Goal: Task Accomplishment & Management: Manage account settings

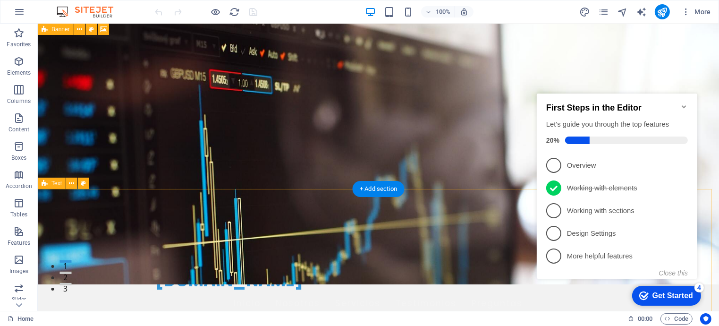
scroll to position [26, 0]
click at [682, 102] on icon "Minimize checklist" at bounding box center [684, 106] width 8 height 8
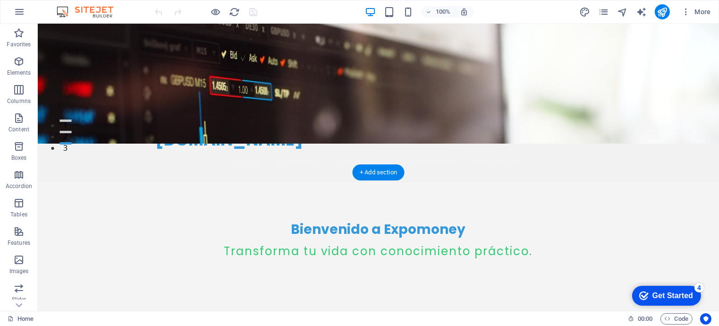
scroll to position [0, 0]
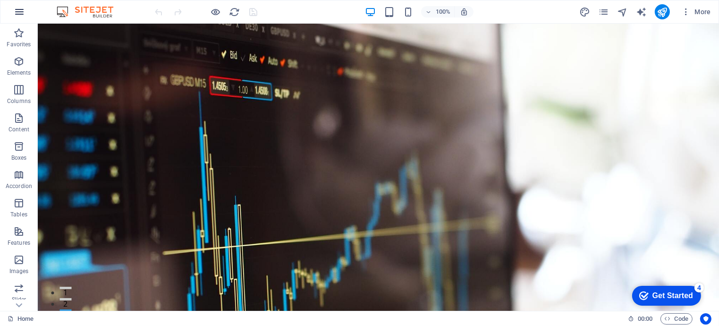
click at [20, 9] on icon "button" at bounding box center [19, 11] width 11 height 11
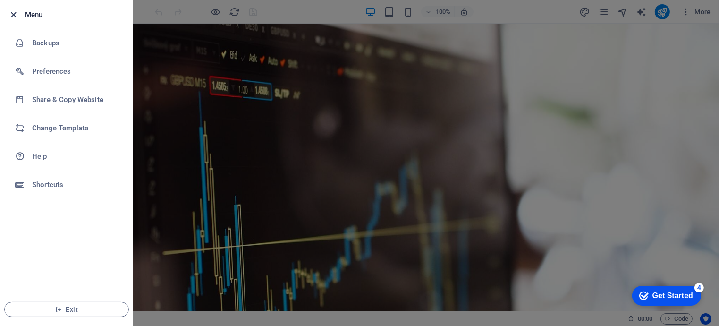
click at [17, 15] on icon "button" at bounding box center [13, 14] width 11 height 11
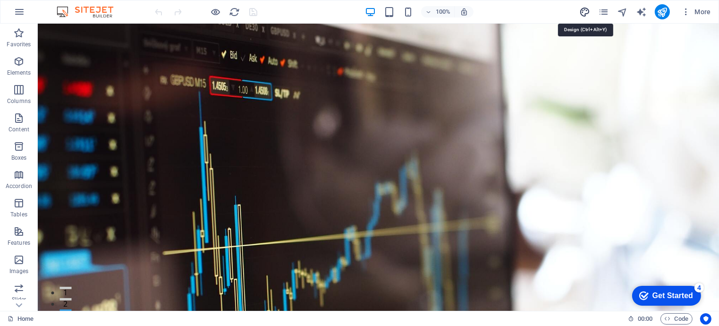
click at [582, 8] on icon "design" at bounding box center [584, 12] width 11 height 11
select select "px"
select select "200"
select select "px"
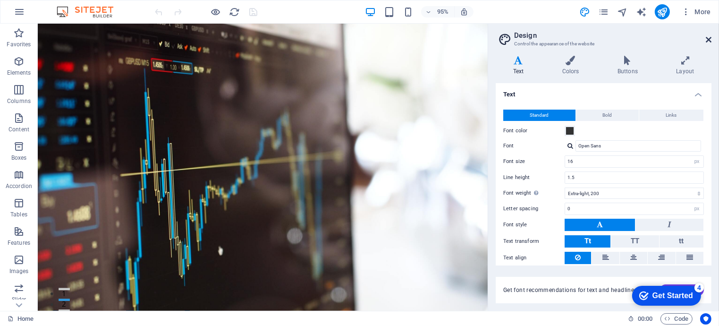
click at [710, 39] on icon at bounding box center [709, 40] width 6 height 8
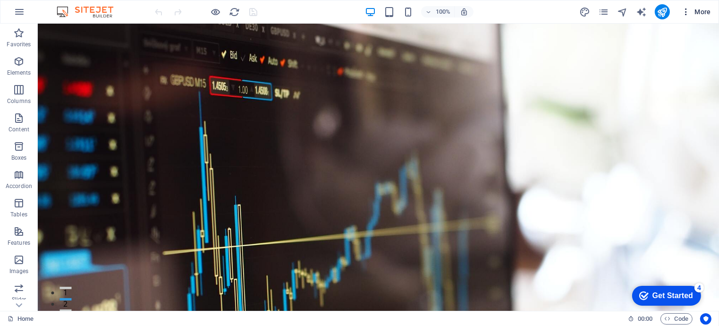
click at [686, 15] on icon "button" at bounding box center [685, 11] width 9 height 9
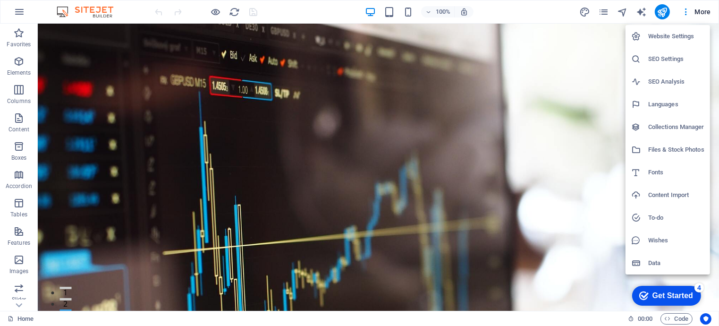
click at [679, 42] on li "Website Settings" at bounding box center [668, 36] width 85 height 23
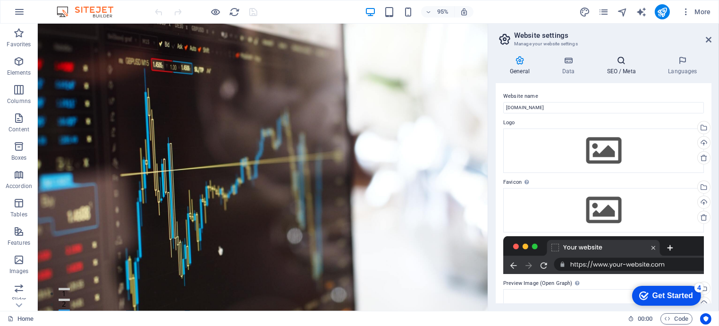
click at [622, 63] on icon at bounding box center [621, 60] width 58 height 9
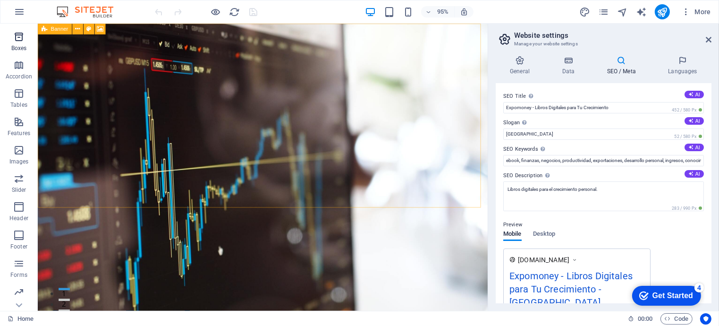
scroll to position [138, 0]
click at [25, 271] on p "Marketing" at bounding box center [19, 275] width 26 height 8
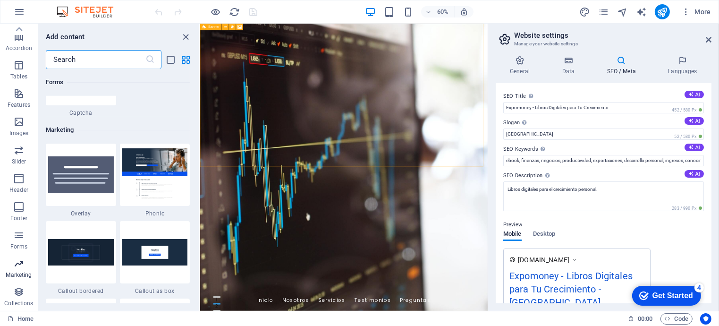
scroll to position [7689, 0]
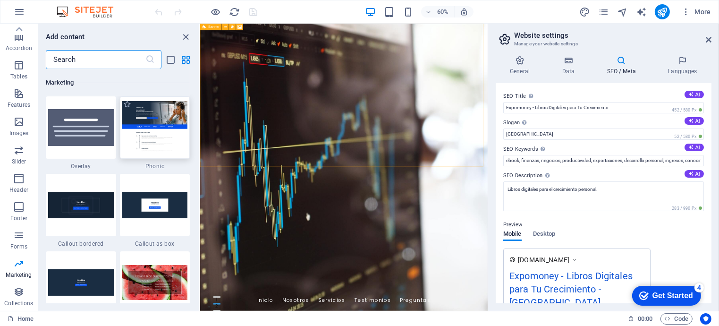
click at [149, 139] on img at bounding box center [155, 127] width 66 height 52
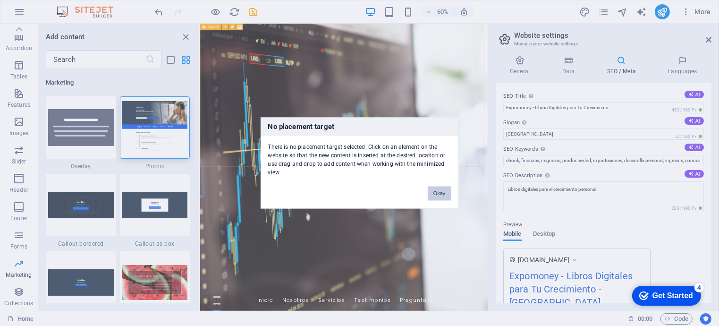
click at [434, 190] on button "Okay" at bounding box center [440, 193] width 24 height 14
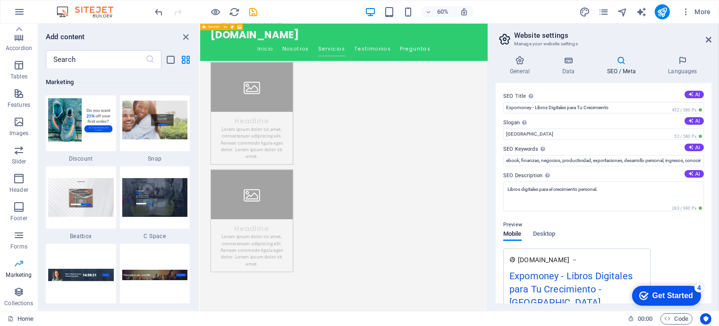
scroll to position [0, 0]
click at [21, 5] on button "button" at bounding box center [19, 11] width 23 height 23
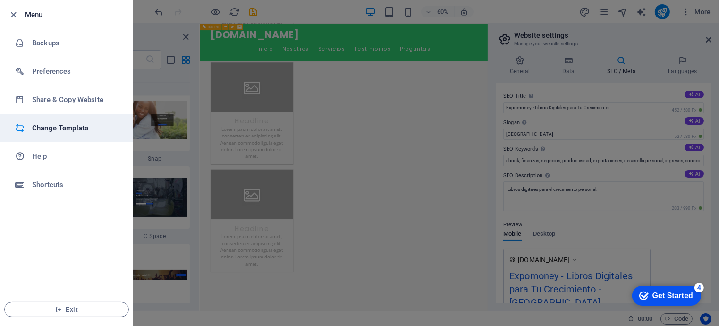
click at [84, 124] on h6 "Change Template" at bounding box center [75, 127] width 87 height 11
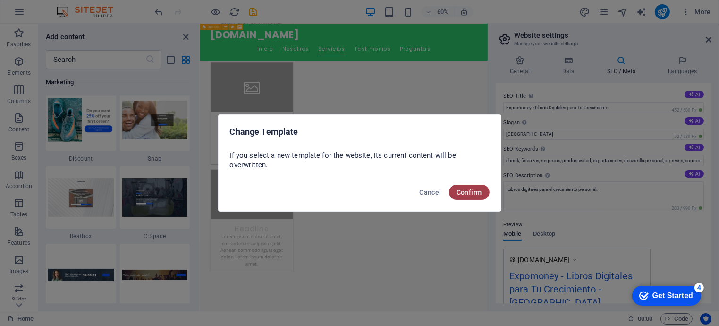
click at [476, 198] on button "Confirm" at bounding box center [469, 192] width 41 height 15
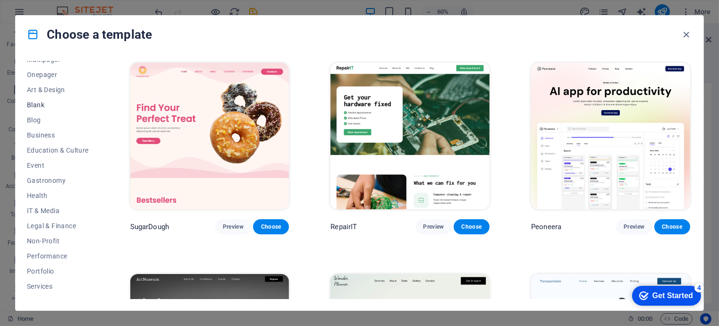
scroll to position [84, 0]
click at [43, 132] on span "Business" at bounding box center [58, 136] width 62 height 8
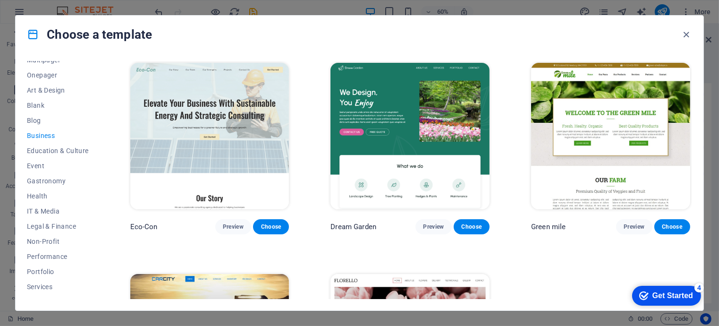
scroll to position [0, 0]
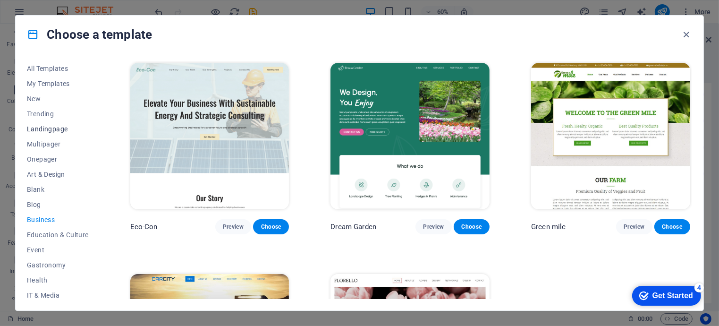
click at [60, 128] on span "Landingpage" at bounding box center [58, 129] width 62 height 8
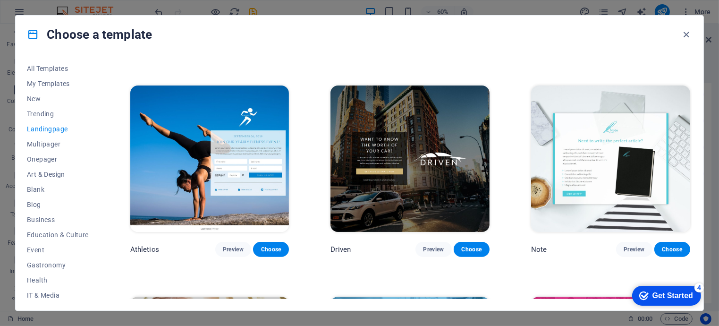
scroll to position [611, 0]
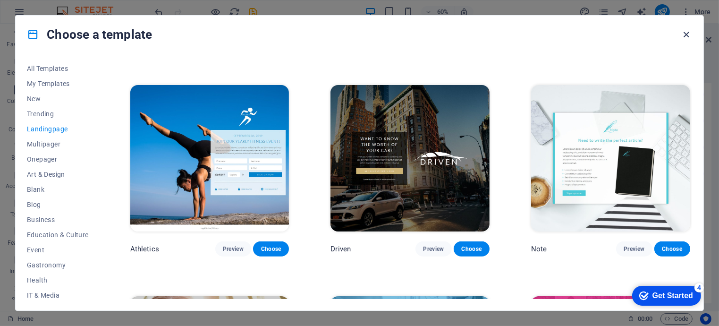
click at [685, 32] on icon "button" at bounding box center [686, 34] width 11 height 11
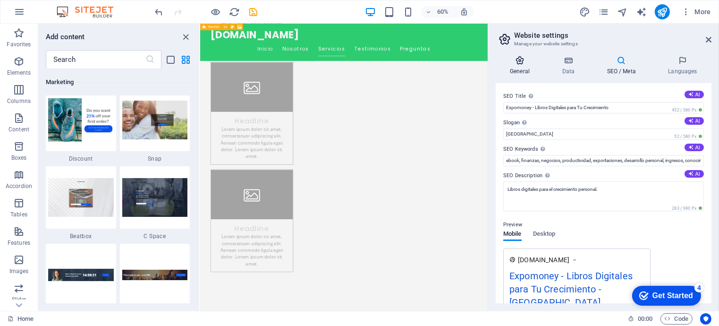
click at [521, 71] on h4 "General" at bounding box center [522, 66] width 52 height 20
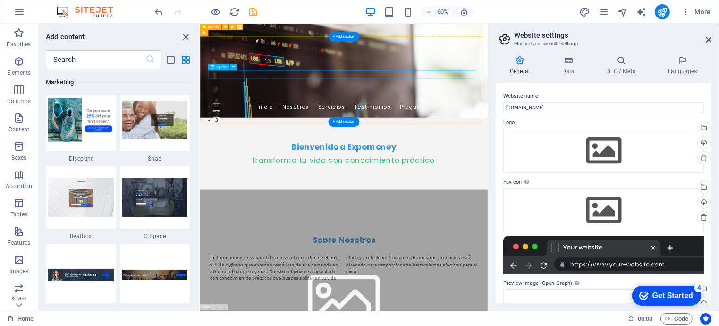
scroll to position [0, 0]
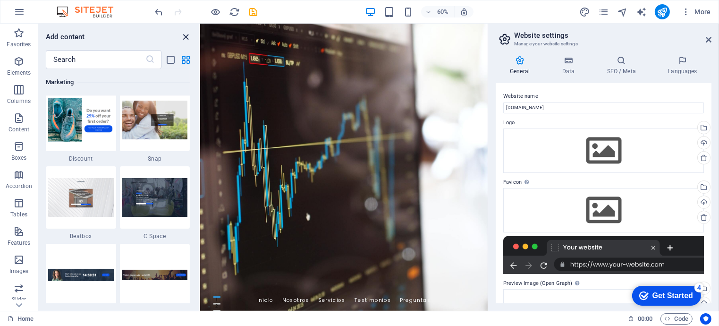
click at [185, 38] on icon "close panel" at bounding box center [186, 37] width 11 height 11
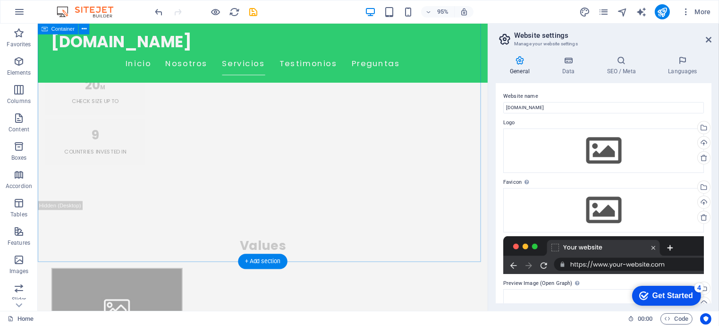
scroll to position [1147, 0]
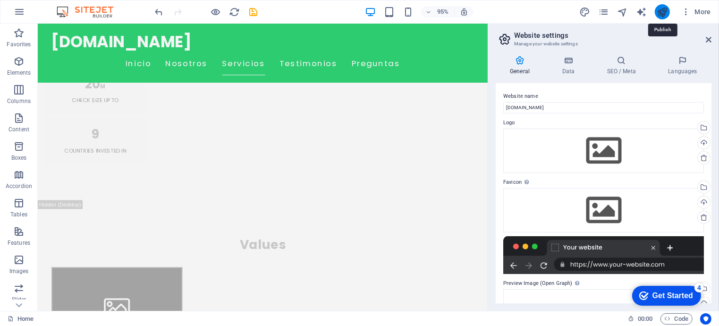
click at [657, 9] on icon "publish" at bounding box center [662, 12] width 11 height 11
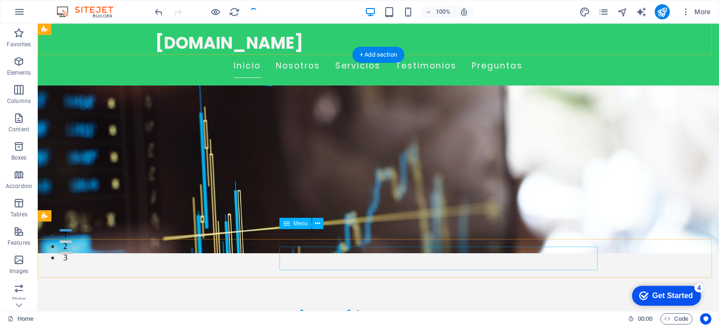
scroll to position [0, 0]
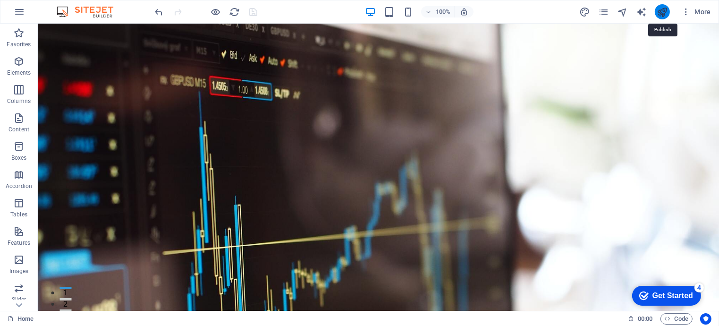
click at [660, 11] on icon "publish" at bounding box center [662, 12] width 11 height 11
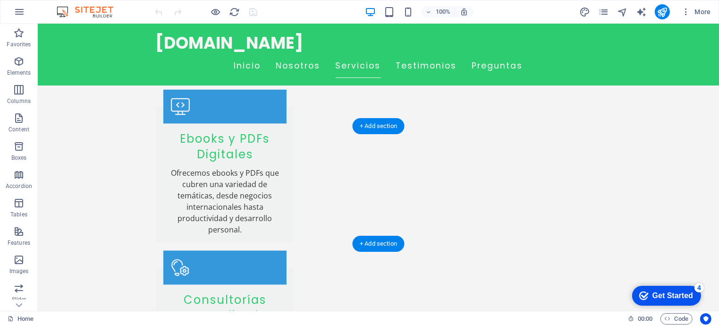
scroll to position [1908, 0]
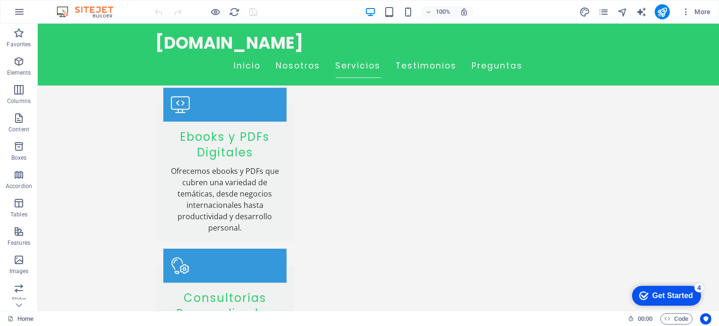
click at [663, 292] on div "Get Started" at bounding box center [672, 295] width 41 height 8
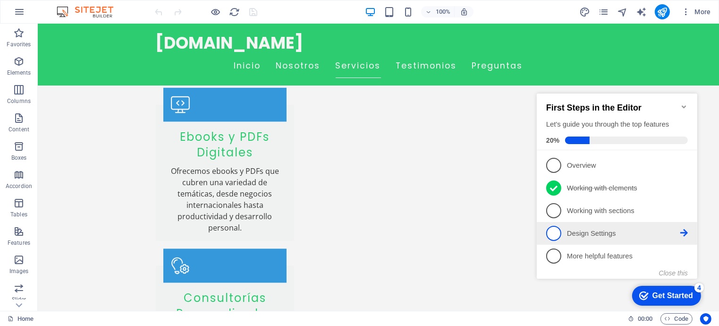
click at [610, 228] on p "Design Settings - incomplete" at bounding box center [623, 233] width 113 height 10
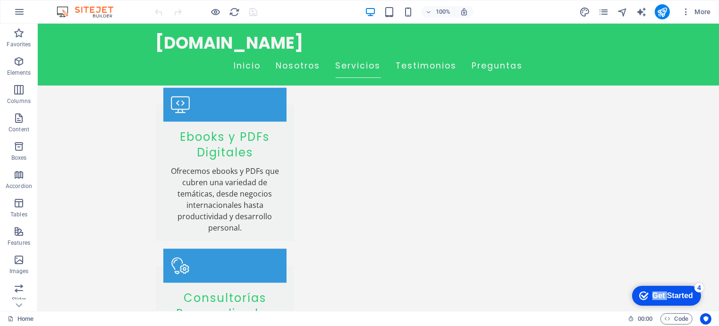
click div "checkmark Get Started 4 First Steps in the Editor Let's guide you through the t…"
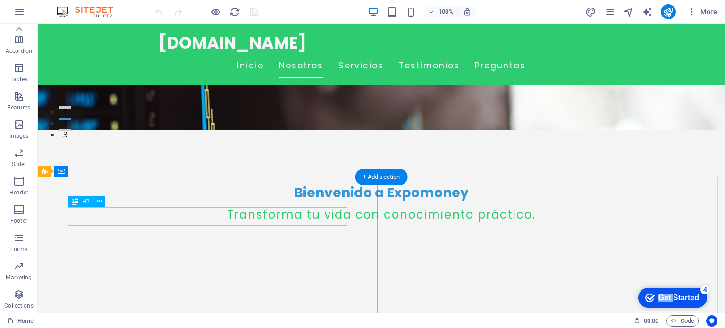
scroll to position [185, 0]
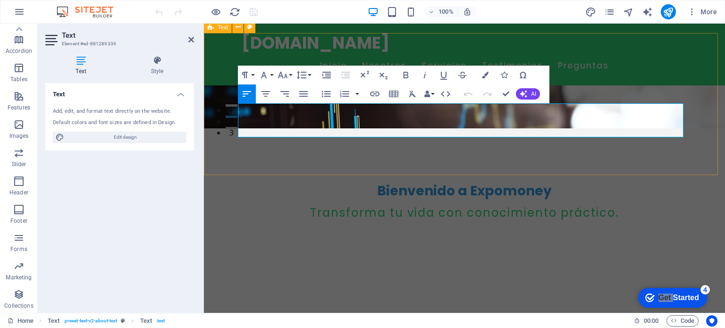
drag, startPoint x: 669, startPoint y: 134, endPoint x: 216, endPoint y: 99, distance: 455.1
click at [306, 94] on icon "button" at bounding box center [303, 93] width 11 height 11
click at [241, 89] on icon "button" at bounding box center [246, 93] width 11 height 11
click at [308, 94] on icon "button" at bounding box center [303, 93] width 11 height 11
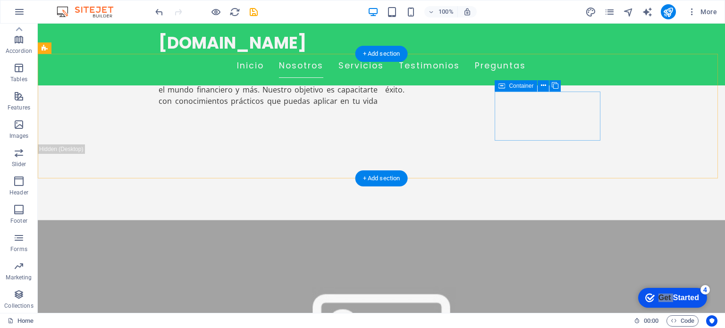
scroll to position [483, 0]
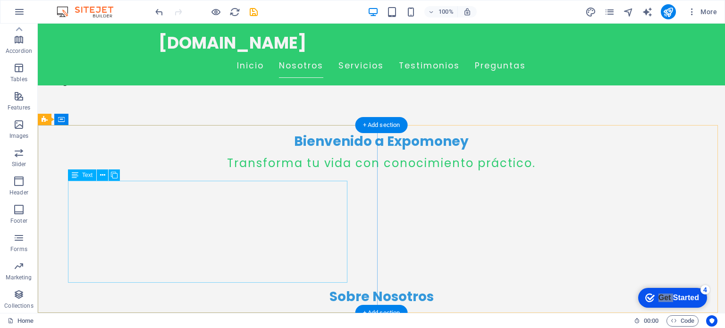
scroll to position [0, 0]
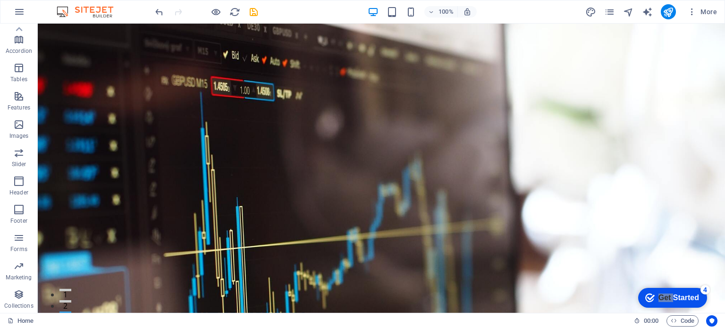
drag, startPoint x: 104, startPoint y: 45, endPoint x: 544, endPoint y: 11, distance: 441.3
click at [544, 11] on div "100% More" at bounding box center [436, 11] width 567 height 15
click at [591, 8] on icon "design" at bounding box center [590, 12] width 11 height 11
select select "px"
select select "200"
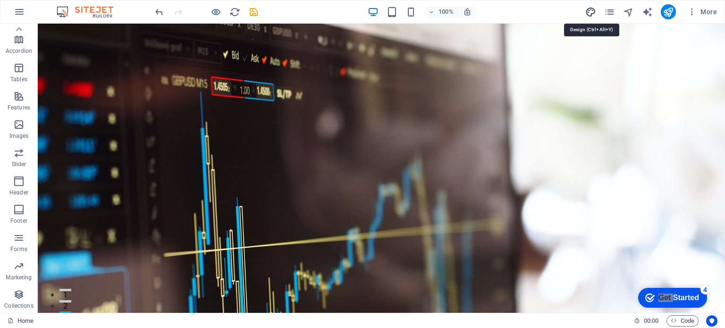
select select "px"
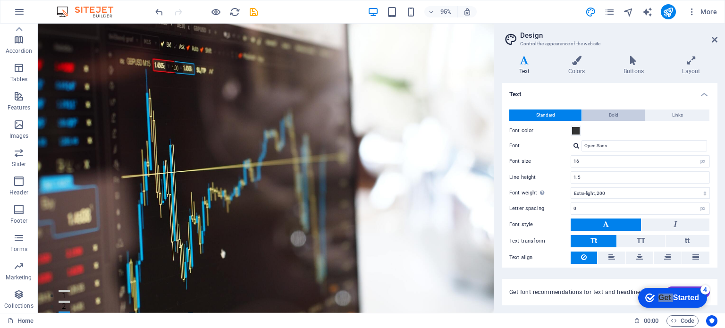
click at [617, 110] on span "Bold" at bounding box center [613, 115] width 9 height 11
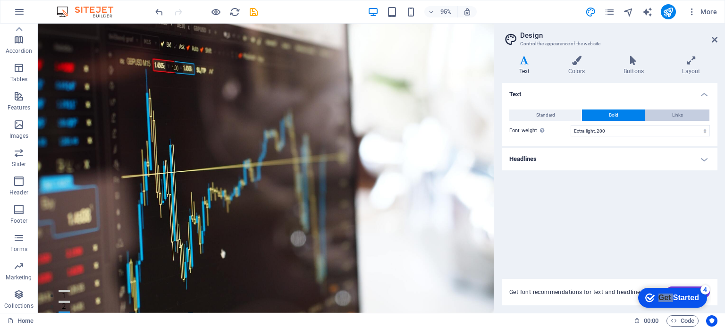
click at [667, 113] on button "Links" at bounding box center [677, 115] width 64 height 11
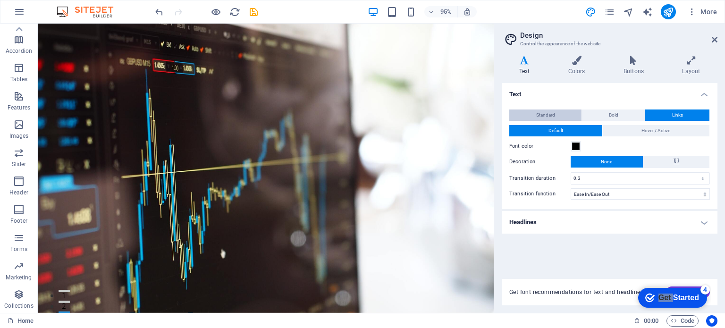
click at [550, 111] on span "Standard" at bounding box center [545, 115] width 19 height 11
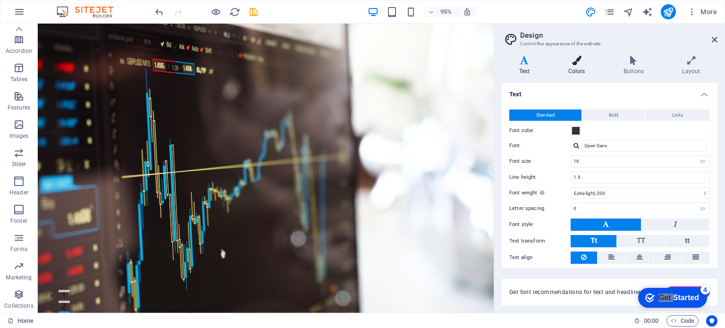
click at [567, 68] on h4 "Colors" at bounding box center [578, 66] width 55 height 20
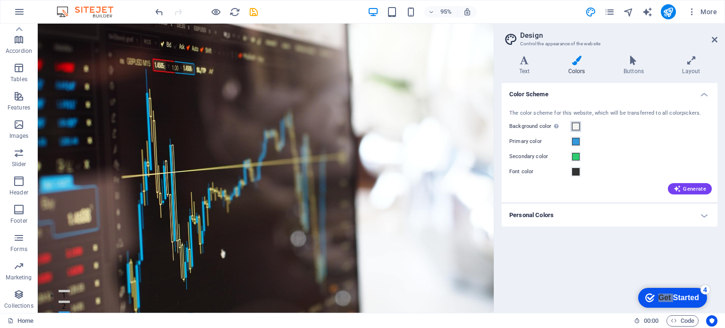
click at [572, 123] on span at bounding box center [576, 127] width 8 height 8
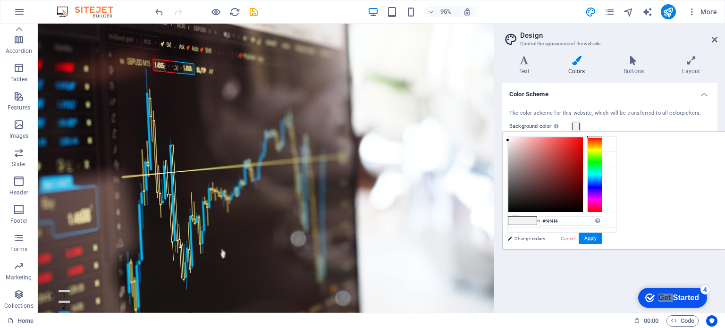
type input "#070707"
click at [583, 209] on div at bounding box center [545, 174] width 75 height 75
click at [602, 241] on button "Apply" at bounding box center [591, 238] width 24 height 11
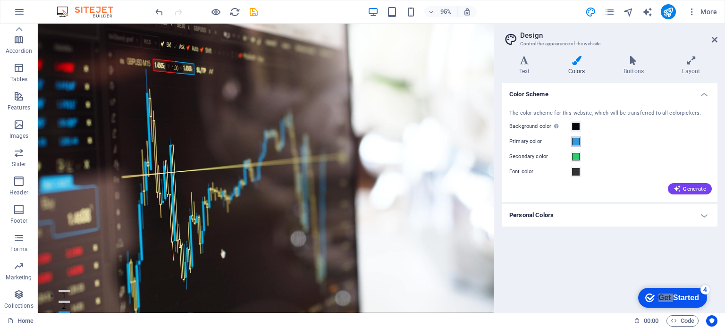
click at [580, 144] on button "Primary color" at bounding box center [576, 141] width 10 height 10
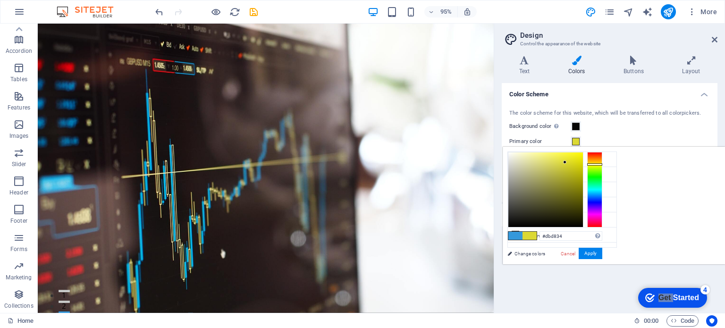
click at [602, 164] on div at bounding box center [594, 190] width 15 height 76
click at [583, 153] on div at bounding box center [545, 189] width 75 height 75
click at [544, 191] on li "Secondary color #2ECC71" at bounding box center [562, 189] width 109 height 15
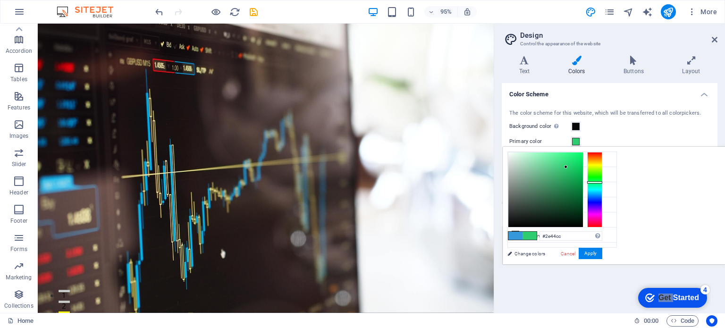
click at [602, 200] on div at bounding box center [594, 190] width 15 height 76
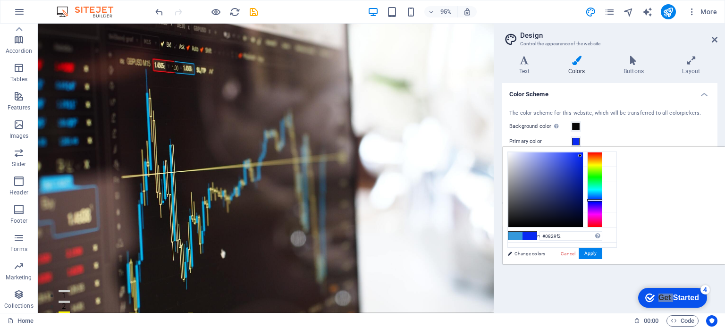
click at [583, 155] on div at bounding box center [545, 189] width 75 height 75
click at [602, 253] on button "Apply" at bounding box center [591, 253] width 24 height 11
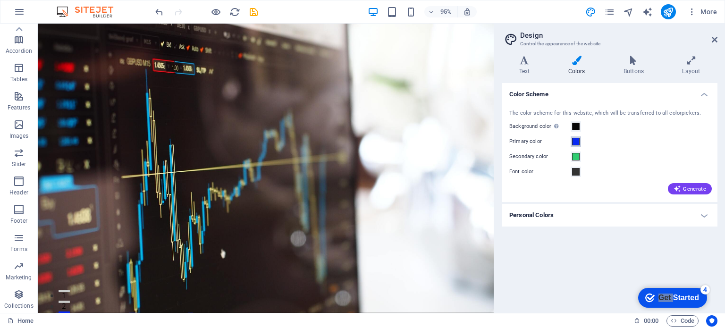
click at [577, 142] on span at bounding box center [576, 142] width 8 height 8
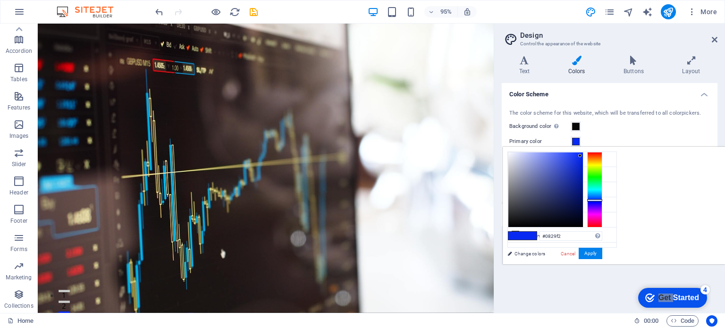
type input "#eef208"
click at [602, 164] on div at bounding box center [594, 190] width 15 height 76
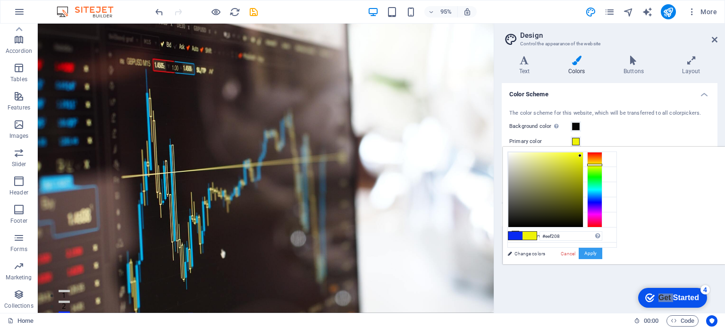
click at [602, 254] on button "Apply" at bounding box center [591, 253] width 24 height 11
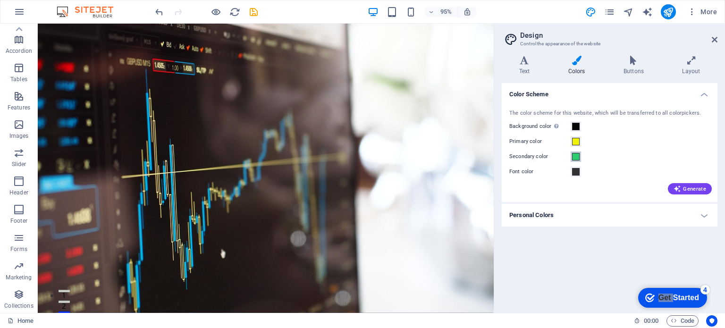
click at [573, 155] on span at bounding box center [576, 157] width 8 height 8
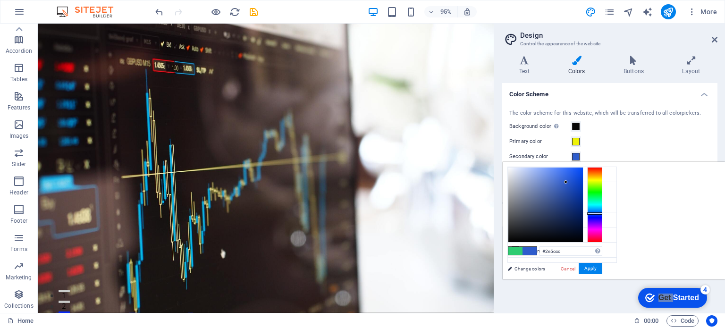
click at [602, 213] on div at bounding box center [594, 205] width 15 height 76
type input "#0e50f1"
click at [583, 171] on div at bounding box center [545, 205] width 75 height 75
click at [602, 268] on button "Apply" at bounding box center [591, 268] width 24 height 11
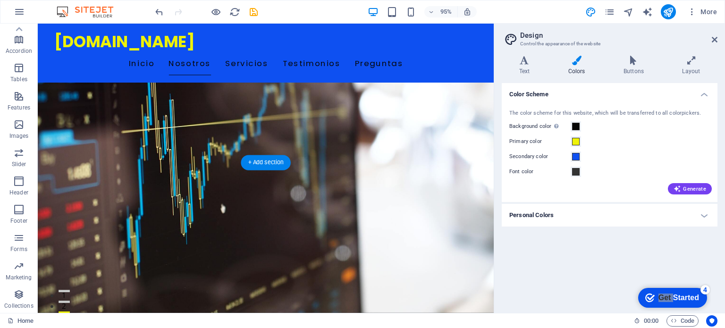
scroll to position [206, 0]
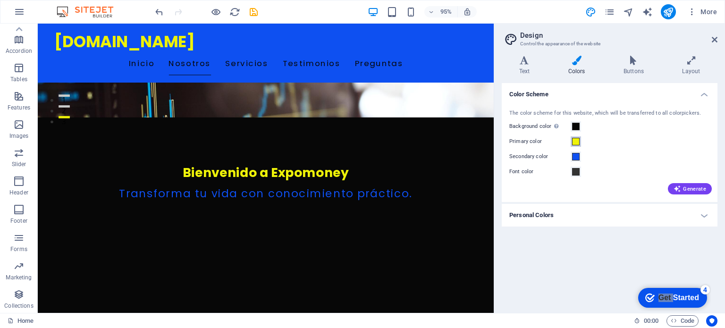
click at [575, 142] on span at bounding box center [576, 142] width 8 height 8
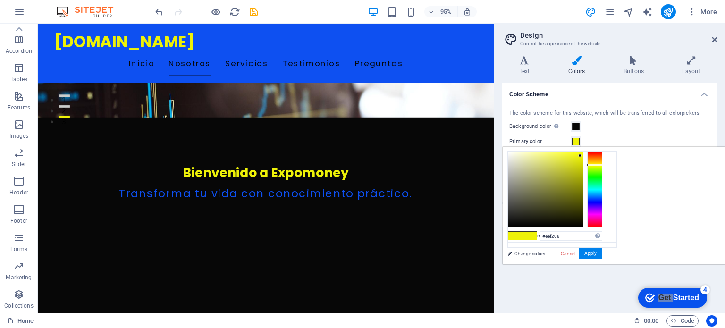
click at [599, 165] on div at bounding box center [594, 165] width 15 height 2
click at [599, 164] on div at bounding box center [594, 164] width 15 height 2
click at [581, 152] on div at bounding box center [545, 189] width 75 height 75
click at [581, 153] on div at bounding box center [545, 189] width 75 height 75
click at [581, 153] on div at bounding box center [580, 153] width 3 height 3
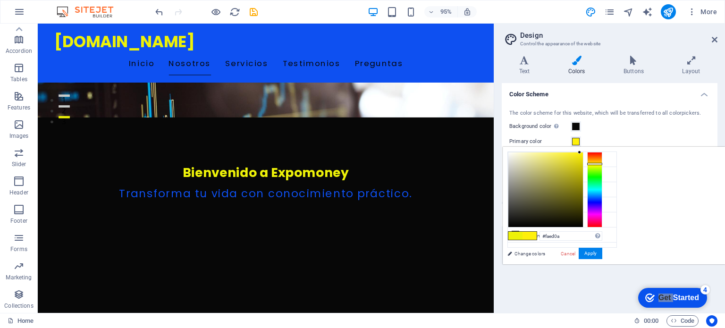
type input "#f9eb0a"
click at [580, 154] on div at bounding box center [579, 153] width 3 height 3
click at [596, 255] on button "Apply" at bounding box center [591, 253] width 24 height 11
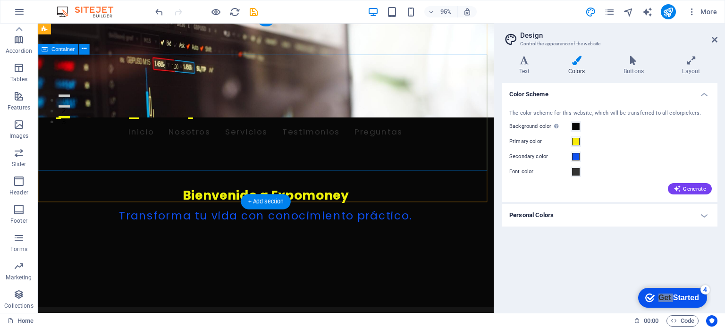
scroll to position [0, 0]
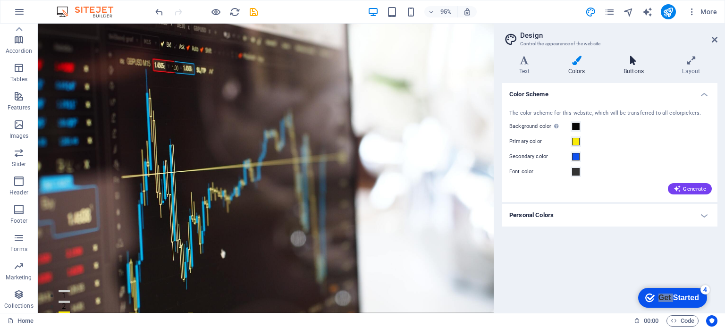
click at [634, 69] on h4 "Buttons" at bounding box center [635, 66] width 59 height 20
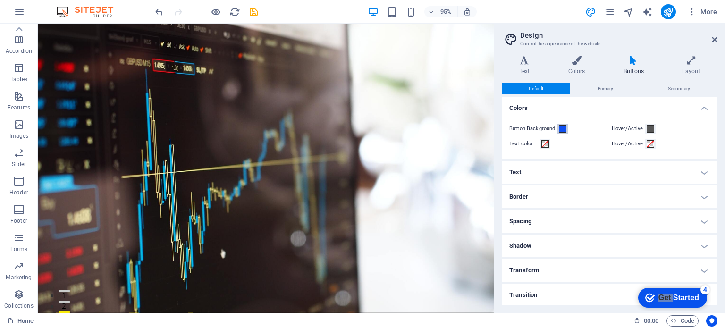
click at [563, 128] on span at bounding box center [563, 129] width 8 height 8
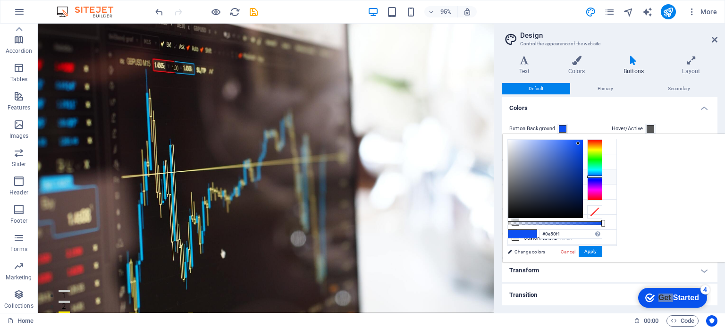
click at [569, 177] on small "#0e50f1" at bounding box center [568, 178] width 14 height 7
type input "rgba(14, 80, 241, 0.025)"
click at [602, 221] on div at bounding box center [555, 223] width 94 height 4
click at [602, 210] on div at bounding box center [594, 211] width 15 height 13
click at [602, 194] on div at bounding box center [594, 169] width 15 height 61
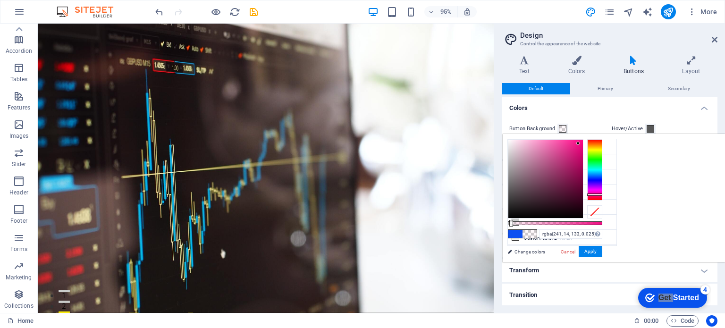
click at [602, 168] on div at bounding box center [594, 169] width 15 height 61
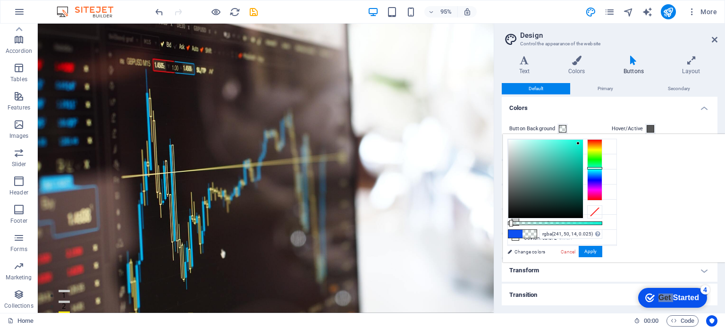
click at [602, 140] on div at bounding box center [594, 169] width 15 height 61
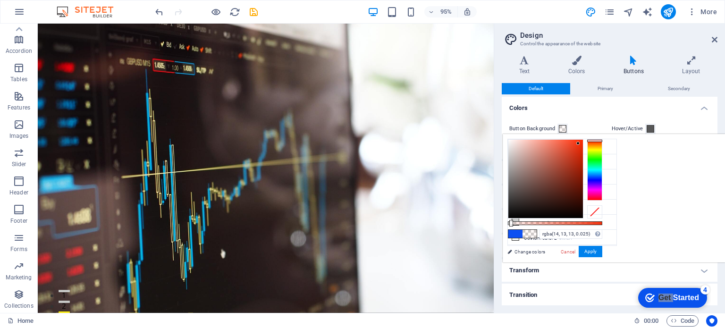
click at [583, 213] on div at bounding box center [545, 179] width 75 height 78
click at [511, 213] on div at bounding box center [509, 212] width 3 height 3
click at [523, 232] on span at bounding box center [515, 234] width 14 height 8
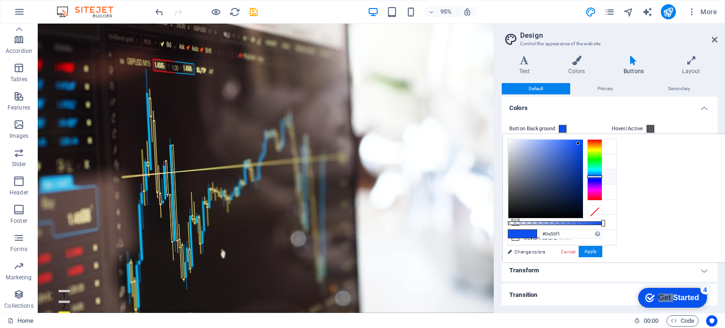
click at [538, 179] on li "Secondary color #0e50f1" at bounding box center [562, 176] width 109 height 15
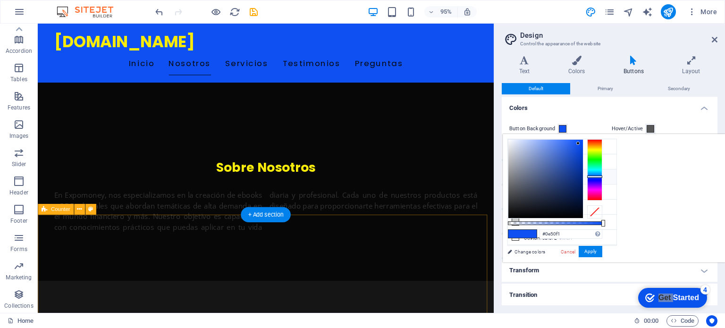
scroll to position [361, 0]
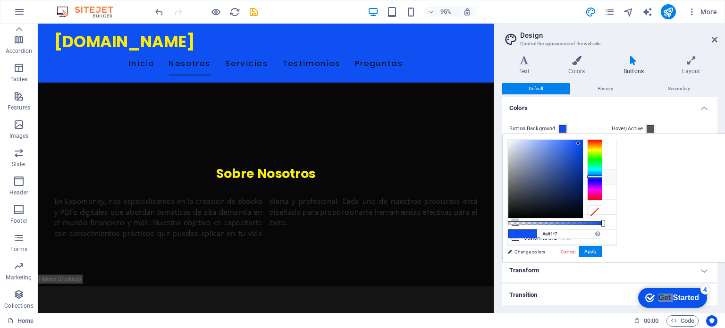
click at [583, 141] on div at bounding box center [545, 179] width 75 height 78
click at [509, 142] on div at bounding box center [507, 141] width 3 height 3
click at [602, 249] on button "Apply" at bounding box center [591, 251] width 24 height 11
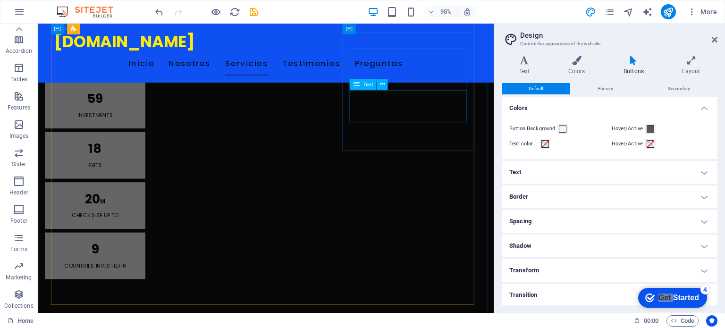
scroll to position [1025, 0]
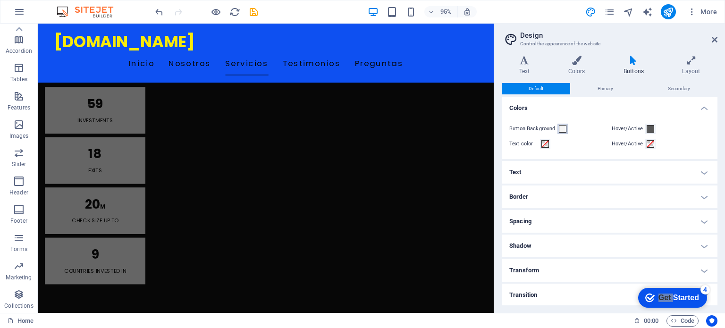
click at [564, 129] on span at bounding box center [563, 129] width 8 height 8
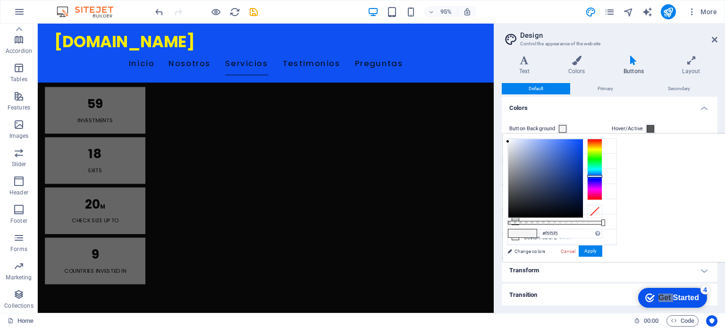
type input "#000206"
click at [583, 215] on div at bounding box center [545, 178] width 75 height 78
click at [602, 250] on button "Apply" at bounding box center [591, 250] width 24 height 11
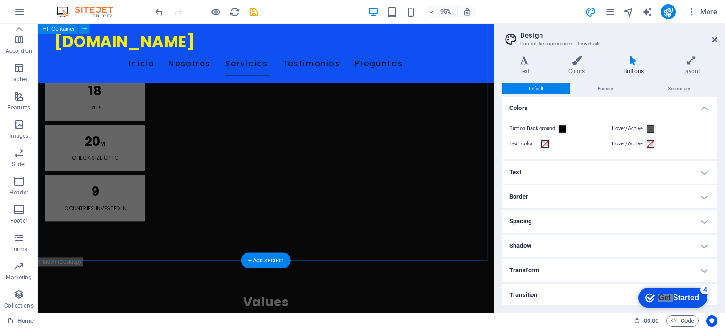
scroll to position [1091, 0]
click at [544, 143] on span at bounding box center [545, 144] width 8 height 8
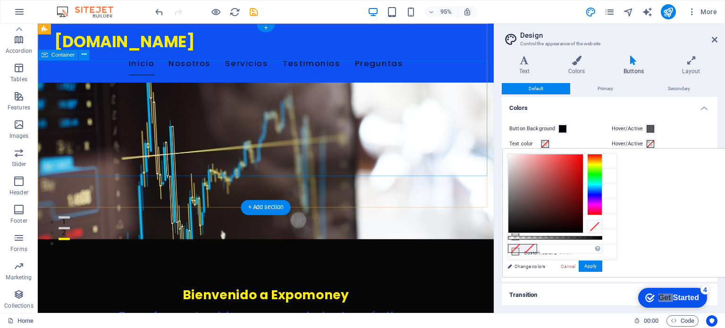
scroll to position [0, 0]
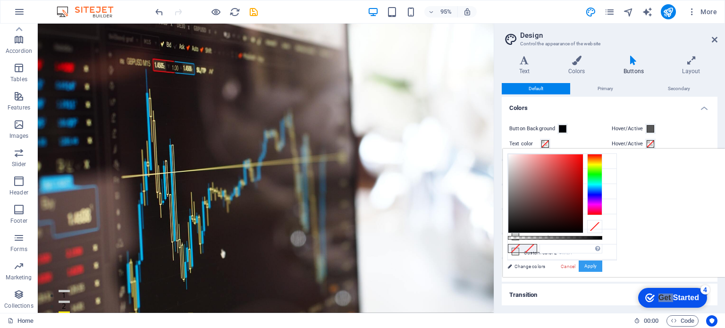
click at [602, 265] on button "Apply" at bounding box center [591, 266] width 24 height 11
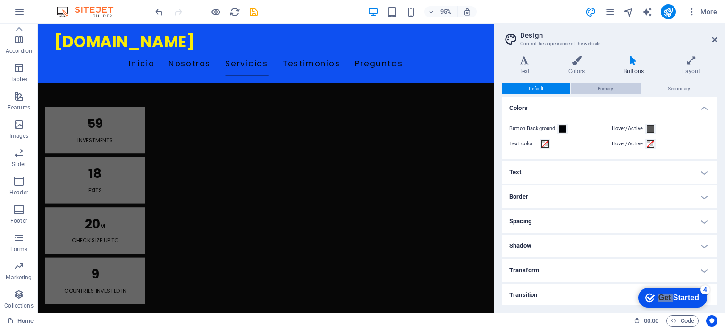
click at [606, 87] on span "Primary" at bounding box center [606, 88] width 16 height 11
click at [546, 88] on button "Default" at bounding box center [536, 88] width 68 height 11
click at [607, 86] on span "Primary" at bounding box center [606, 88] width 16 height 11
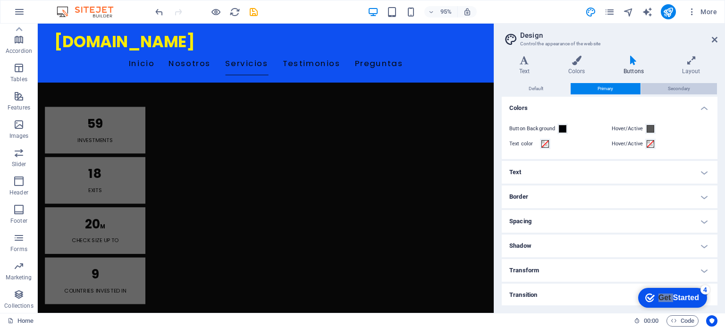
click at [675, 87] on span "Secondary" at bounding box center [679, 88] width 22 height 11
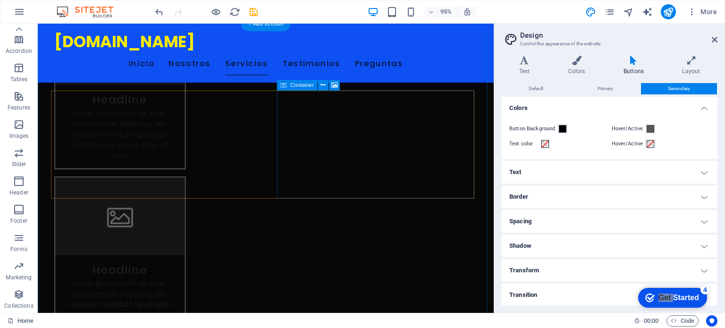
scroll to position [1456, 0]
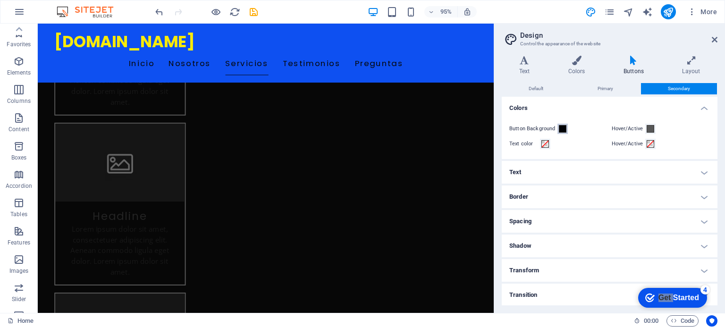
scroll to position [135, 0]
click at [559, 128] on span at bounding box center [563, 129] width 8 height 8
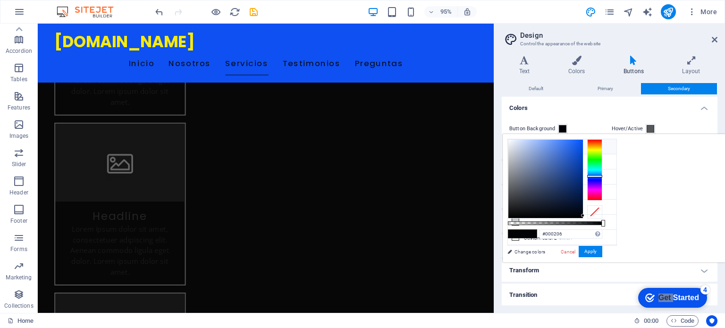
click at [578, 147] on small "#070707" at bounding box center [571, 148] width 14 height 7
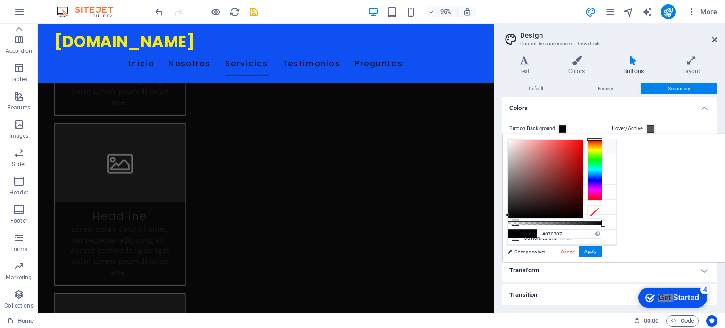
click at [523, 232] on span at bounding box center [515, 234] width 14 height 8
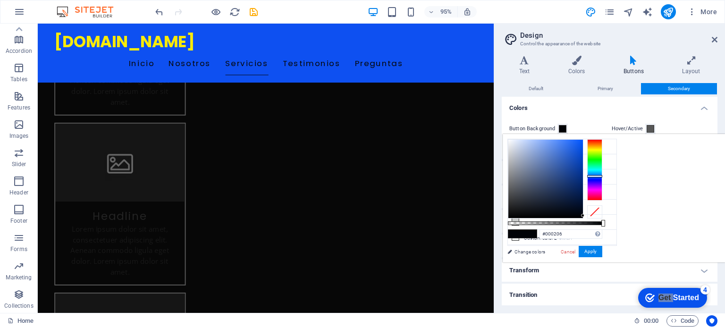
click at [523, 234] on span at bounding box center [515, 234] width 14 height 8
type input "#f5f7fa"
click at [583, 140] on div at bounding box center [545, 179] width 75 height 78
click at [602, 249] on button "Apply" at bounding box center [591, 251] width 24 height 11
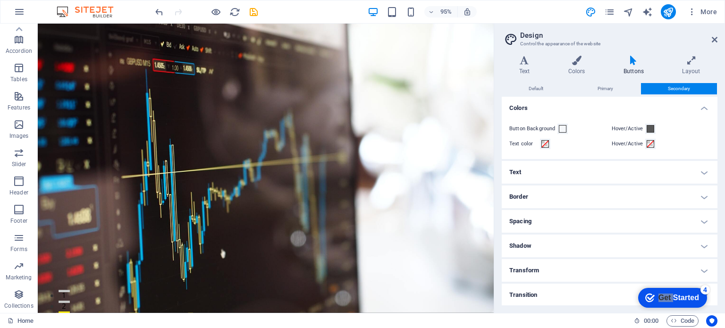
scroll to position [0, 0]
click at [614, 86] on button "Primary" at bounding box center [605, 88] width 69 height 11
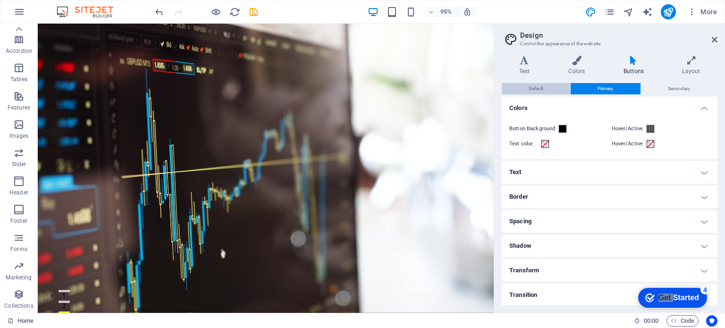
click at [541, 89] on span "Default" at bounding box center [536, 88] width 15 height 11
click at [538, 202] on h4 "Border" at bounding box center [610, 197] width 216 height 23
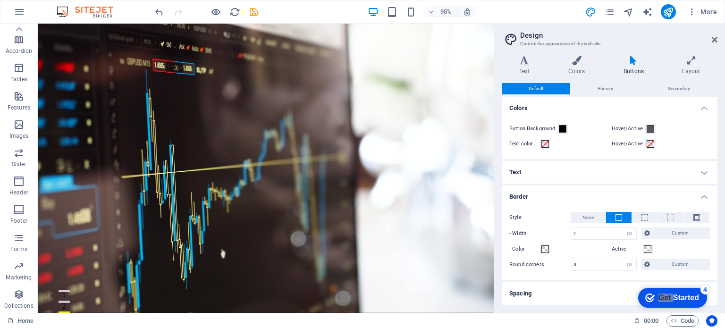
click at [538, 203] on div "Style None - Width 1 px rem vh vw Custom Custom 1 px rem vh vw 1 px rem vh vw 1…" at bounding box center [610, 242] width 220 height 78
click at [535, 173] on h4 "Text" at bounding box center [610, 172] width 216 height 23
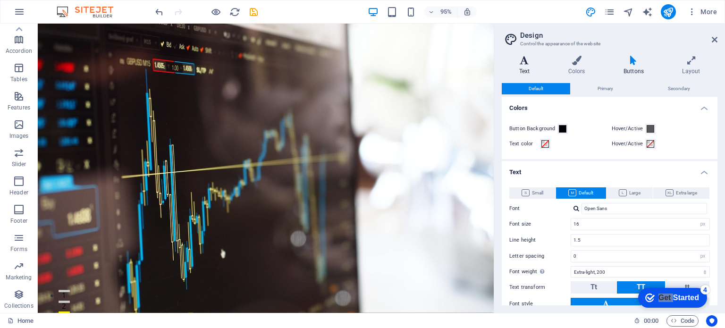
click at [525, 67] on h4 "Text" at bounding box center [526, 66] width 49 height 20
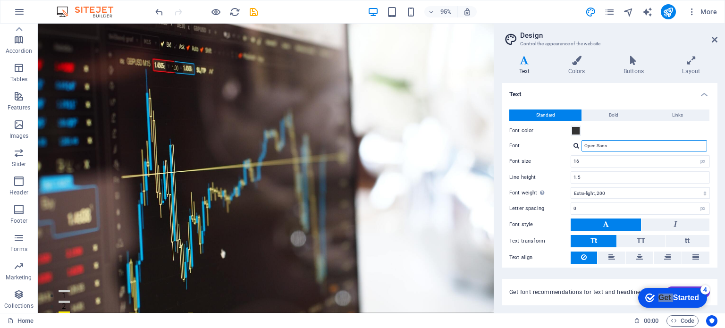
click at [615, 143] on input "Open Sans" at bounding box center [645, 145] width 126 height 11
type input "O"
type input "t"
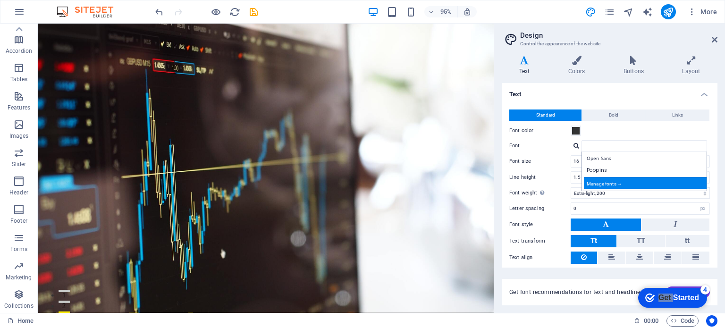
click at [617, 185] on div "Manage fonts →" at bounding box center [646, 183] width 125 height 12
select select "popularity"
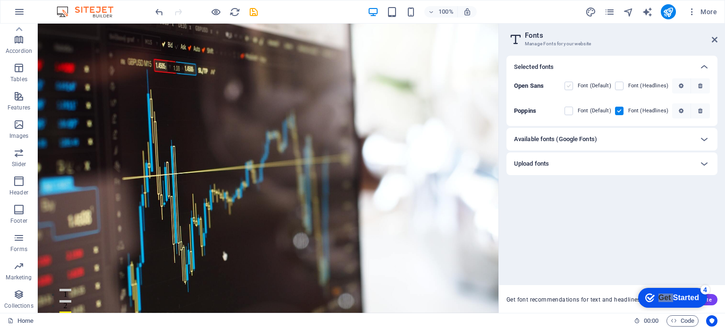
click at [568, 84] on label at bounding box center [569, 86] width 8 height 8
click at [0, 0] on Sans "checkbox" at bounding box center [0, 0] width 0 height 0
click at [719, 41] on aside "Fonts Manage Fonts for your website Selected fonts Open Sans Font (Default) Fon…" at bounding box center [612, 168] width 227 height 289
click at [716, 40] on icon at bounding box center [715, 40] width 6 height 8
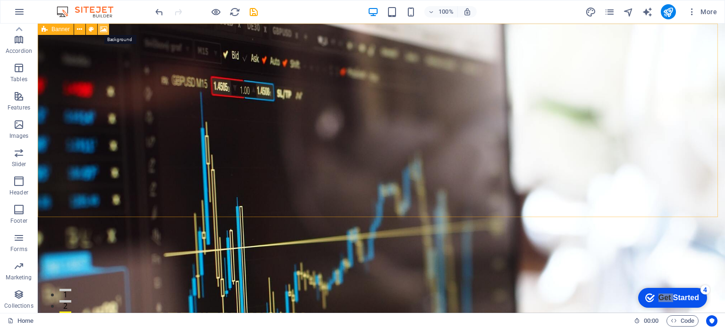
click at [105, 31] on icon at bounding box center [103, 30] width 7 height 10
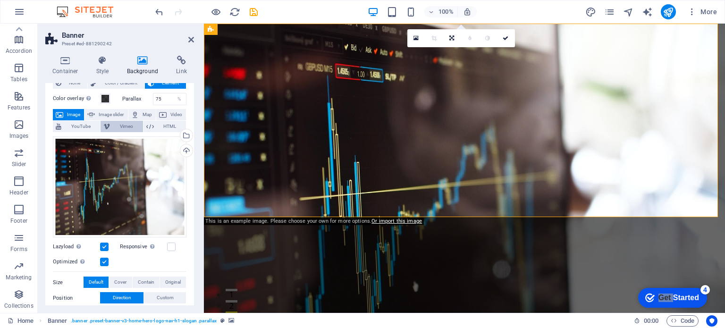
scroll to position [31, 0]
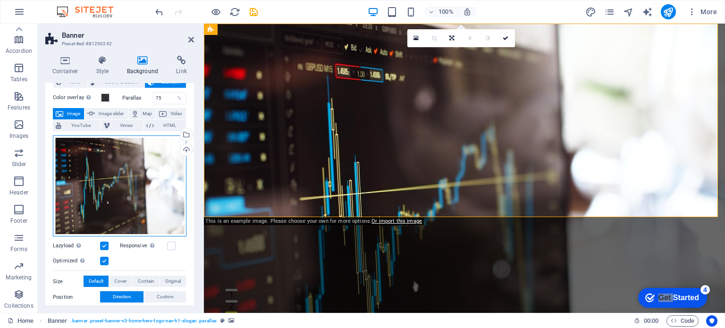
click at [125, 180] on div "Drag files here, click to choose files or select files from Files or our free s…" at bounding box center [120, 185] width 134 height 101
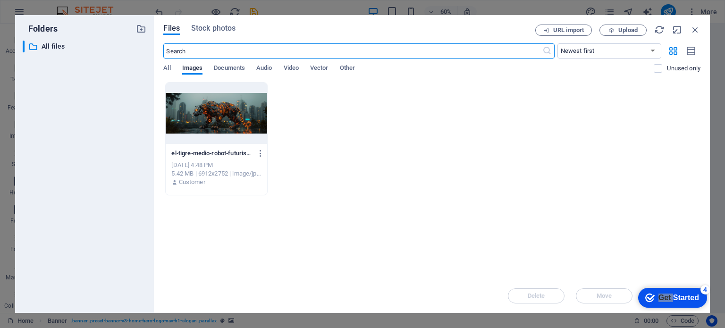
click at [217, 113] on div at bounding box center [216, 113] width 101 height 61
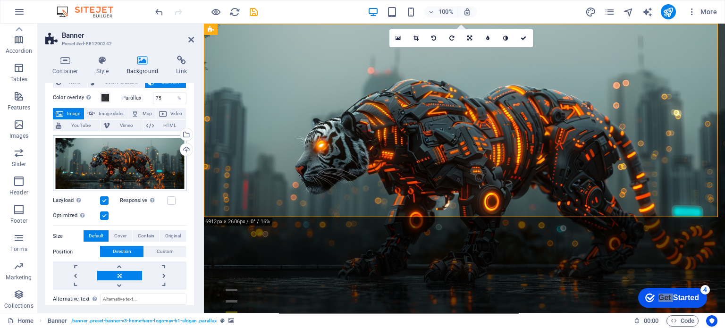
scroll to position [41, 0]
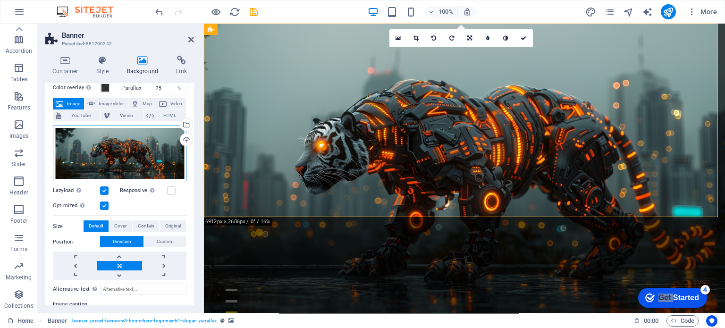
click at [148, 164] on div "Drag files here, click to choose files or select files from Files or our free s…" at bounding box center [120, 154] width 134 height 56
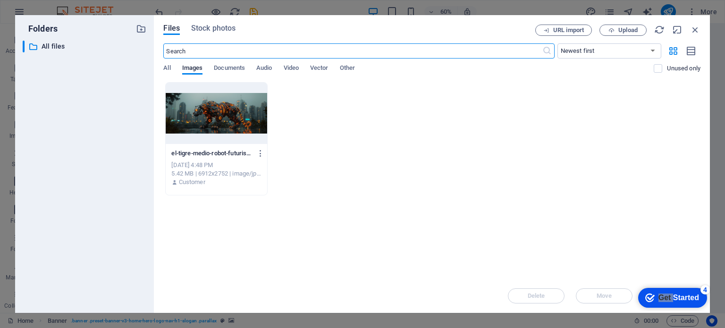
click at [254, 118] on div at bounding box center [216, 113] width 101 height 61
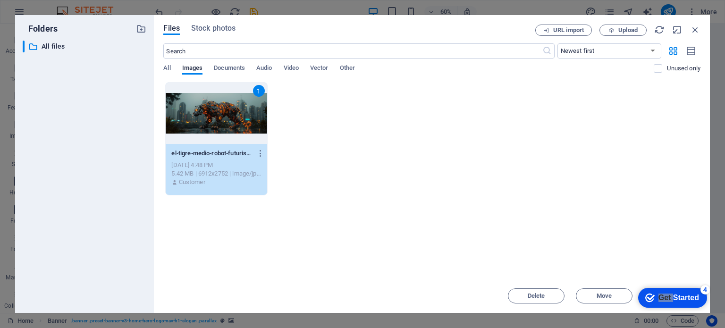
click at [254, 118] on div "1" at bounding box center [216, 113] width 101 height 61
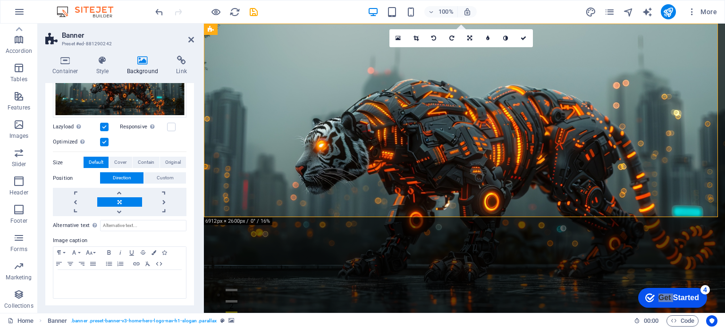
scroll to position [0, 0]
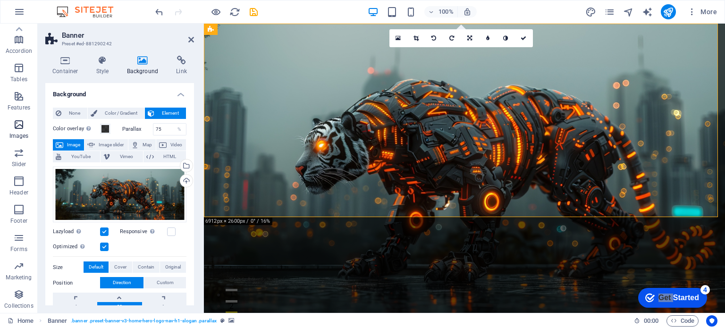
click at [19, 131] on span "Images" at bounding box center [19, 130] width 38 height 23
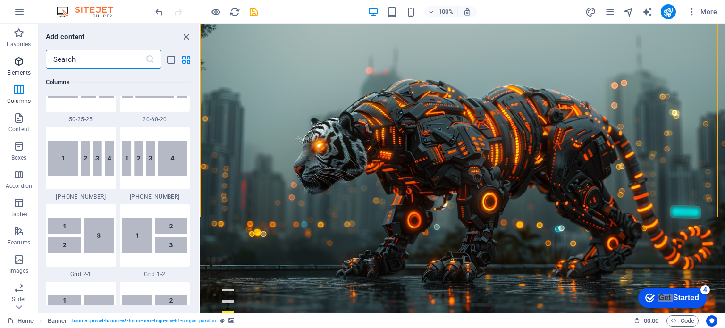
click at [21, 66] on icon "button" at bounding box center [18, 61] width 11 height 11
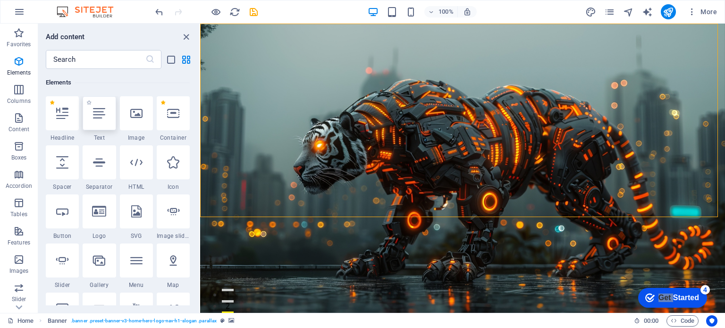
scroll to position [100, 0]
click at [144, 122] on div at bounding box center [136, 113] width 33 height 34
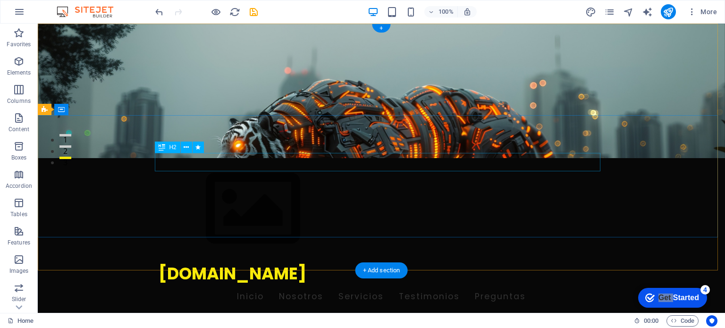
scroll to position [0, 0]
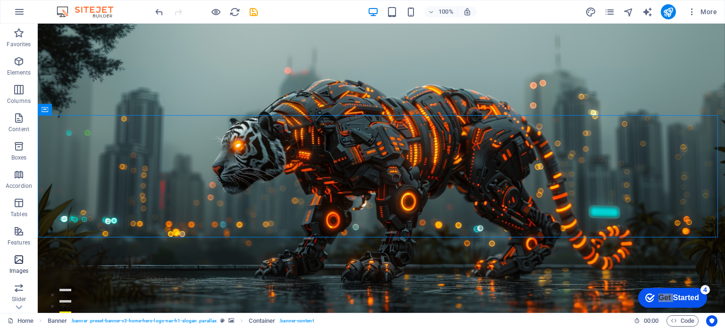
click at [19, 265] on icon "button" at bounding box center [18, 259] width 11 height 11
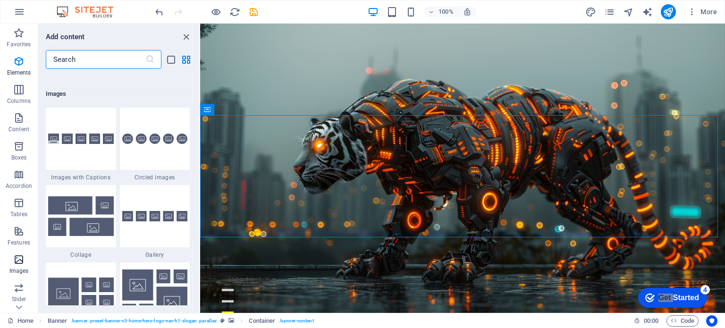
scroll to position [4787, 0]
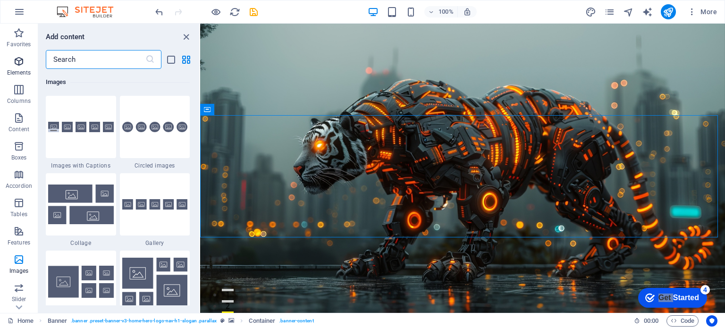
click at [24, 63] on icon "button" at bounding box center [18, 61] width 11 height 11
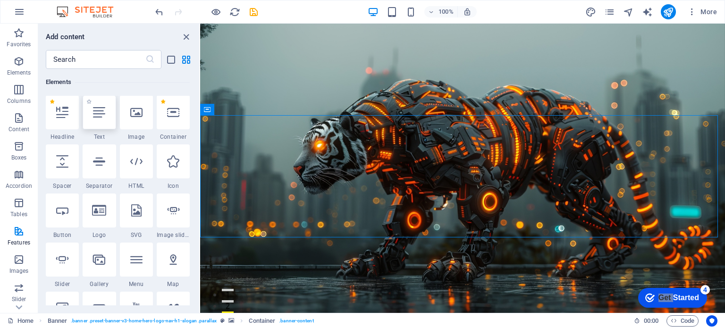
scroll to position [100, 0]
click at [138, 118] on icon at bounding box center [136, 113] width 12 height 12
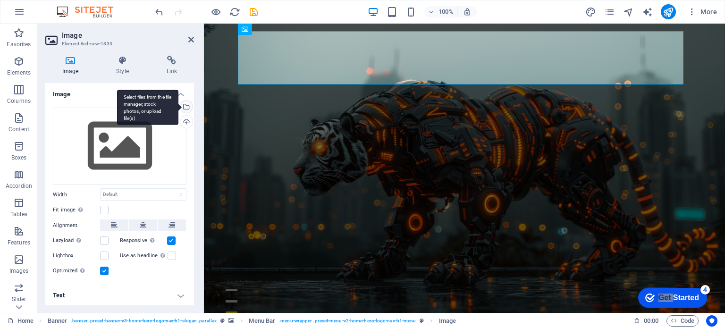
click at [187, 105] on div "Select files from the file manager, stock photos, or upload file(s)" at bounding box center [185, 108] width 14 height 14
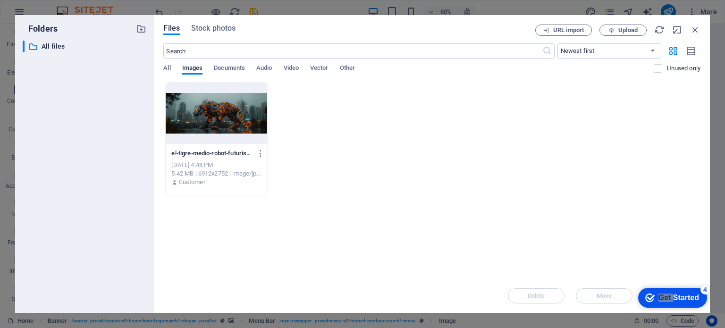
click at [191, 107] on div at bounding box center [216, 113] width 101 height 61
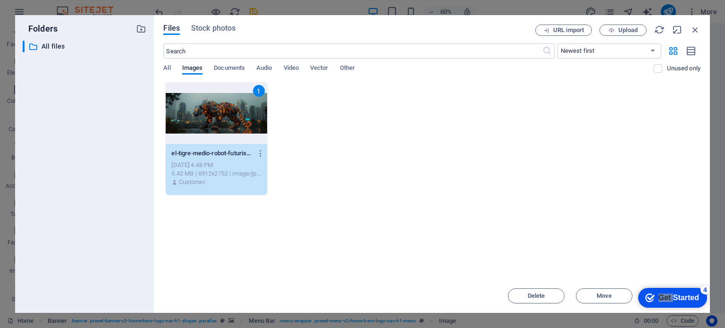
click at [191, 107] on div "1" at bounding box center [216, 113] width 101 height 61
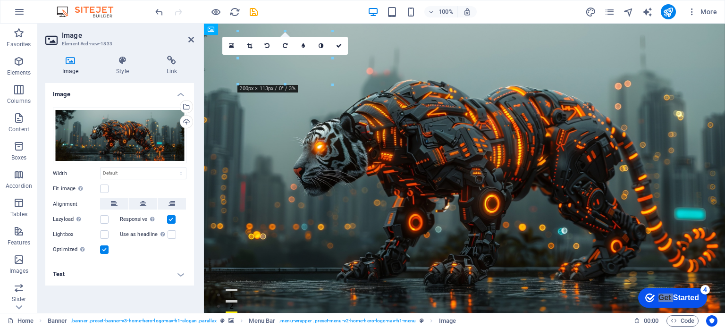
drag, startPoint x: 434, startPoint y: 115, endPoint x: 462, endPoint y: 257, distance: 145.3
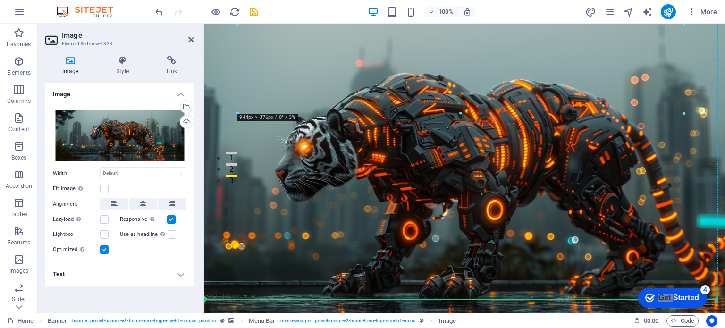
scroll to position [165, 0]
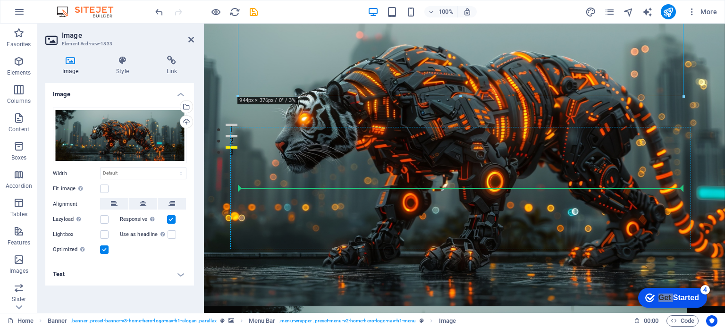
drag, startPoint x: 482, startPoint y: 195, endPoint x: 667, endPoint y: 212, distance: 186.4
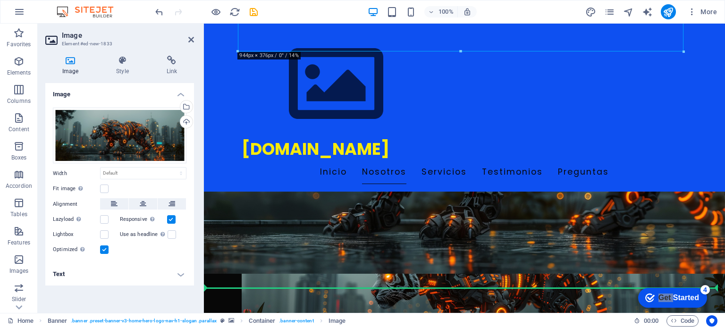
scroll to position [308, 0]
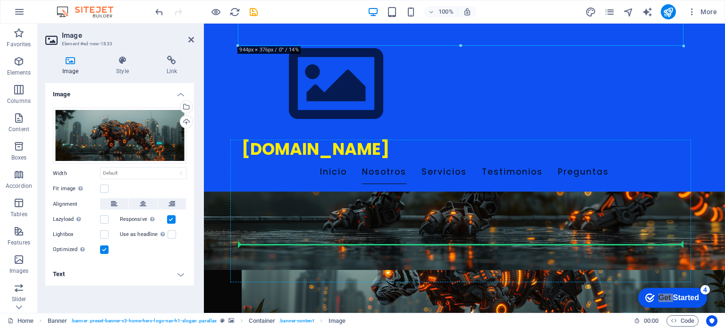
drag, startPoint x: 475, startPoint y: 147, endPoint x: 466, endPoint y: 230, distance: 83.5
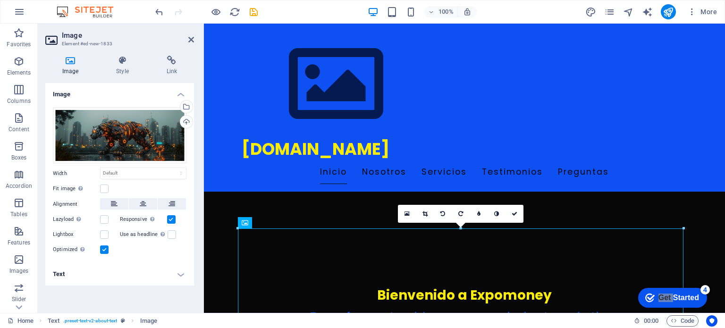
scroll to position [192, 0]
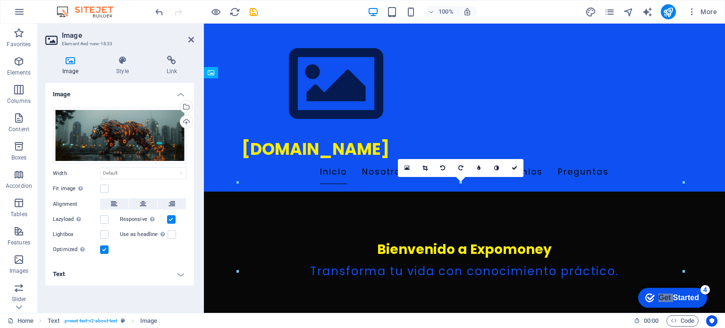
drag, startPoint x: 466, startPoint y: 230, endPoint x: 465, endPoint y: 123, distance: 107.2
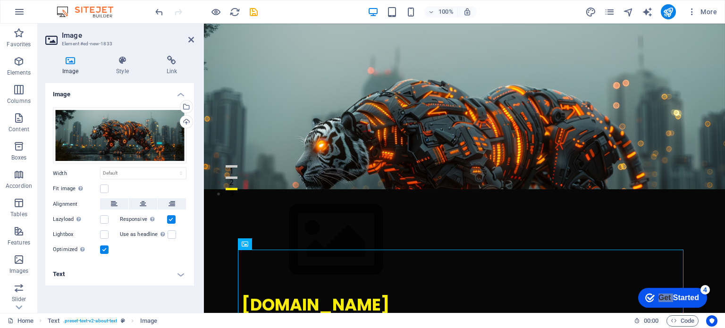
scroll to position [0, 0]
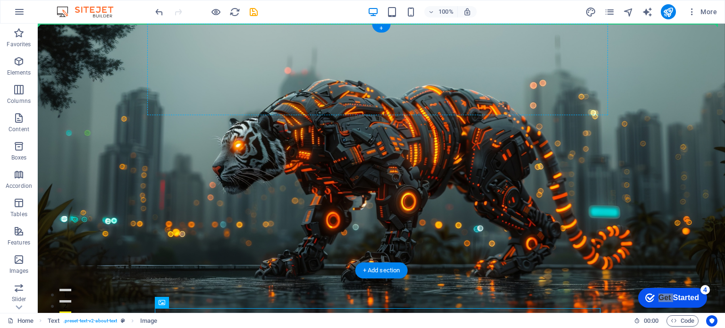
drag, startPoint x: 504, startPoint y: 278, endPoint x: 478, endPoint y: 64, distance: 215.9
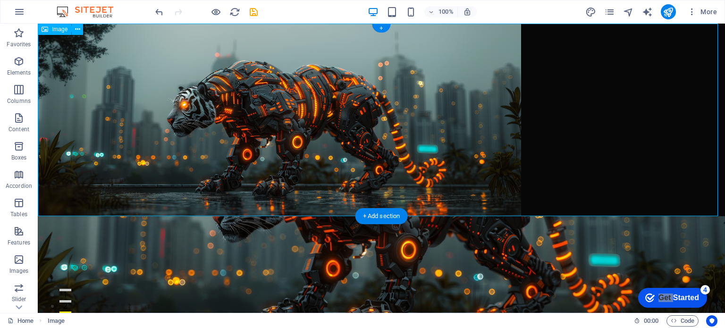
click at [484, 102] on figure at bounding box center [381, 120] width 687 height 193
click at [342, 90] on figure at bounding box center [381, 120] width 687 height 193
drag, startPoint x: 418, startPoint y: 53, endPoint x: 374, endPoint y: 85, distance: 54.4
click at [412, 80] on figure at bounding box center [381, 120] width 687 height 193
click at [56, 30] on span "Image" at bounding box center [60, 29] width 16 height 6
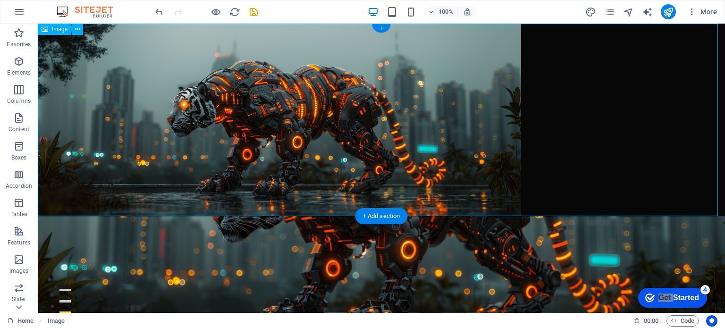
drag, startPoint x: 119, startPoint y: 45, endPoint x: 613, endPoint y: 139, distance: 502.7
click at [613, 139] on figure at bounding box center [381, 120] width 687 height 193
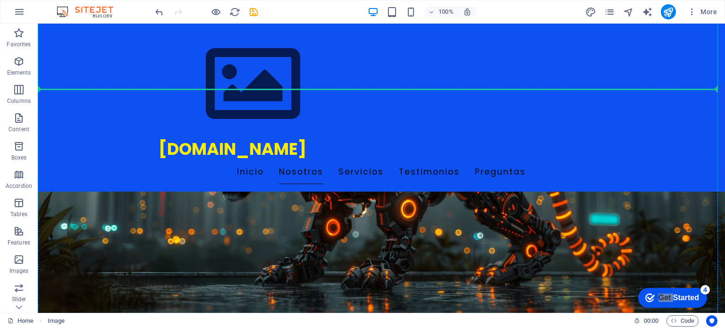
scroll to position [193, 0]
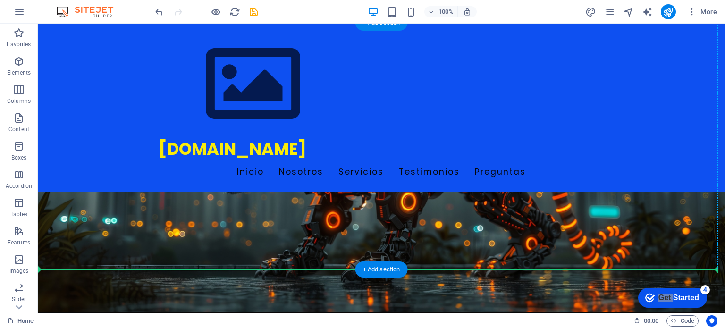
drag, startPoint x: 451, startPoint y: 149, endPoint x: 471, endPoint y: 215, distance: 68.6
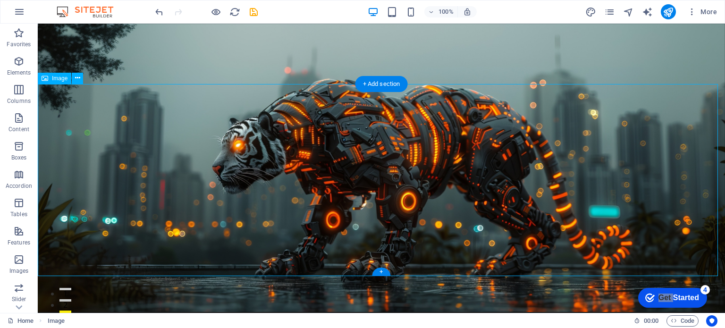
scroll to position [186, 0]
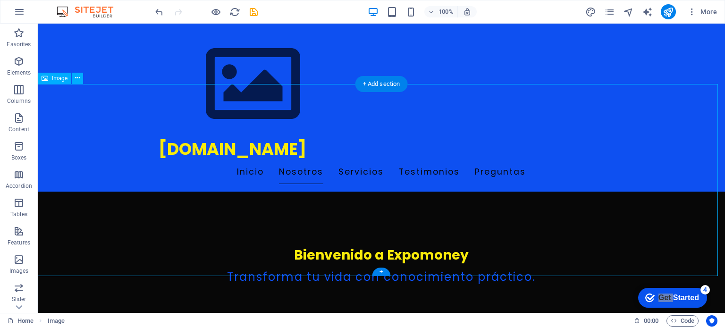
drag, startPoint x: 384, startPoint y: 207, endPoint x: 555, endPoint y: 204, distance: 170.4
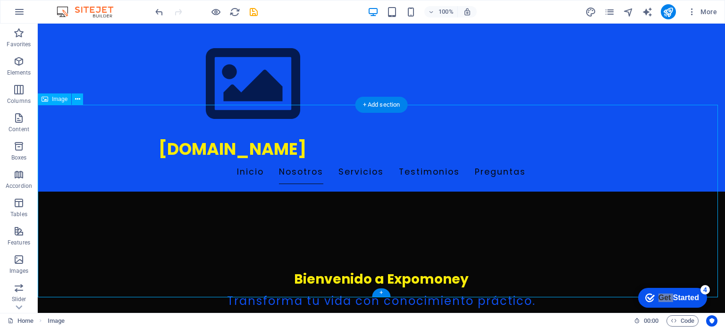
scroll to position [162, 0]
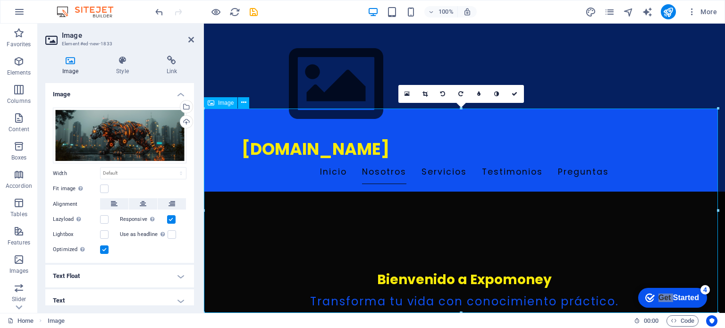
click at [211, 101] on icon at bounding box center [211, 102] width 7 height 11
click at [243, 102] on icon at bounding box center [243, 103] width 5 height 10
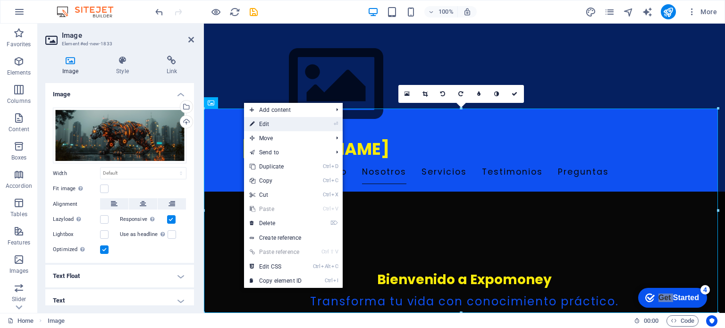
click at [279, 128] on link "⏎ Edit" at bounding box center [275, 124] width 63 height 14
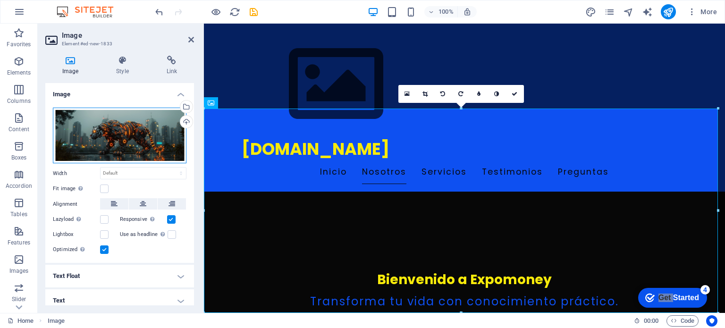
click at [155, 141] on div "Drag files here, click to choose files or select files from Files or our free s…" at bounding box center [120, 136] width 134 height 56
click at [155, 141] on body "expomoney.co Home Favorites Elements Columns Content Boxes Accordion Tables Fea…" at bounding box center [362, 164] width 725 height 328
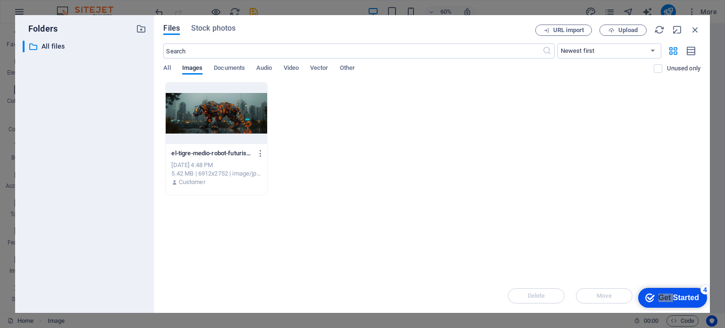
click at [219, 118] on div at bounding box center [216, 113] width 101 height 61
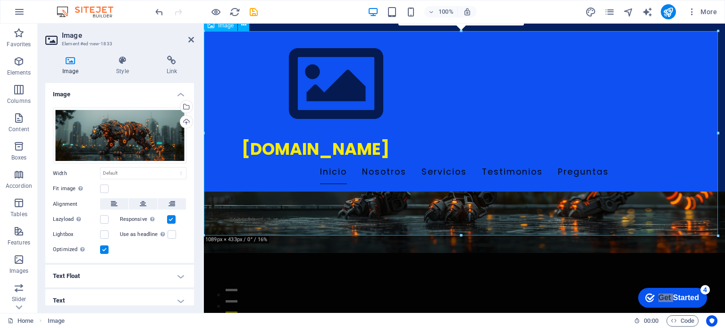
scroll to position [269, 0]
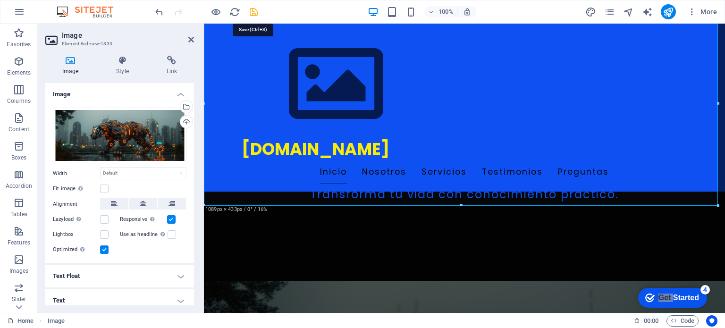
click at [253, 15] on icon "save" at bounding box center [253, 12] width 11 height 11
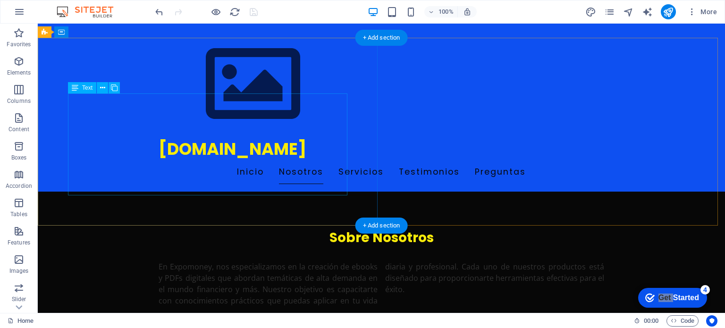
scroll to position [647, 0]
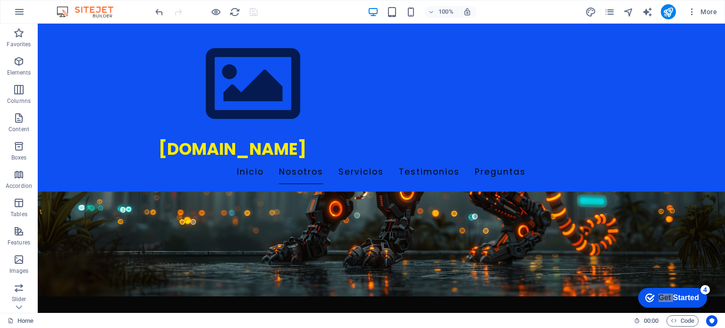
drag, startPoint x: 557, startPoint y: 58, endPoint x: 163, endPoint y: 48, distance: 393.8
click at [163, 48] on div "expomoney.co Inicio Nosotros Servicios Testimonios Preguntas" at bounding box center [381, 108] width 461 height 168
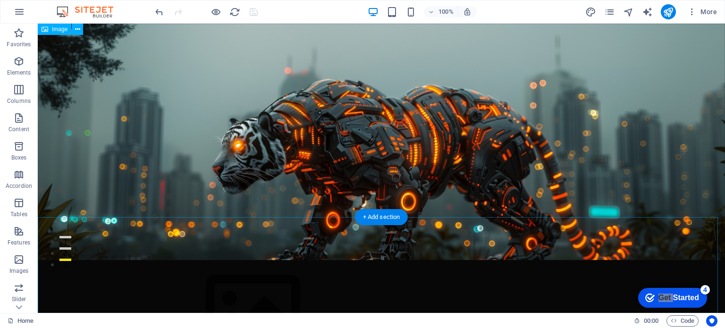
scroll to position [0, 0]
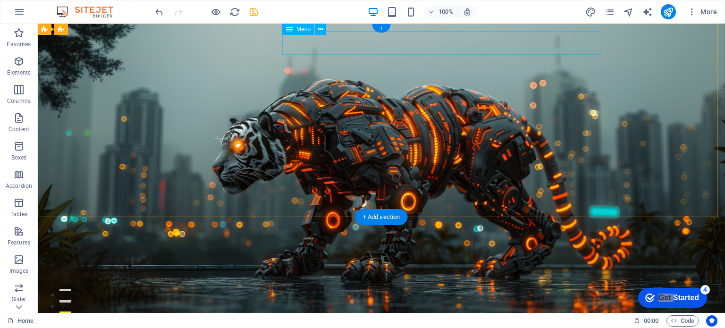
click at [288, 320] on nav "Inicio Nosotros Servicios Testimonios Preguntas" at bounding box center [382, 332] width 446 height 24
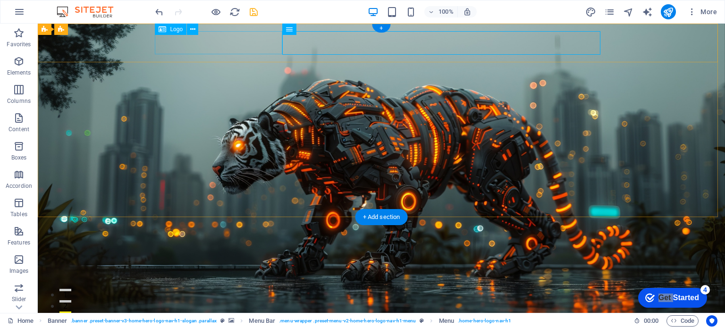
click at [231, 297] on div "expomoney.co" at bounding box center [382, 308] width 446 height 23
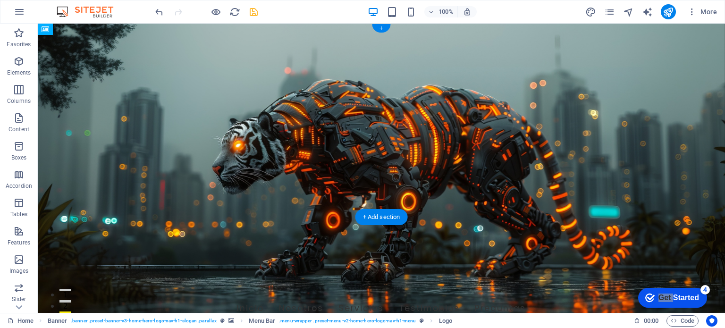
drag, startPoint x: 231, startPoint y: 41, endPoint x: 368, endPoint y: 42, distance: 137.4
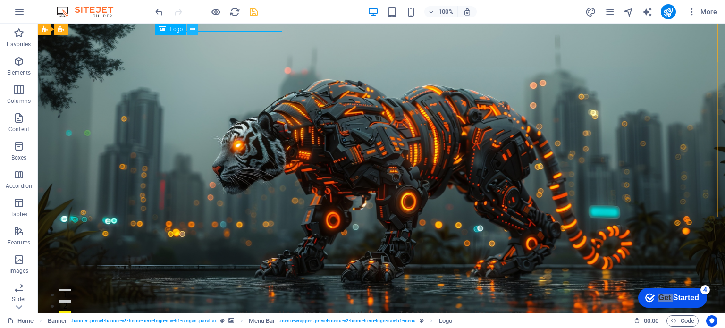
click at [193, 29] on icon at bounding box center [192, 30] width 5 height 10
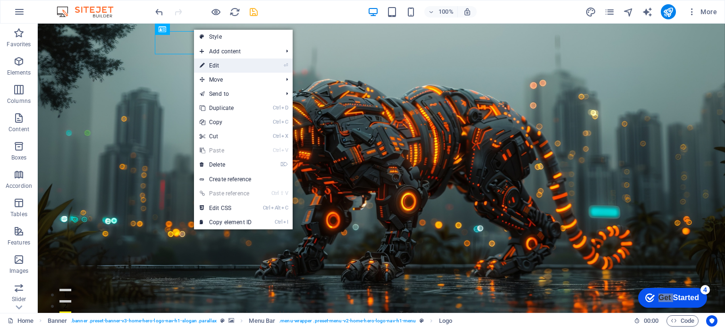
click at [244, 60] on link "⏎ Edit" at bounding box center [225, 66] width 63 height 14
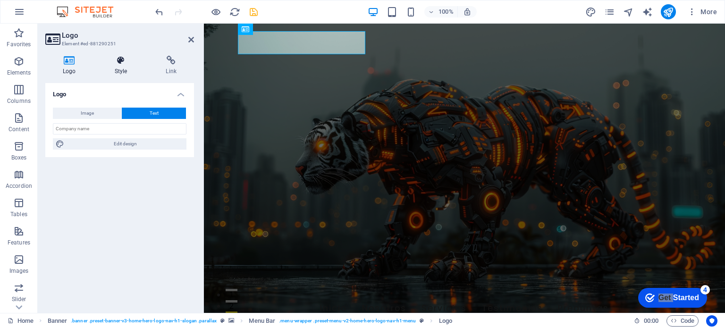
click at [124, 63] on icon at bounding box center [121, 60] width 48 height 9
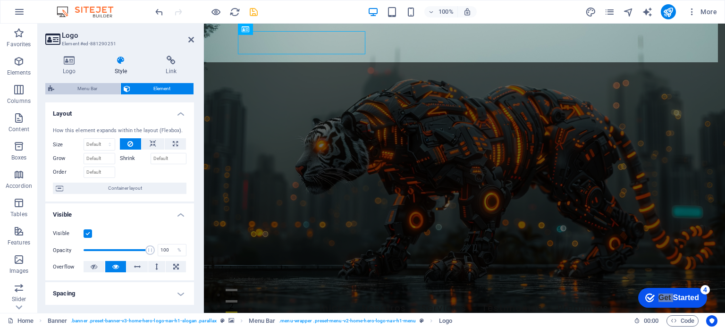
click at [96, 88] on span "Menu Bar" at bounding box center [87, 88] width 60 height 11
select select "rem"
select select "preset-menu-v2-home-hero-logo-nav-h1-menu"
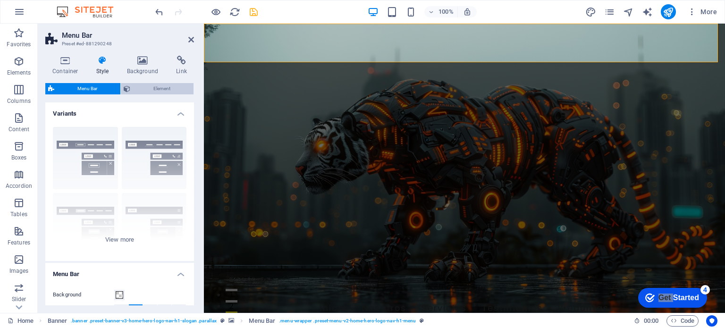
click at [149, 86] on span "Element" at bounding box center [162, 88] width 58 height 11
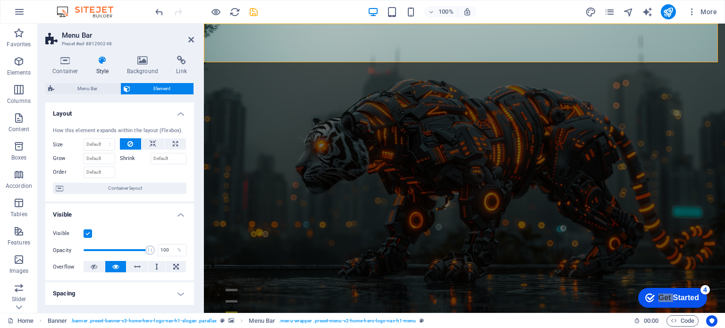
click at [149, 86] on span "Element" at bounding box center [162, 88] width 58 height 11
click at [193, 38] on icon at bounding box center [191, 40] width 6 height 8
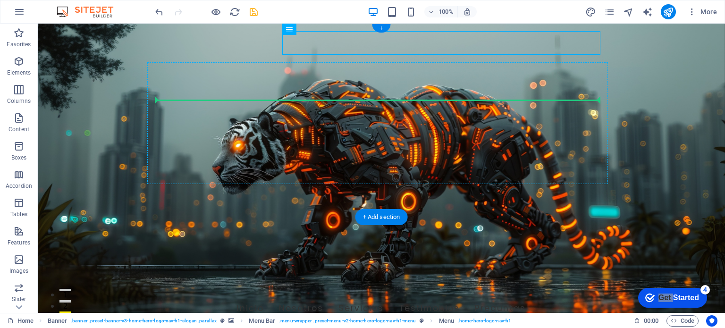
drag, startPoint x: 364, startPoint y: 36, endPoint x: 546, endPoint y: 101, distance: 193.1
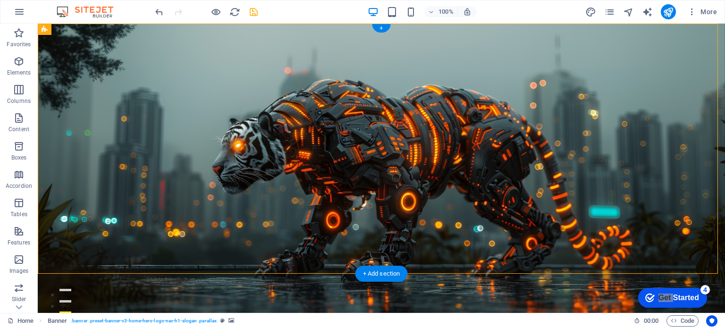
drag, startPoint x: 372, startPoint y: 178, endPoint x: 394, endPoint y: 42, distance: 137.1
select select
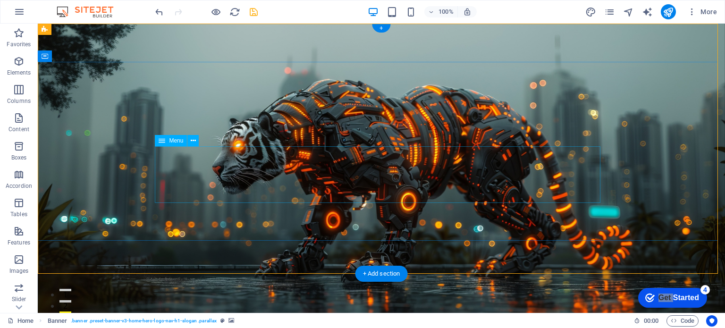
select select
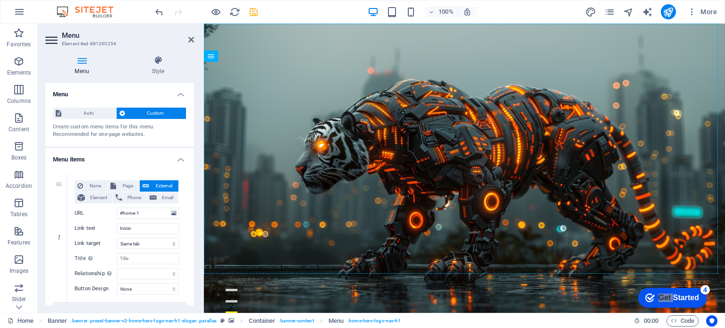
drag, startPoint x: 547, startPoint y: 190, endPoint x: 396, endPoint y: 117, distance: 168.1
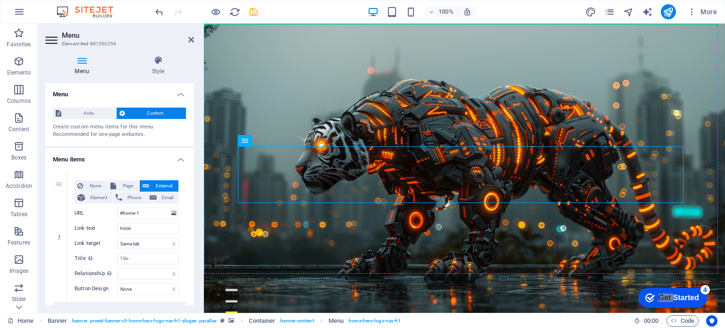
drag, startPoint x: 397, startPoint y: 173, endPoint x: 595, endPoint y: 37, distance: 239.6
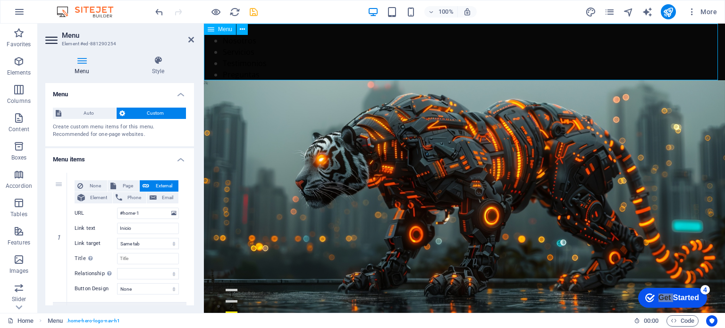
click at [490, 38] on nav "Inicio Nosotros Servicios Testimonios Preguntas" at bounding box center [464, 52] width 521 height 57
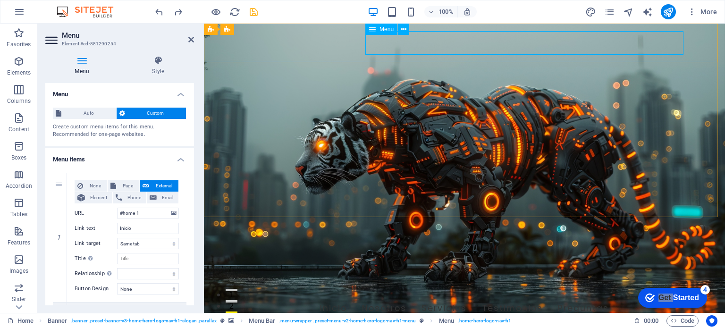
click at [614, 297] on nav "Inicio Nosotros Servicios Testimonios Preguntas" at bounding box center [465, 309] width 446 height 24
click at [404, 31] on icon at bounding box center [403, 30] width 5 height 10
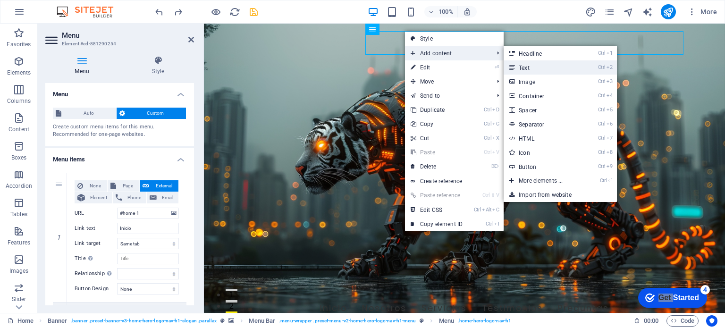
click at [563, 60] on link "Ctrl 2 Text" at bounding box center [543, 67] width 78 height 14
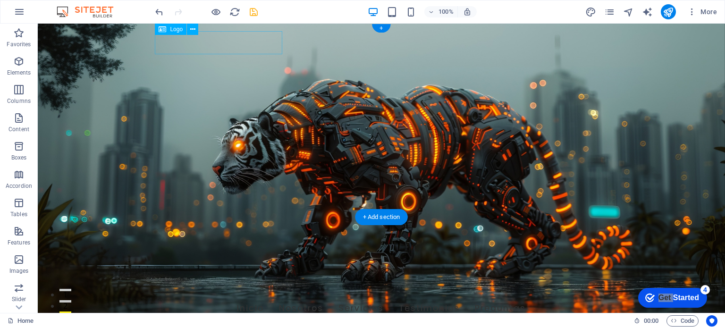
click at [227, 321] on div "expomoney.co" at bounding box center [382, 332] width 446 height 23
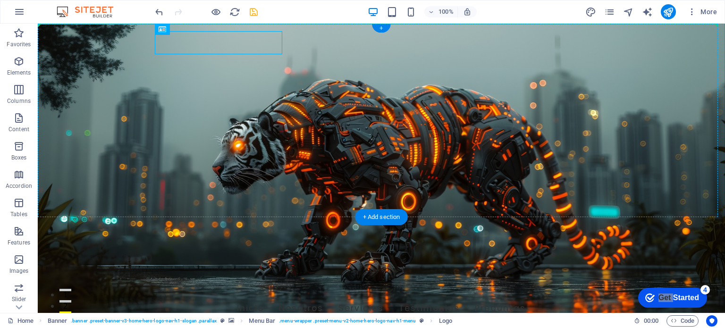
drag, startPoint x: 227, startPoint y: 42, endPoint x: 267, endPoint y: 57, distance: 42.9
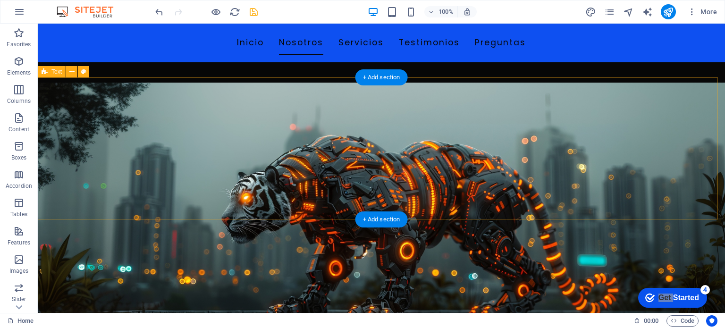
scroll to position [422, 0]
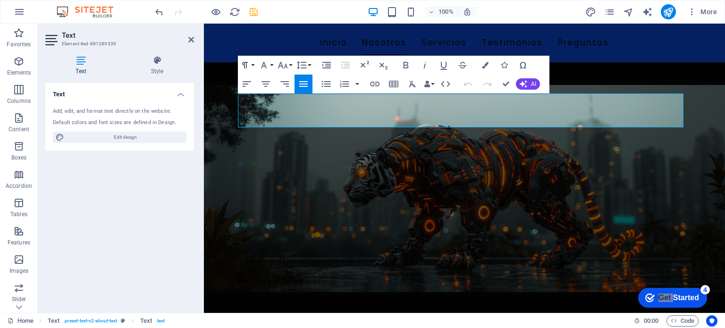
drag, startPoint x: 669, startPoint y: 118, endPoint x: 104, endPoint y: 78, distance: 566.4
click at [104, 78] on div "Text Style Text Add, edit, and format text directly on the website. Default col…" at bounding box center [119, 181] width 149 height 250
drag, startPoint x: 666, startPoint y: 118, endPoint x: 227, endPoint y: 82, distance: 440.5
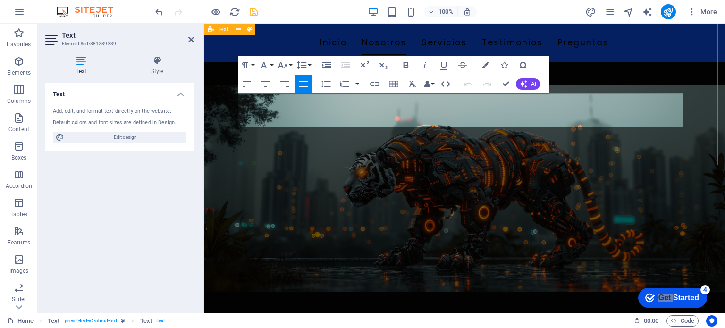
click at [487, 66] on icon "button" at bounding box center [485, 65] width 7 height 7
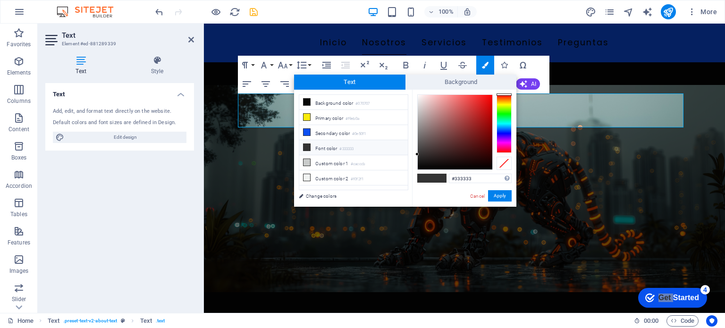
type input "#faf7f7"
click at [418, 96] on div at bounding box center [455, 132] width 75 height 75
click at [499, 196] on button "Apply" at bounding box center [500, 195] width 24 height 11
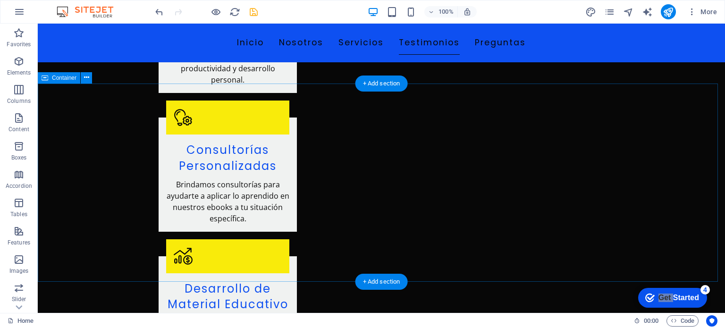
scroll to position [2360, 0]
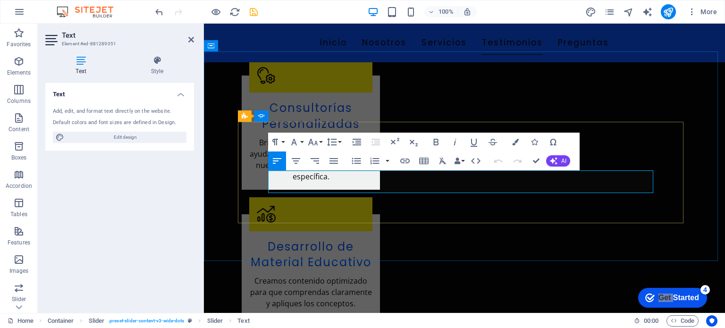
drag, startPoint x: 328, startPoint y: 187, endPoint x: 255, endPoint y: 164, distance: 76.2
click at [511, 143] on button "Colors" at bounding box center [516, 142] width 18 height 19
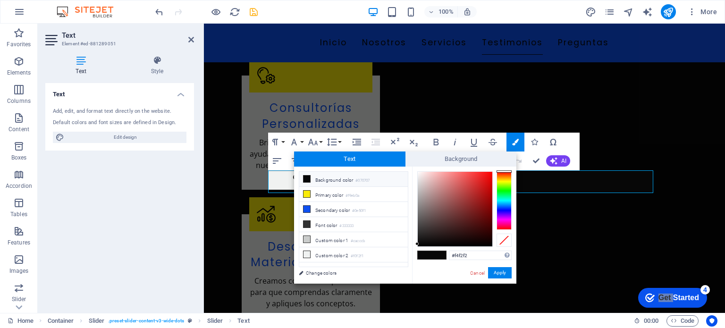
click at [418, 175] on div at bounding box center [455, 209] width 75 height 75
type input "#fcfafa"
click at [418, 172] on div at bounding box center [417, 171] width 3 height 3
click at [500, 271] on button "Apply" at bounding box center [500, 272] width 24 height 11
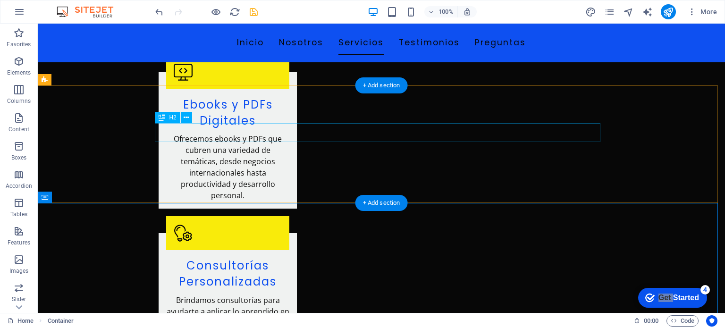
scroll to position [2242, 0]
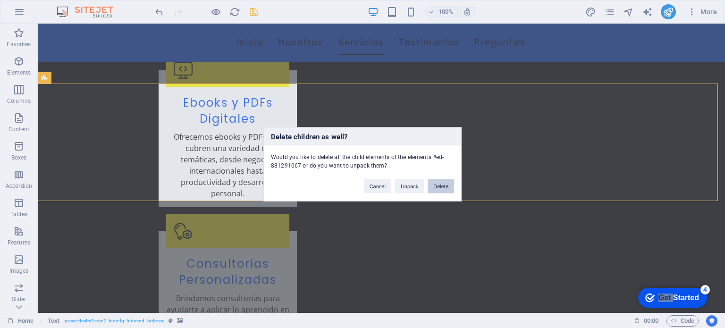
click at [435, 188] on button "Delete" at bounding box center [441, 186] width 26 height 14
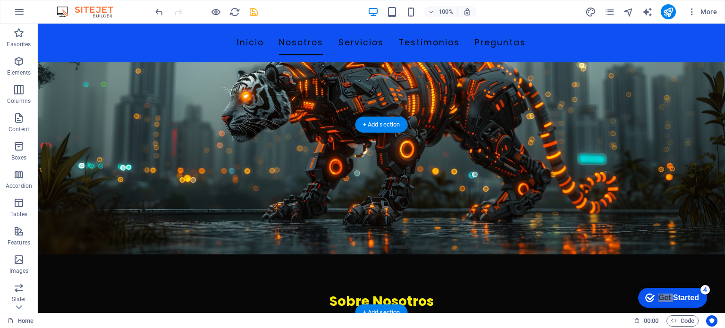
scroll to position [525, 0]
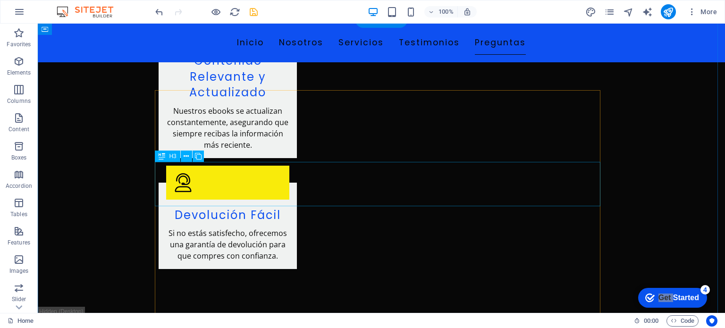
scroll to position [2839, 0]
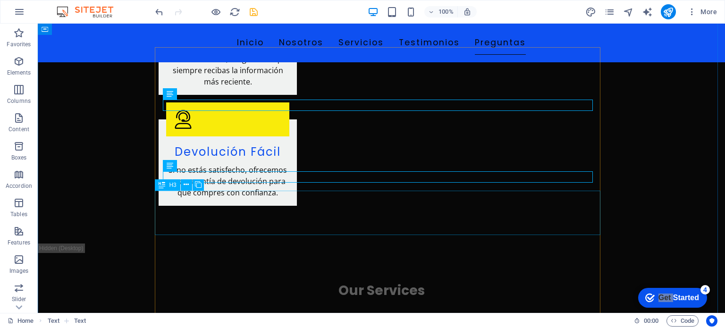
scroll to position [2904, 0]
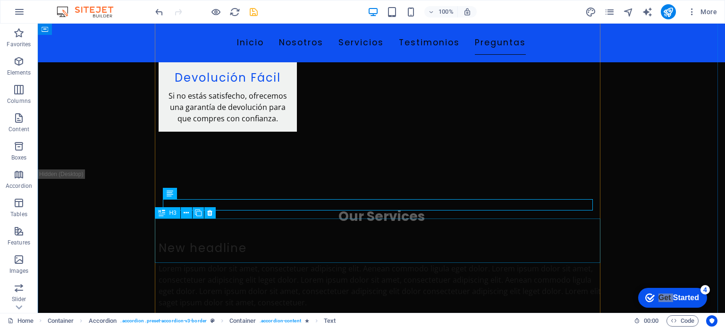
scroll to position [3011, 0]
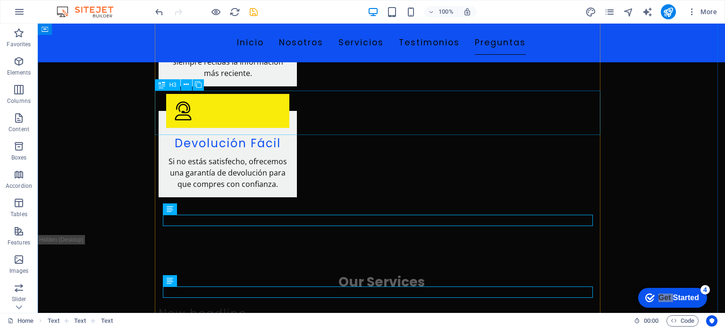
scroll to position [2907, 0]
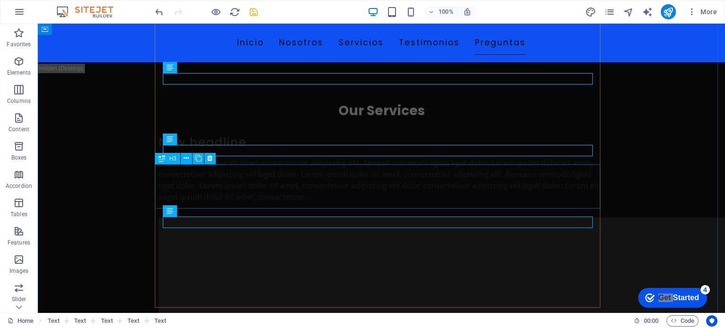
scroll to position [3123, 0]
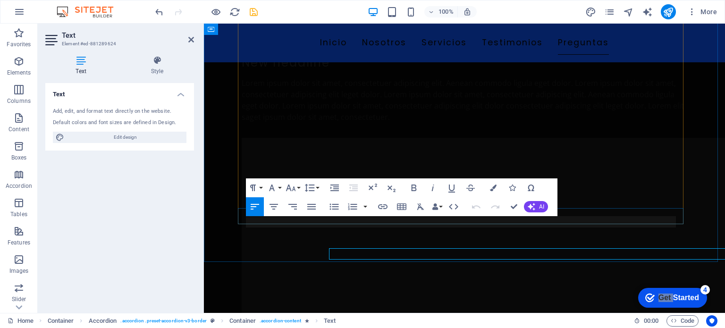
scroll to position [3091, 0]
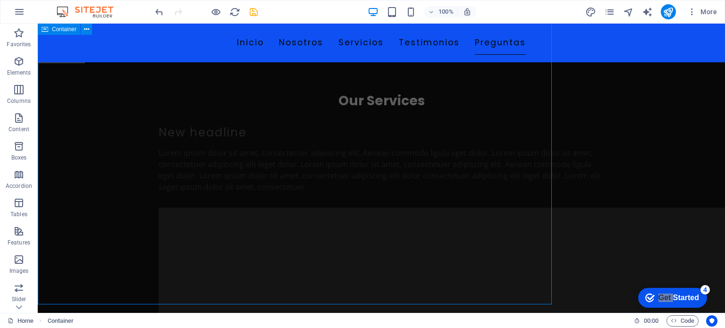
scroll to position [3123, 0]
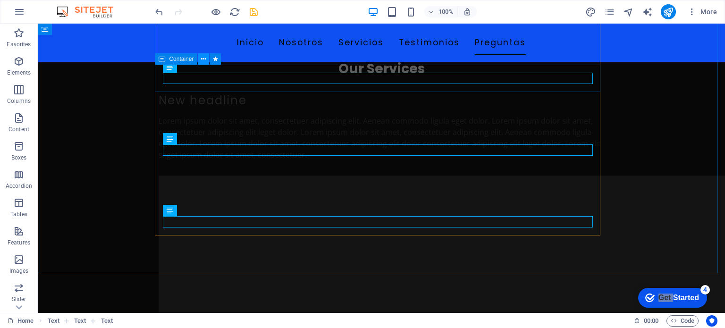
click at [207, 59] on button at bounding box center [203, 58] width 11 height 11
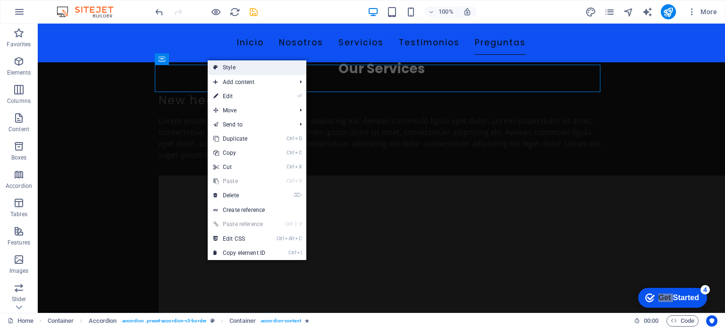
click at [254, 65] on link "Style" at bounding box center [257, 67] width 99 height 14
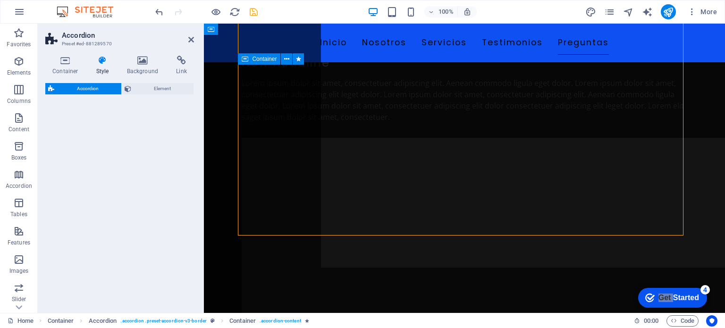
scroll to position [3091, 0]
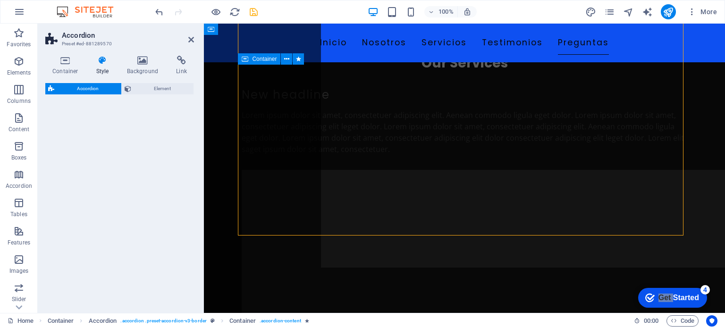
select select "rem"
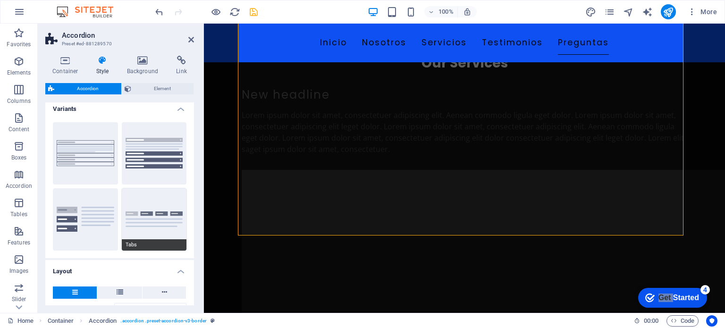
scroll to position [0, 0]
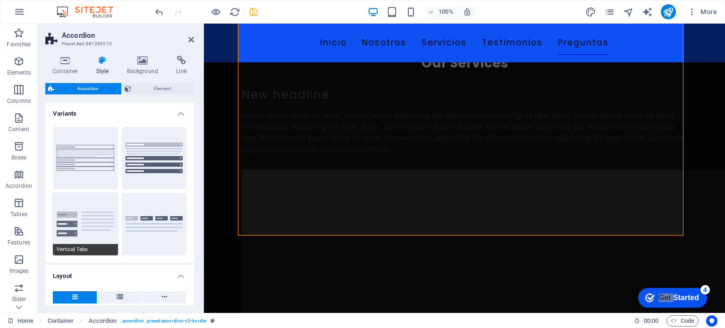
click at [101, 211] on button "Vertical Tabs" at bounding box center [85, 224] width 65 height 62
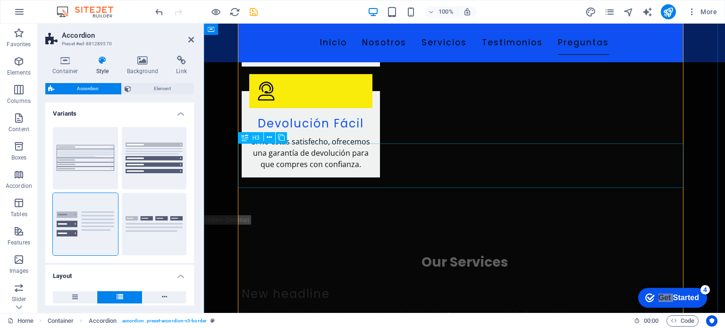
scroll to position [2887, 0]
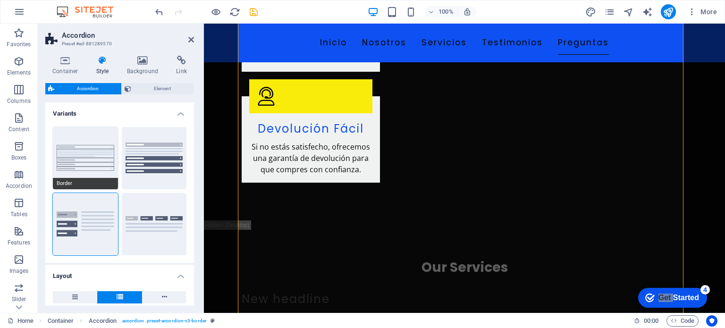
click at [97, 151] on button "Border" at bounding box center [85, 158] width 65 height 62
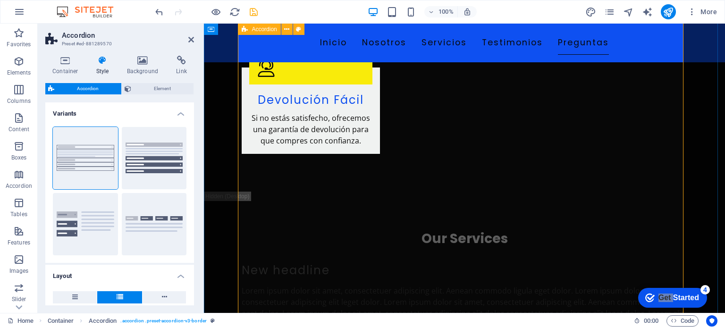
scroll to position [2911, 0]
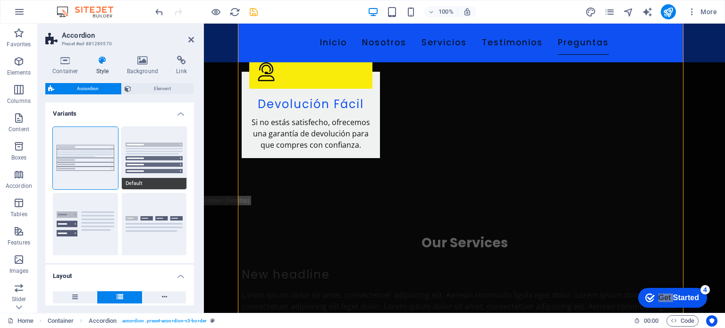
click at [143, 166] on button "Default" at bounding box center [154, 158] width 65 height 62
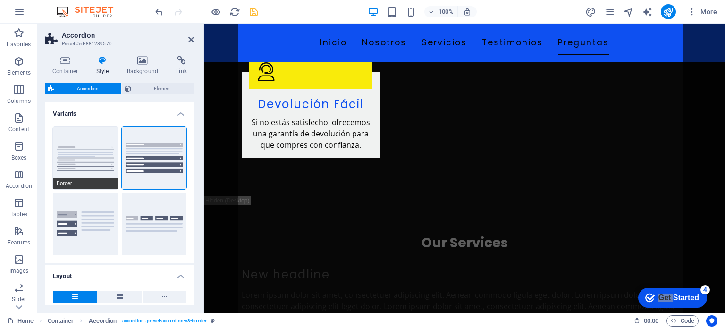
click at [81, 153] on button "Border" at bounding box center [85, 158] width 65 height 62
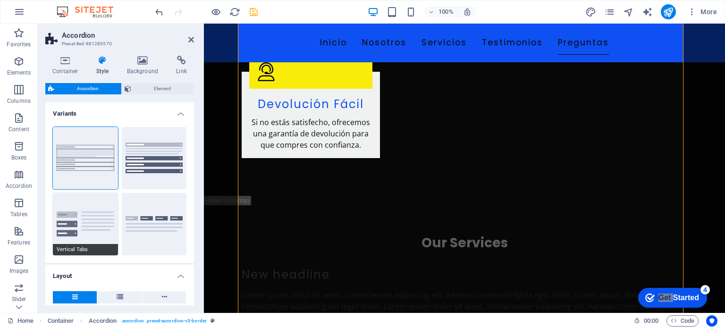
click at [80, 221] on button "Vertical Tabs" at bounding box center [85, 224] width 65 height 62
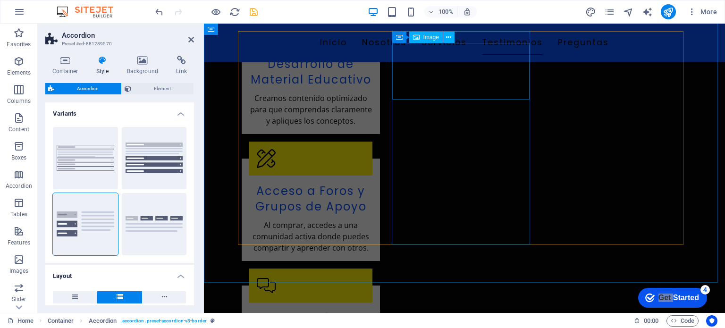
scroll to position [2672, 0]
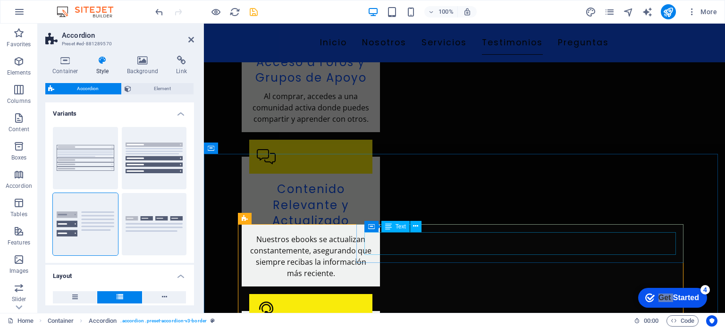
type input "0"
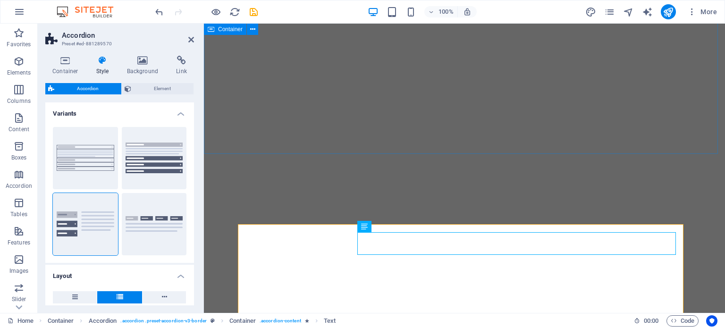
select select "rem"
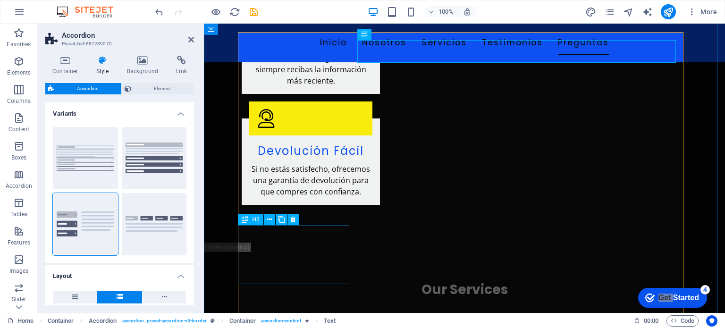
scroll to position [2867, 0]
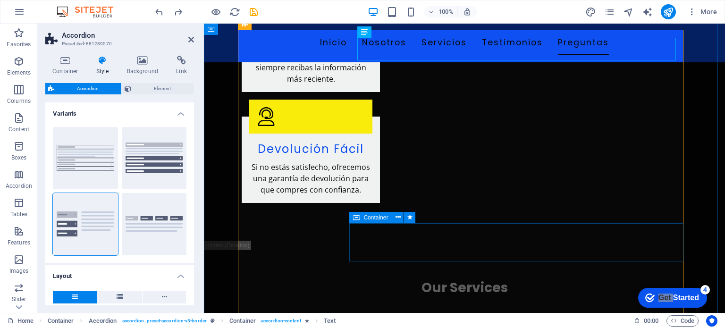
type input "0"
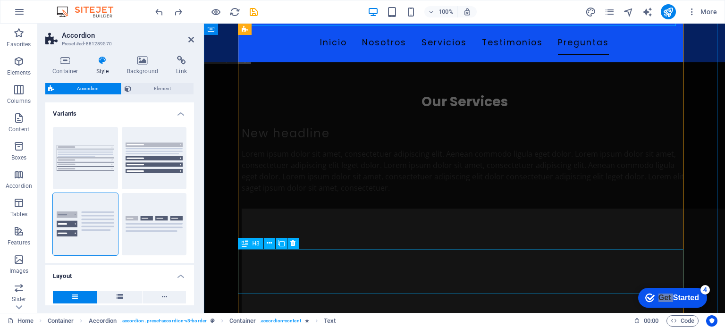
scroll to position [3055, 0]
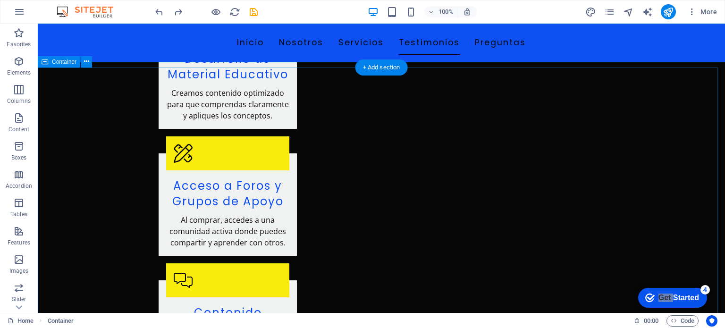
scroll to position [2592, 0]
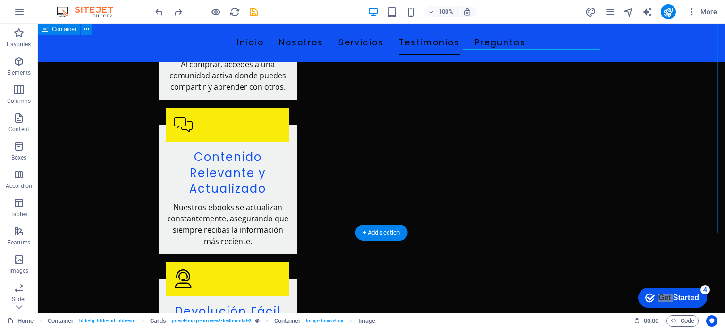
scroll to position [2741, 0]
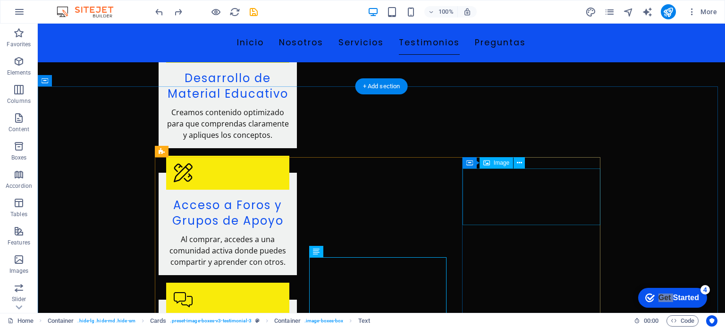
scroll to position [2566, 0]
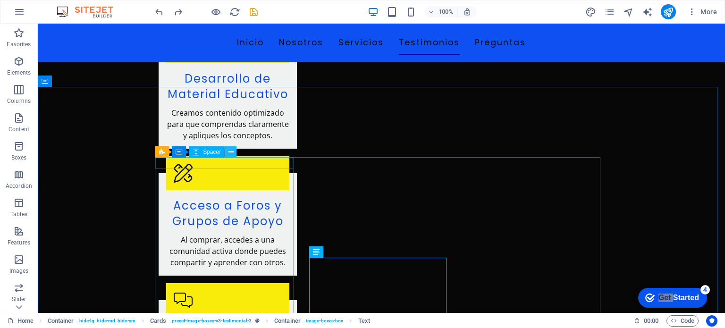
click at [232, 152] on icon at bounding box center [230, 152] width 5 height 10
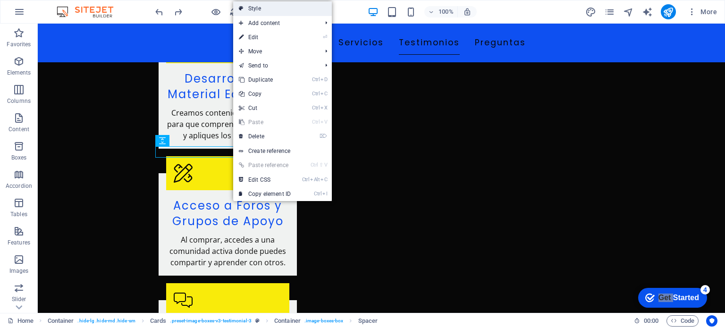
click at [296, 12] on link "Style" at bounding box center [282, 8] width 99 height 14
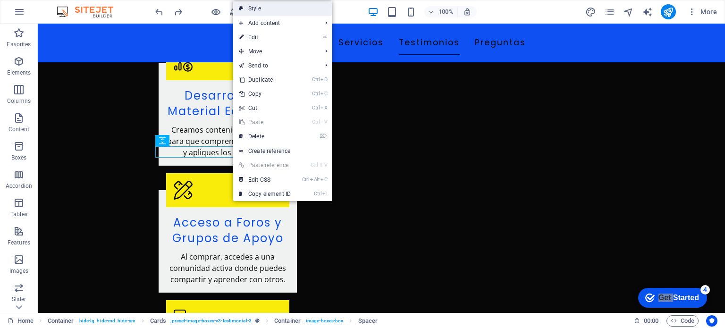
select select "rem"
select select "preset-image-boxes-v3-testimonial-3"
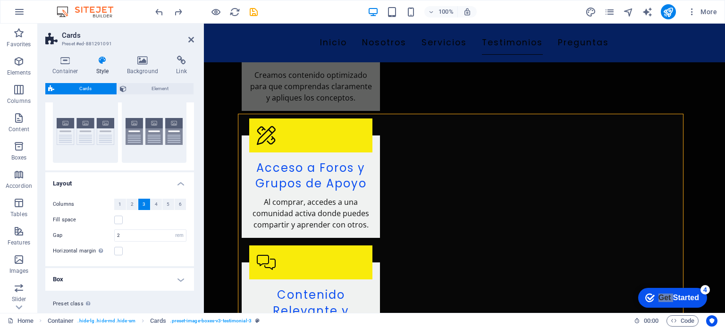
scroll to position [0, 0]
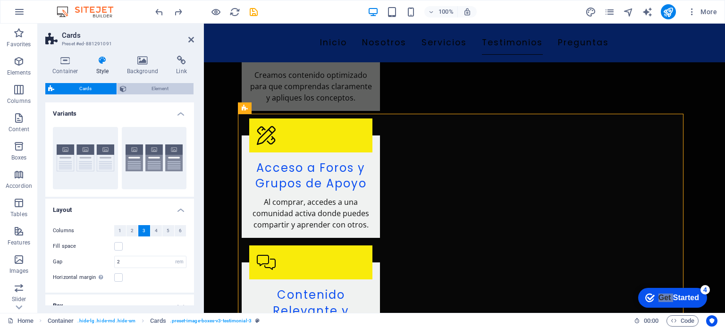
click at [154, 88] on span "Element" at bounding box center [159, 88] width 61 height 11
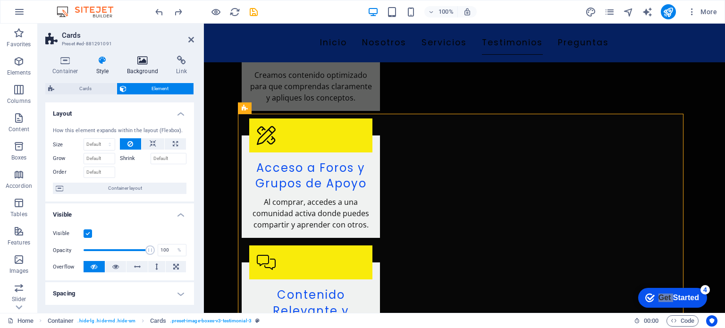
click at [128, 68] on h4 "Background" at bounding box center [145, 66] width 50 height 20
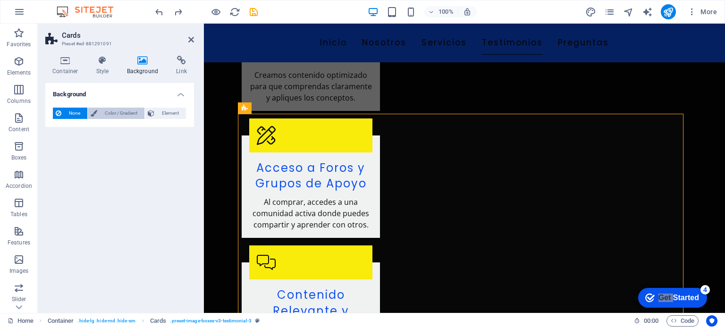
click at [120, 113] on span "Color / Gradient" at bounding box center [121, 113] width 42 height 11
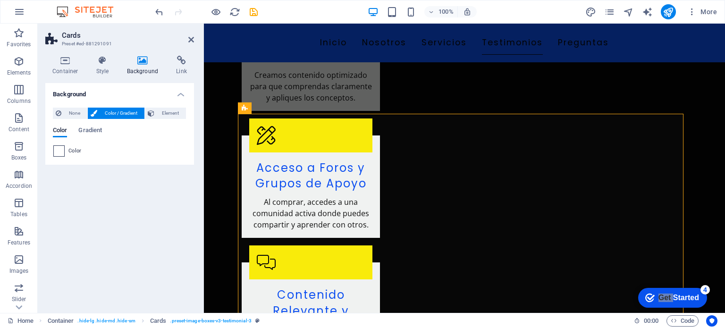
click at [57, 151] on span at bounding box center [59, 151] width 10 height 10
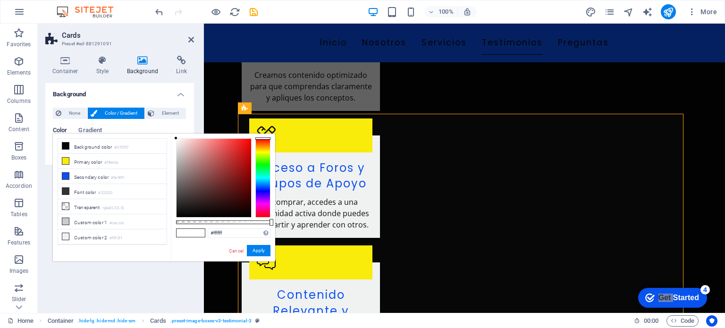
type input "#f7f3f3"
click at [177, 141] on div at bounding box center [214, 178] width 75 height 78
click at [252, 249] on button "Apply" at bounding box center [259, 250] width 24 height 11
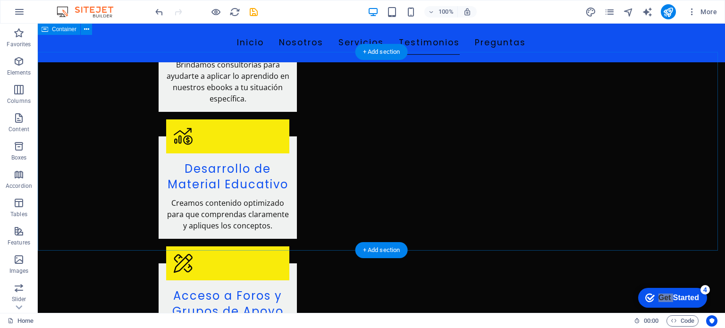
scroll to position [2392, 0]
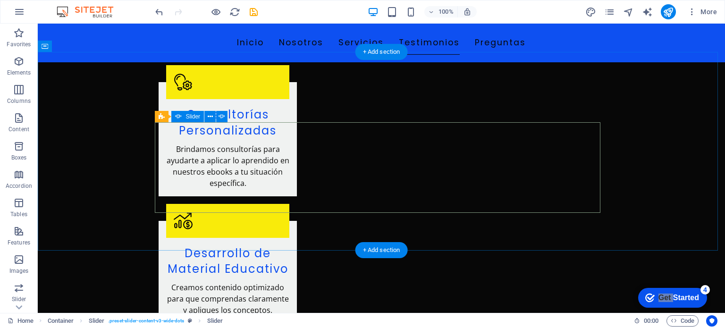
select select "ms"
select select "s"
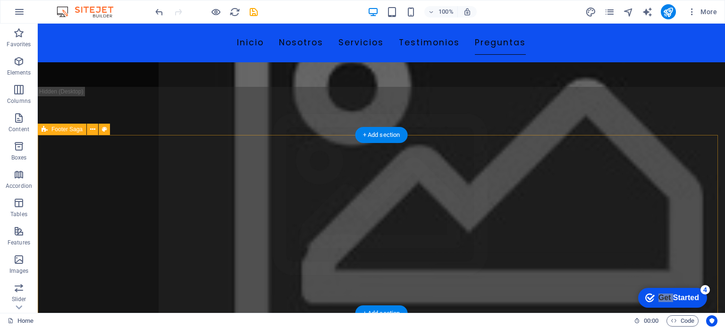
scroll to position [4225, 0]
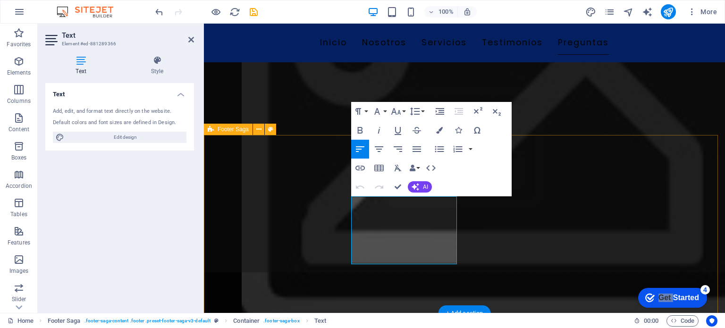
scroll to position [4193, 0]
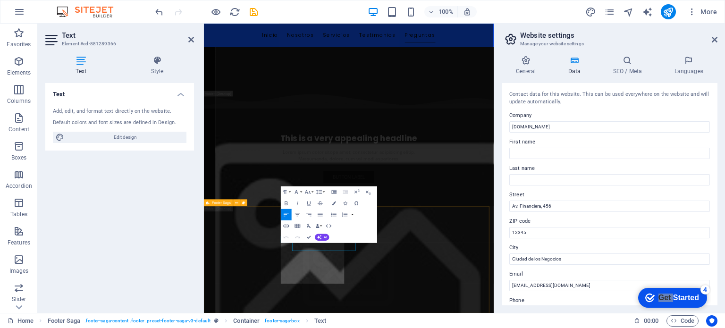
scroll to position [4055, 0]
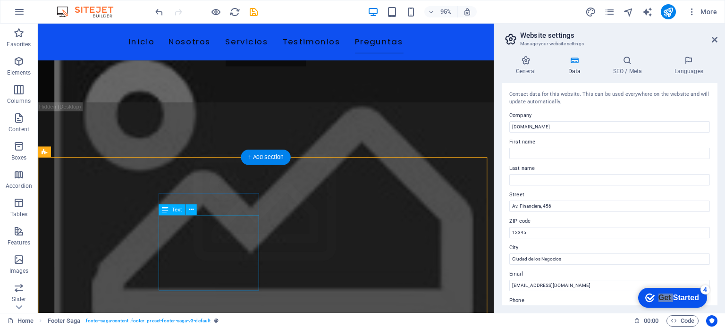
scroll to position [4185, 0]
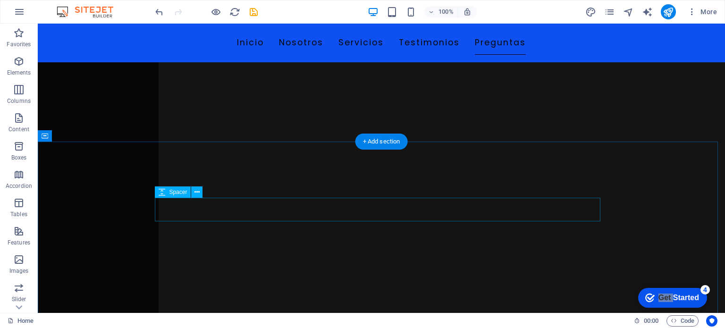
scroll to position [3373, 0]
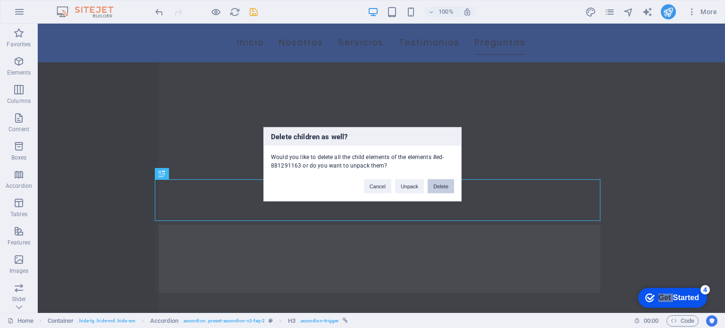
click at [433, 188] on button "Delete" at bounding box center [441, 186] width 26 height 14
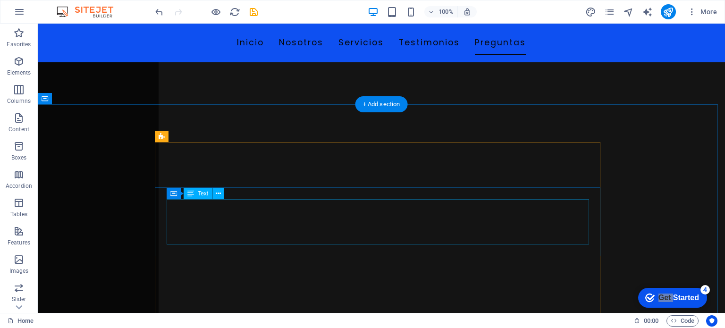
scroll to position [3395, 0]
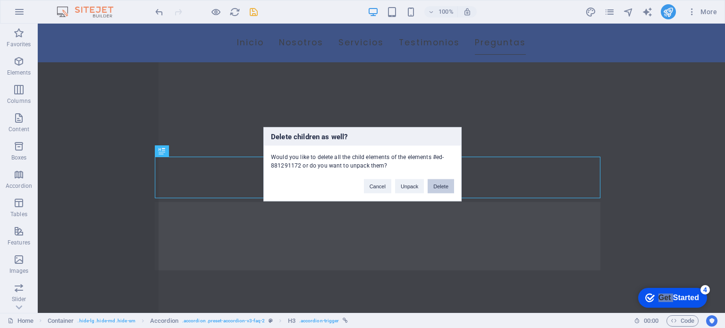
click at [440, 188] on button "Delete" at bounding box center [441, 186] width 26 height 14
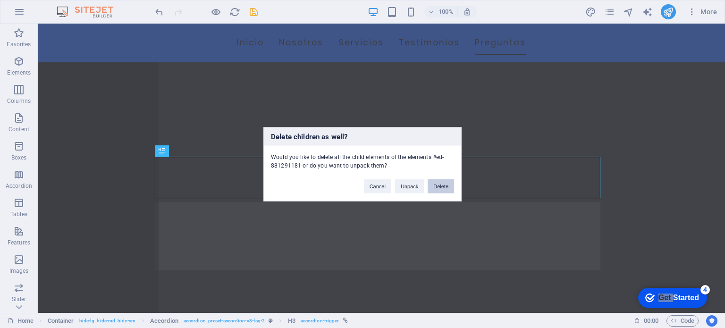
click at [444, 186] on button "Delete" at bounding box center [441, 186] width 26 height 14
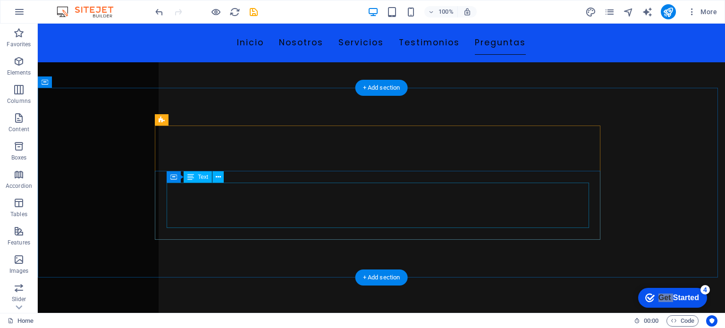
scroll to position [3409, 0]
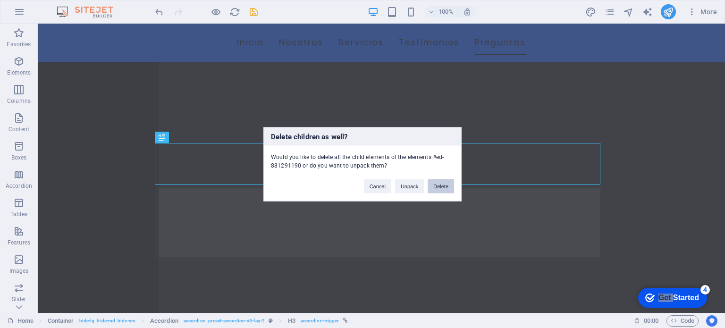
click at [442, 183] on button "Delete" at bounding box center [441, 186] width 26 height 14
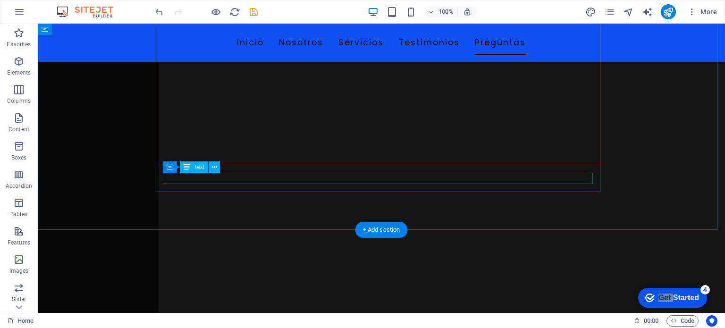
scroll to position [3284, 0]
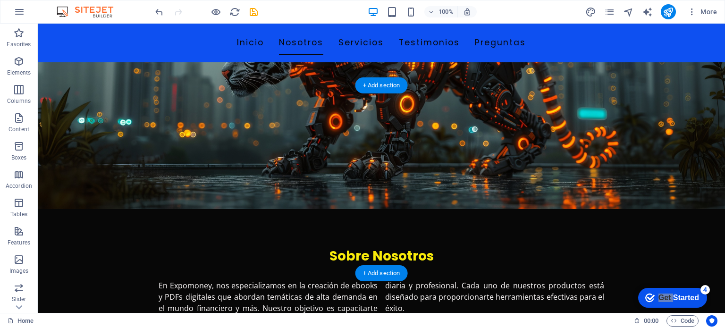
scroll to position [567, 0]
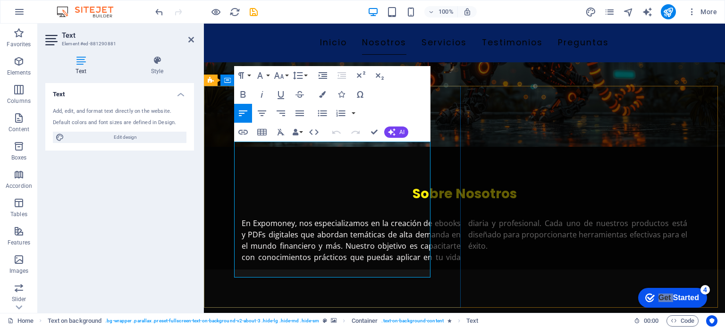
scroll to position [501, 0]
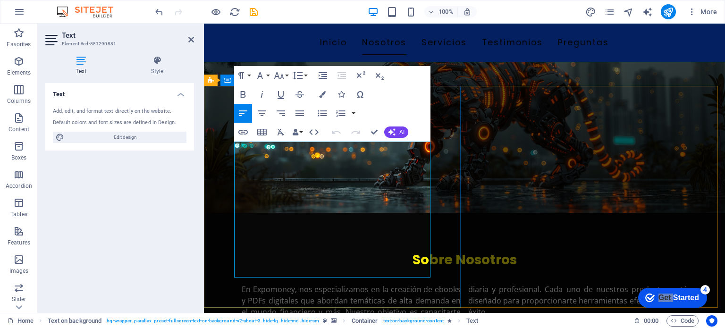
drag, startPoint x: 425, startPoint y: 269, endPoint x: 220, endPoint y: 104, distance: 262.5
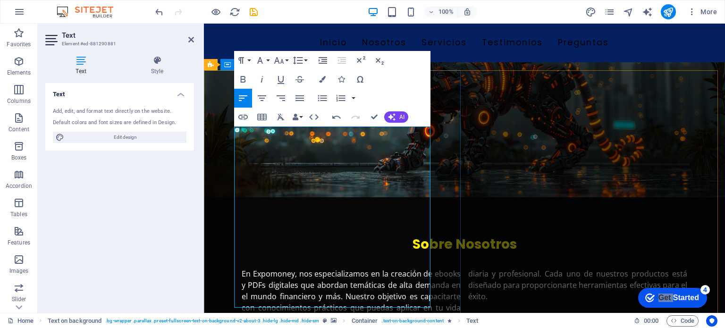
scroll to position [520, 0]
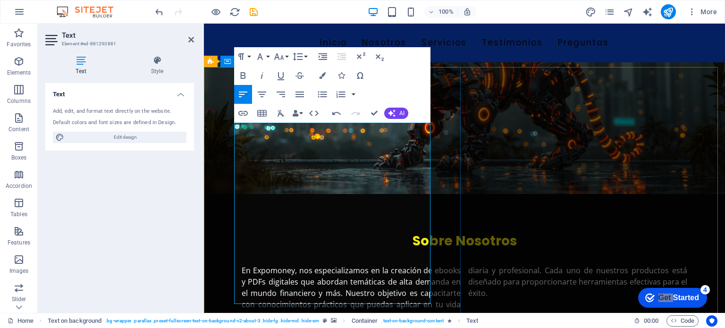
drag, startPoint x: 421, startPoint y: 291, endPoint x: 219, endPoint y: 105, distance: 274.6
click at [325, 77] on icon "button" at bounding box center [322, 75] width 7 height 7
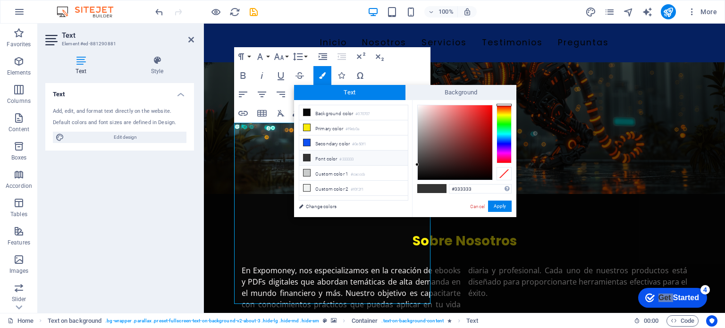
type input "#fefcfc"
click at [418, 105] on div at bounding box center [455, 142] width 75 height 75
click at [504, 208] on button "Apply" at bounding box center [500, 206] width 24 height 11
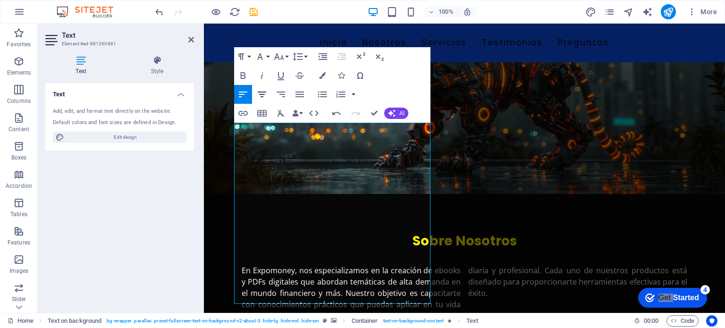
click at [263, 96] on icon "button" at bounding box center [261, 94] width 11 height 11
click at [322, 94] on icon "button" at bounding box center [322, 95] width 9 height 6
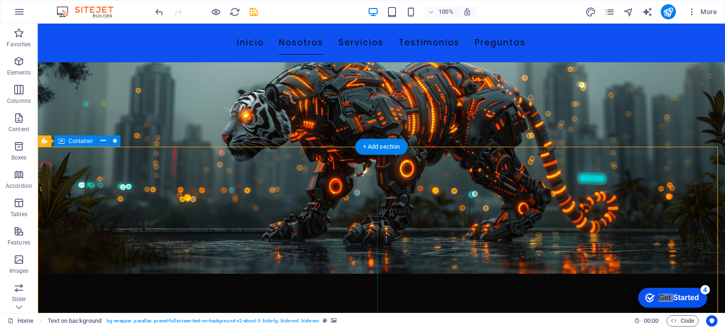
scroll to position [579, 0]
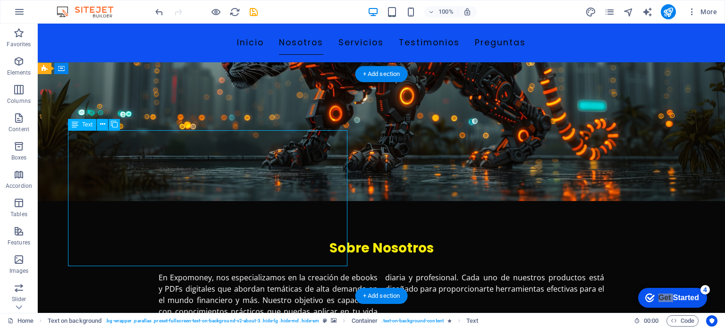
drag, startPoint x: 266, startPoint y: 250, endPoint x: 213, endPoint y: 241, distance: 53.6
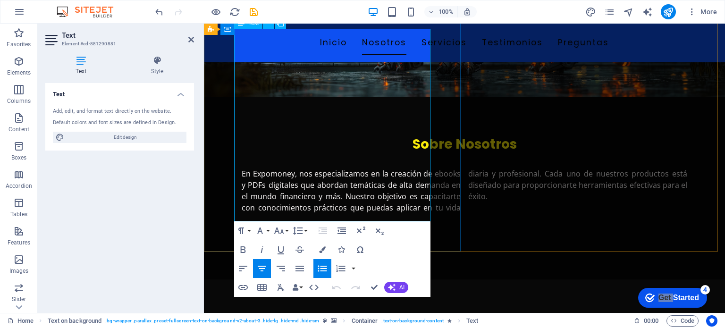
scroll to position [613, 0]
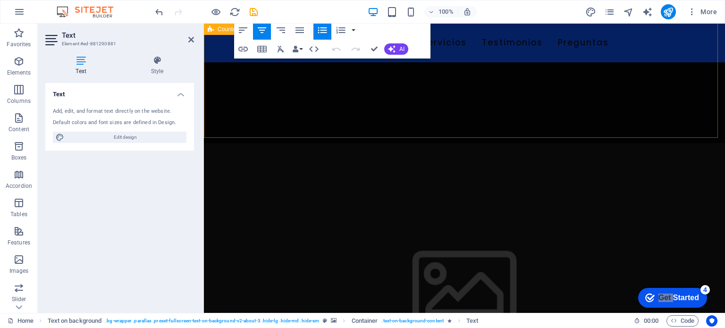
drag, startPoint x: 426, startPoint y: 202, endPoint x: 302, endPoint y: -57, distance: 287.2
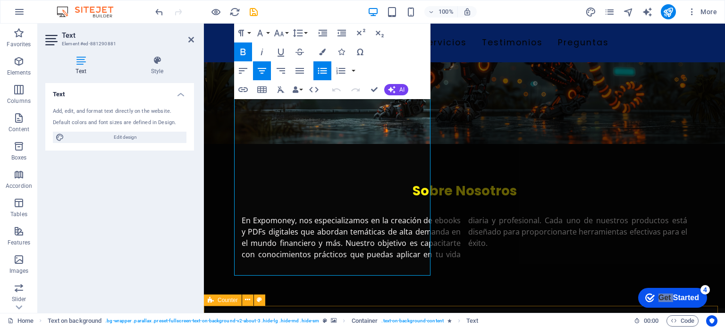
scroll to position [585, 0]
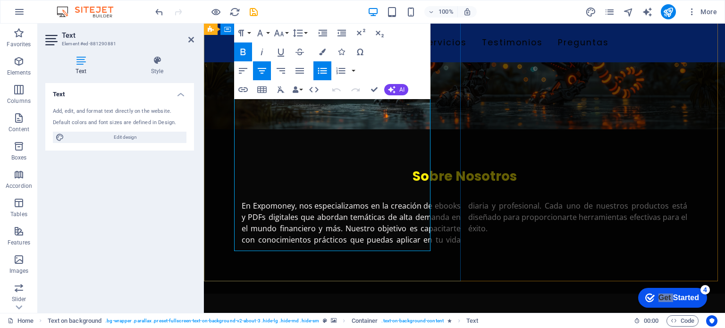
drag, startPoint x: 245, startPoint y: 133, endPoint x: 402, endPoint y: 246, distance: 193.0
click at [338, 70] on icon "button" at bounding box center [341, 71] width 9 height 7
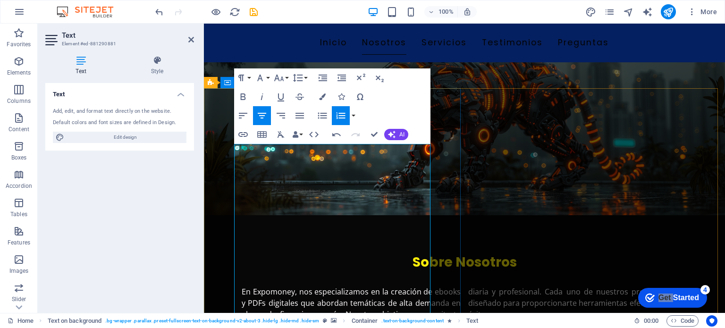
scroll to position [507, 0]
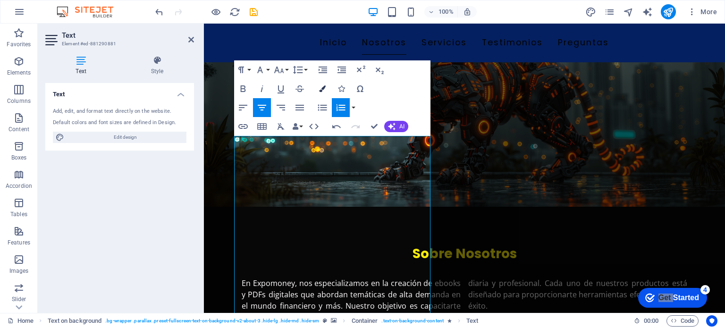
click at [324, 90] on icon "button" at bounding box center [322, 88] width 7 height 7
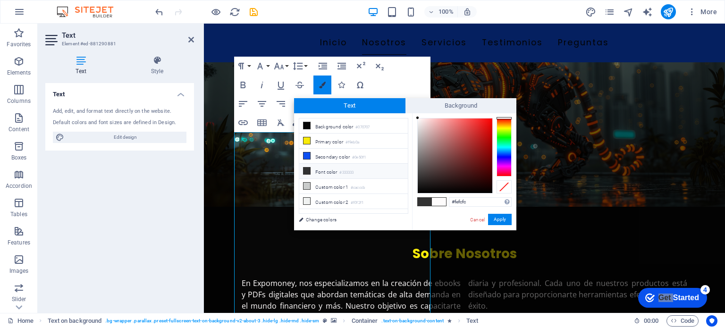
scroll to position [511, 0]
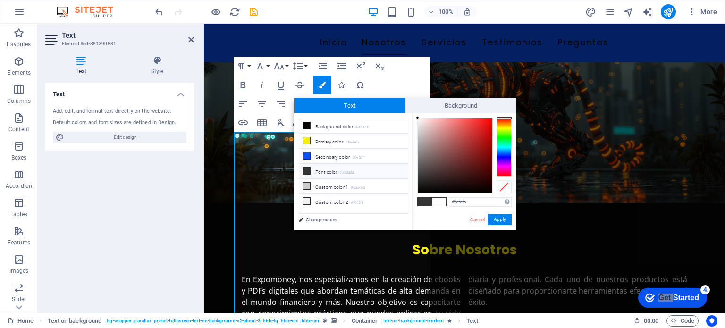
click at [326, 169] on li "Font color #333333" at bounding box center [353, 171] width 109 height 15
type input "#f9f4f4"
click at [419, 119] on div at bounding box center [455, 155] width 75 height 75
click at [498, 220] on button "Apply" at bounding box center [500, 219] width 24 height 11
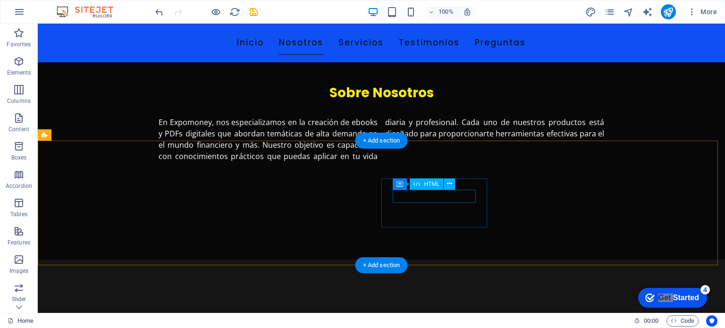
scroll to position [686, 0]
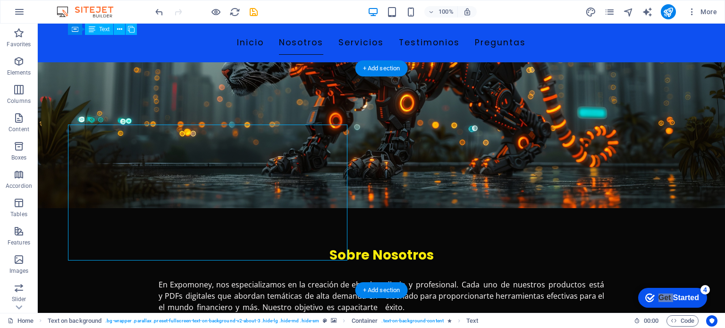
scroll to position [567, 0]
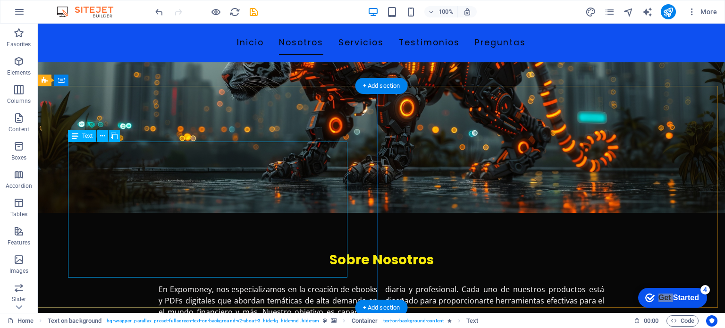
click at [87, 138] on span "Text" at bounding box center [87, 136] width 10 height 6
click at [80, 137] on div "Text" at bounding box center [82, 135] width 28 height 11
click at [104, 136] on icon at bounding box center [102, 136] width 5 height 10
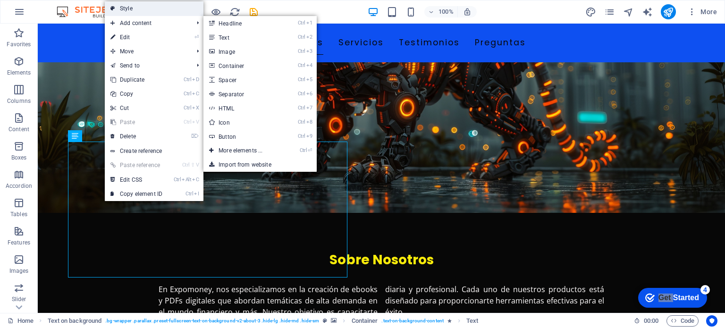
click at [158, 12] on link "Style" at bounding box center [154, 8] width 99 height 14
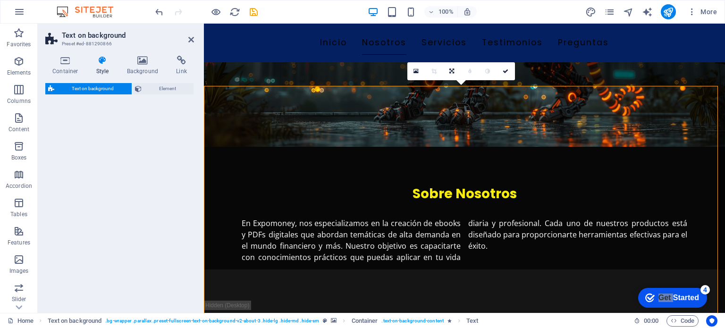
scroll to position [501, 0]
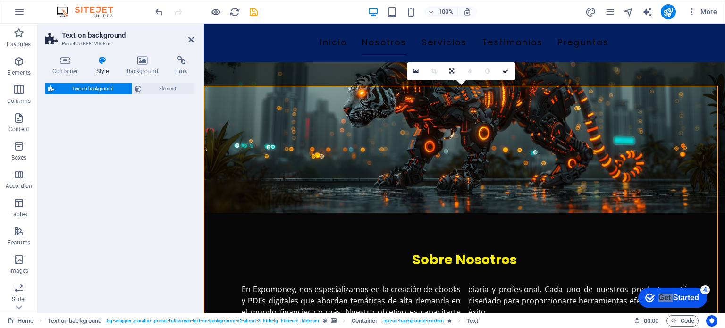
select select "%"
select select "rem"
select select "px"
select select "preset-fullscreen-text-on-background-v2-about-3"
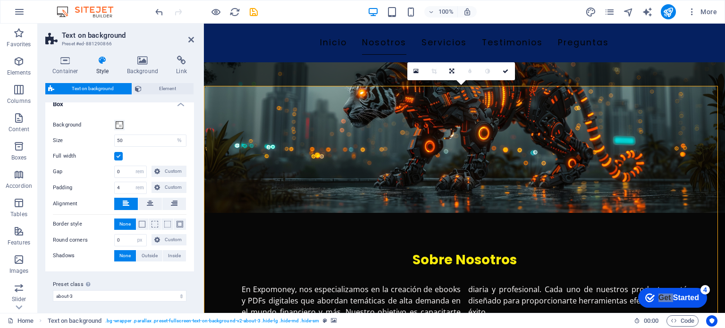
scroll to position [108, 0]
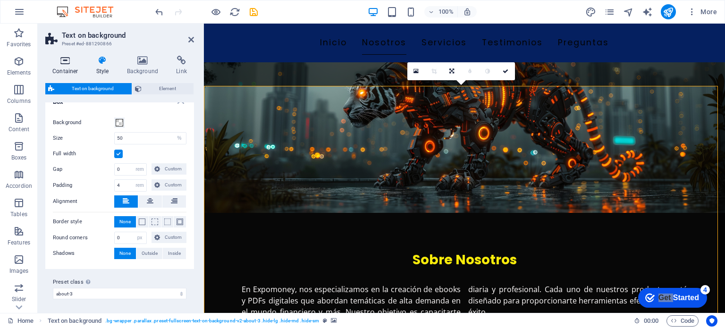
click at [79, 70] on h4 "Container" at bounding box center [67, 66] width 44 height 20
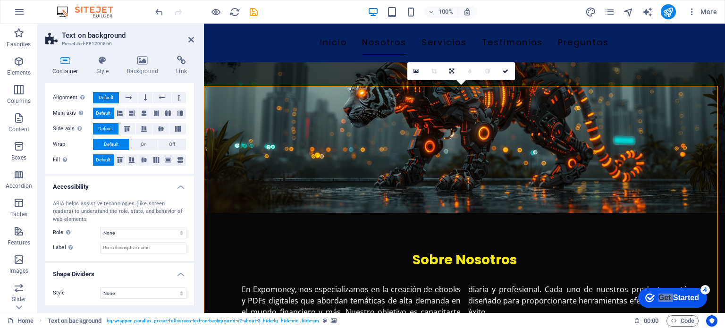
scroll to position [0, 0]
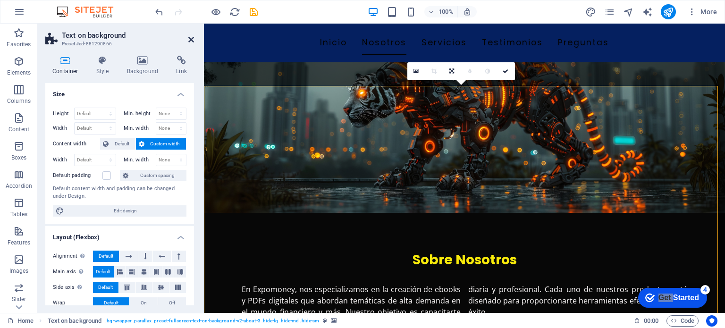
click at [191, 42] on icon at bounding box center [191, 40] width 6 height 8
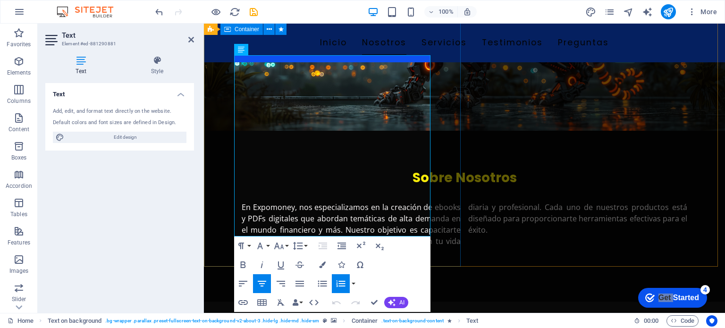
scroll to position [598, 0]
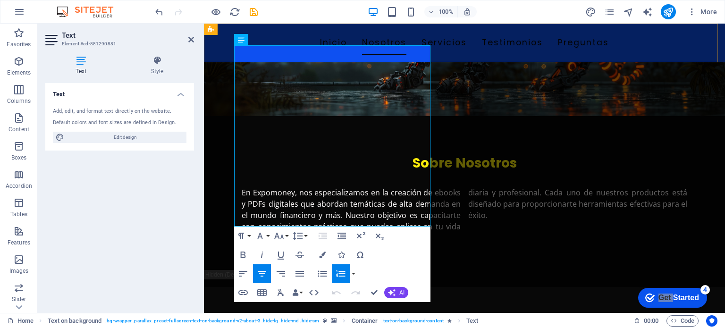
drag, startPoint x: 389, startPoint y: 217, endPoint x: 225, endPoint y: 53, distance: 231.7
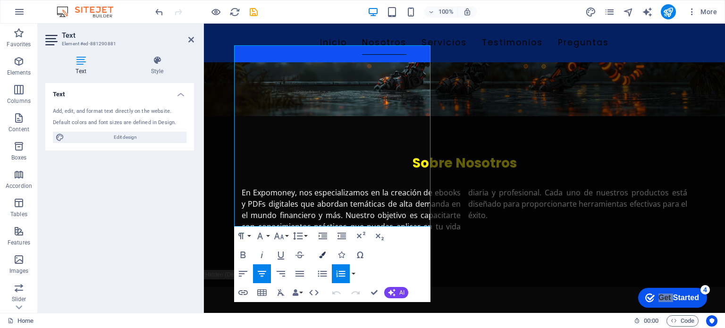
click at [319, 257] on button "Colors" at bounding box center [322, 254] width 18 height 19
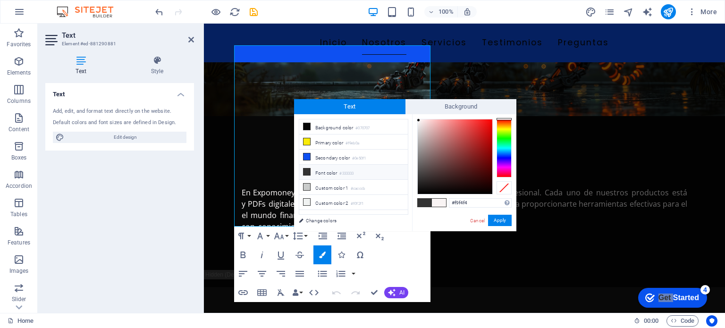
click at [437, 203] on span at bounding box center [439, 203] width 14 height 8
click at [422, 204] on span at bounding box center [425, 203] width 14 height 8
click at [418, 120] on div at bounding box center [455, 156] width 75 height 75
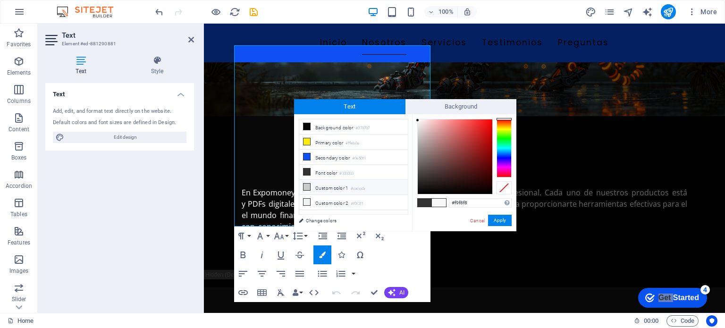
click at [333, 185] on li "Custom color 1 #cacccb" at bounding box center [353, 187] width 109 height 15
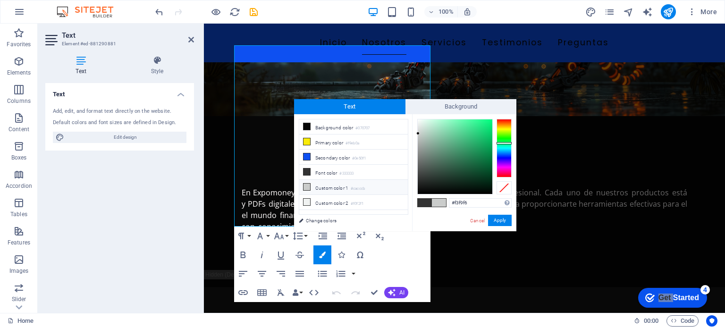
click at [419, 120] on div at bounding box center [455, 156] width 75 height 75
click at [331, 172] on li "Font color #333333" at bounding box center [353, 172] width 109 height 15
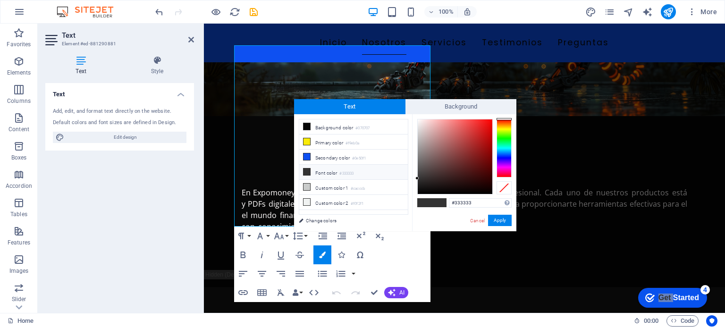
type input "#121010"
click at [425, 188] on div at bounding box center [455, 156] width 75 height 75
click at [494, 222] on button "Apply" at bounding box center [500, 220] width 24 height 11
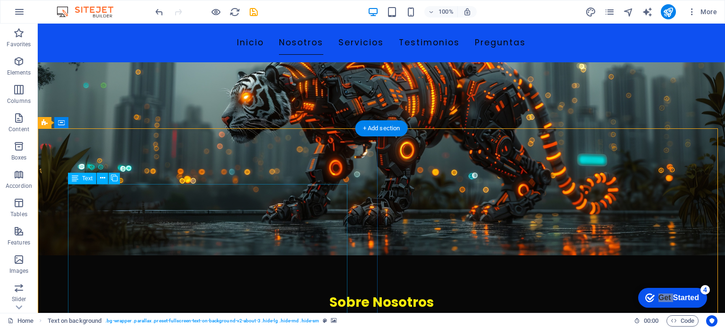
scroll to position [599, 0]
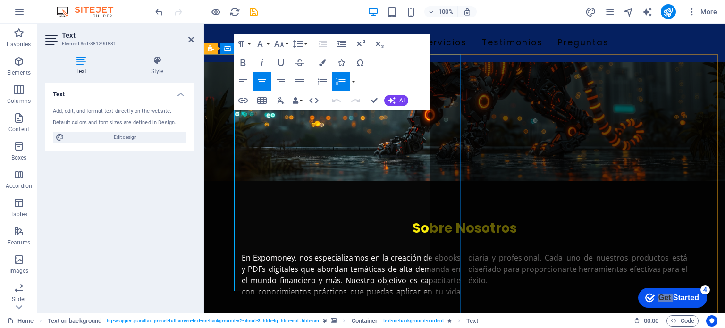
drag, startPoint x: 421, startPoint y: 284, endPoint x: 219, endPoint y: 118, distance: 261.3
click at [323, 64] on icon "button" at bounding box center [322, 62] width 7 height 7
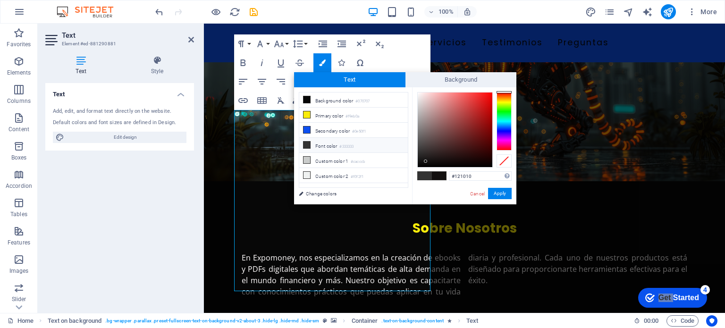
click at [353, 144] on small "#333333" at bounding box center [346, 147] width 14 height 7
type input "#ffffff"
click at [418, 93] on div at bounding box center [455, 130] width 75 height 75
click at [497, 192] on button "Apply" at bounding box center [500, 193] width 24 height 11
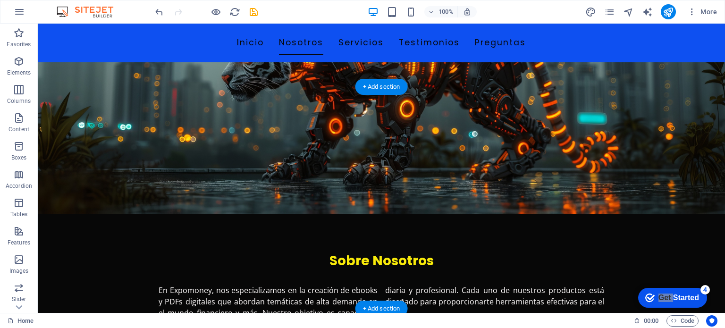
scroll to position [562, 0]
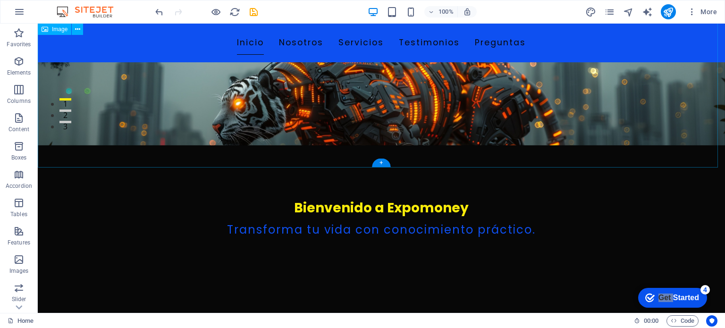
scroll to position [0, 0]
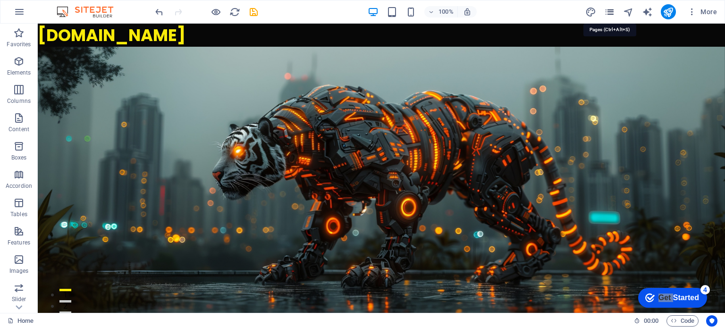
click at [609, 12] on icon "pages" at bounding box center [609, 12] width 11 height 11
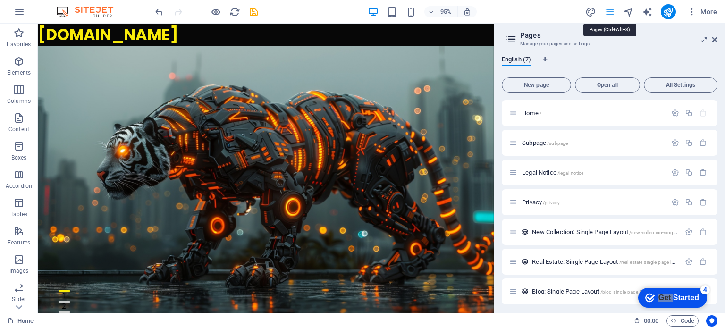
click at [609, 12] on icon "pages" at bounding box center [609, 12] width 11 height 11
click at [673, 13] on icon "publish" at bounding box center [668, 12] width 11 height 11
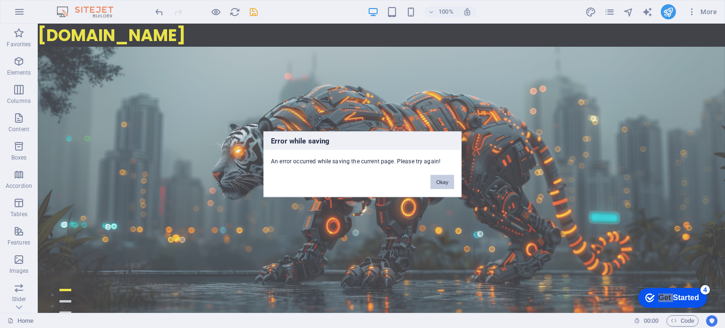
click at [439, 179] on button "Okay" at bounding box center [443, 182] width 24 height 14
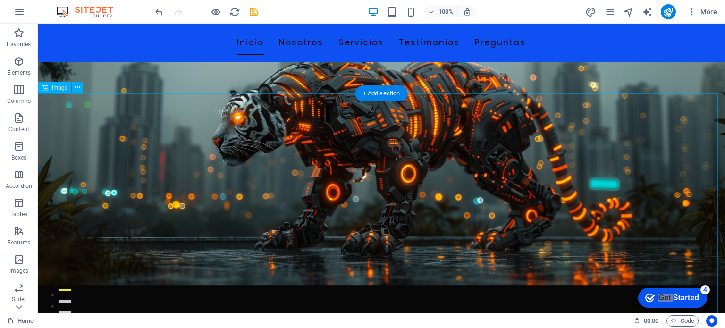
scroll to position [147, 0]
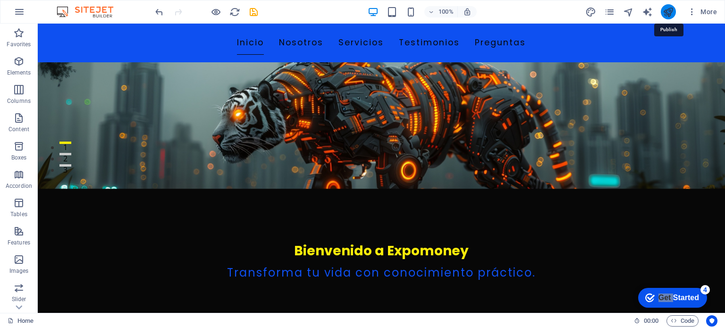
click at [665, 13] on icon "publish" at bounding box center [668, 12] width 11 height 11
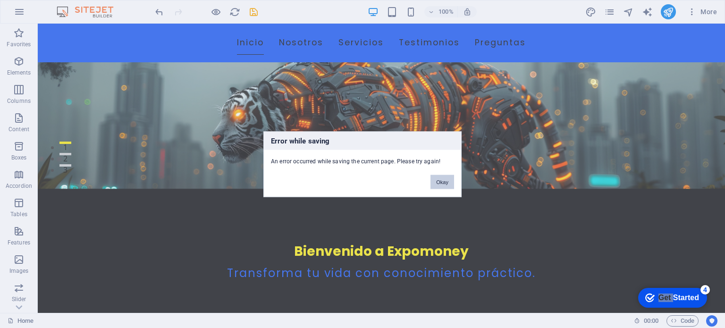
click at [436, 176] on button "Okay" at bounding box center [443, 182] width 24 height 14
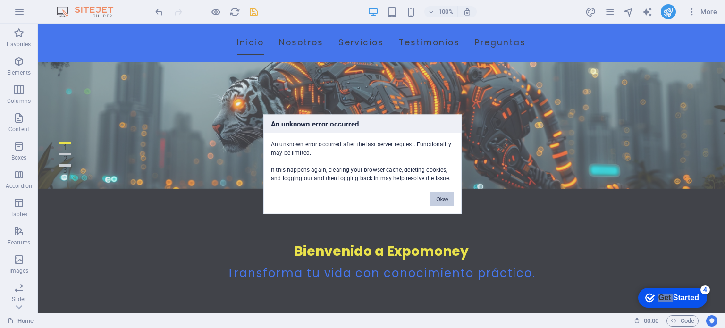
scroll to position [303, 0]
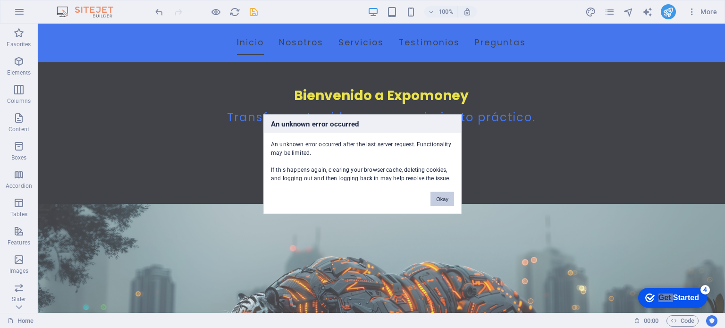
click at [448, 200] on button "Okay" at bounding box center [443, 199] width 24 height 14
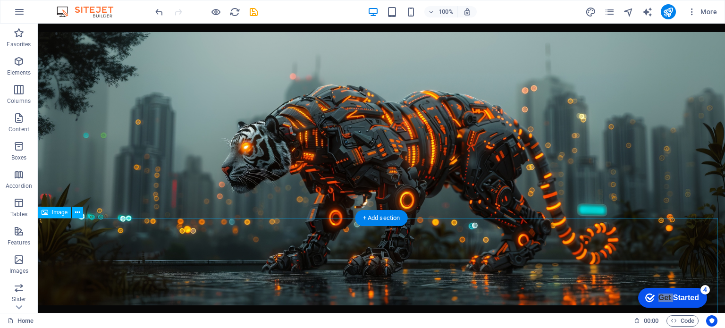
scroll to position [0, 0]
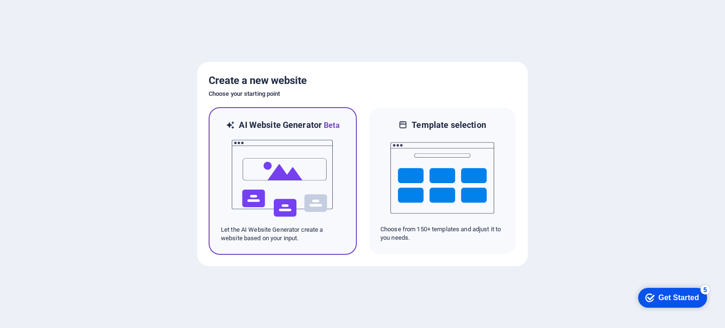
click at [314, 158] on img at bounding box center [283, 178] width 104 height 94
click at [293, 163] on img at bounding box center [283, 178] width 104 height 94
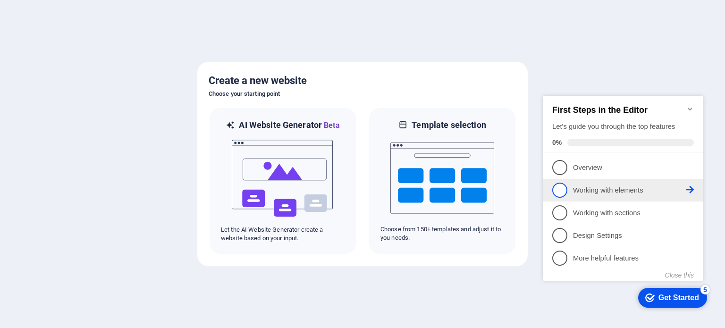
click at [588, 191] on p "Working with elements - incomplete" at bounding box center [629, 191] width 113 height 10
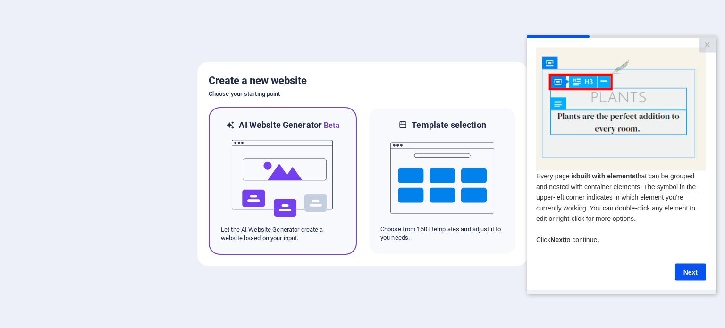
click at [279, 179] on img at bounding box center [283, 178] width 104 height 94
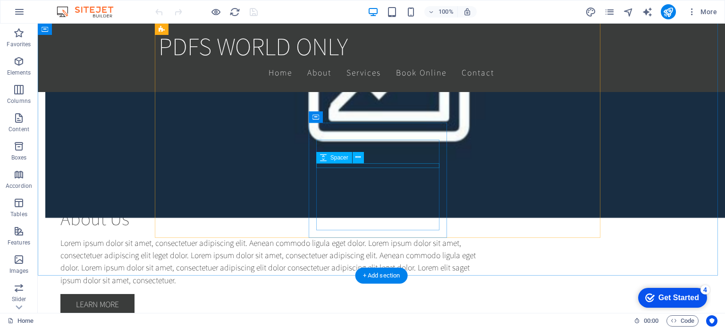
scroll to position [602, 0]
